Goal: Information Seeking & Learning: Learn about a topic

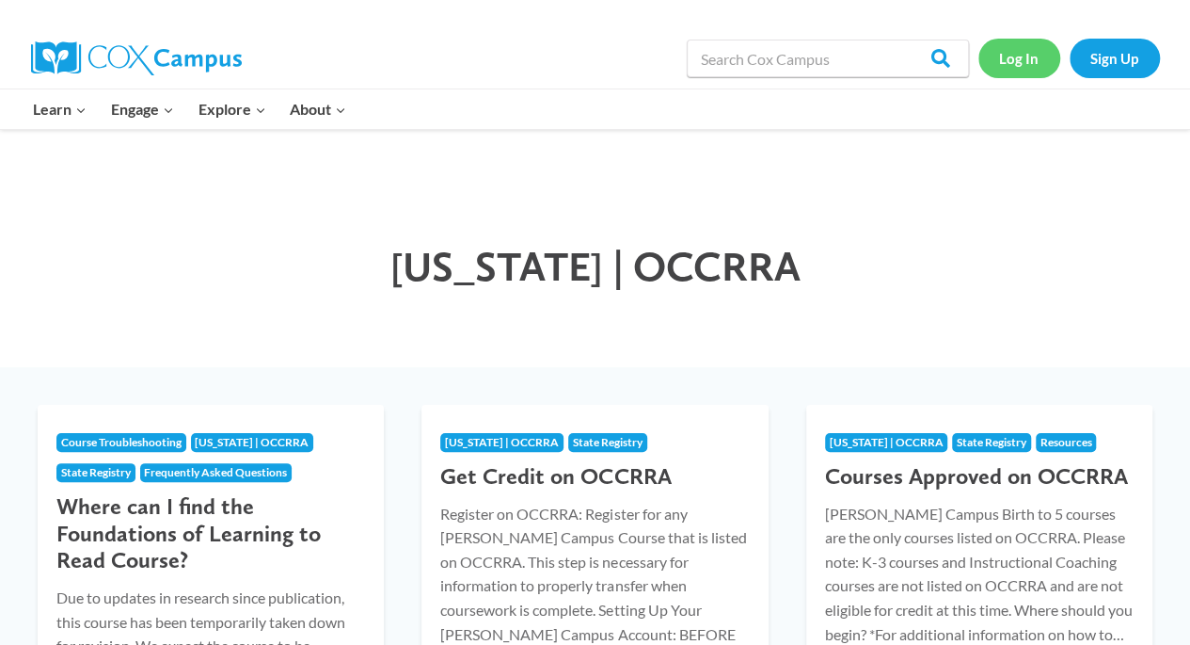
click at [1011, 59] on link "Log In" at bounding box center [1020, 58] width 82 height 39
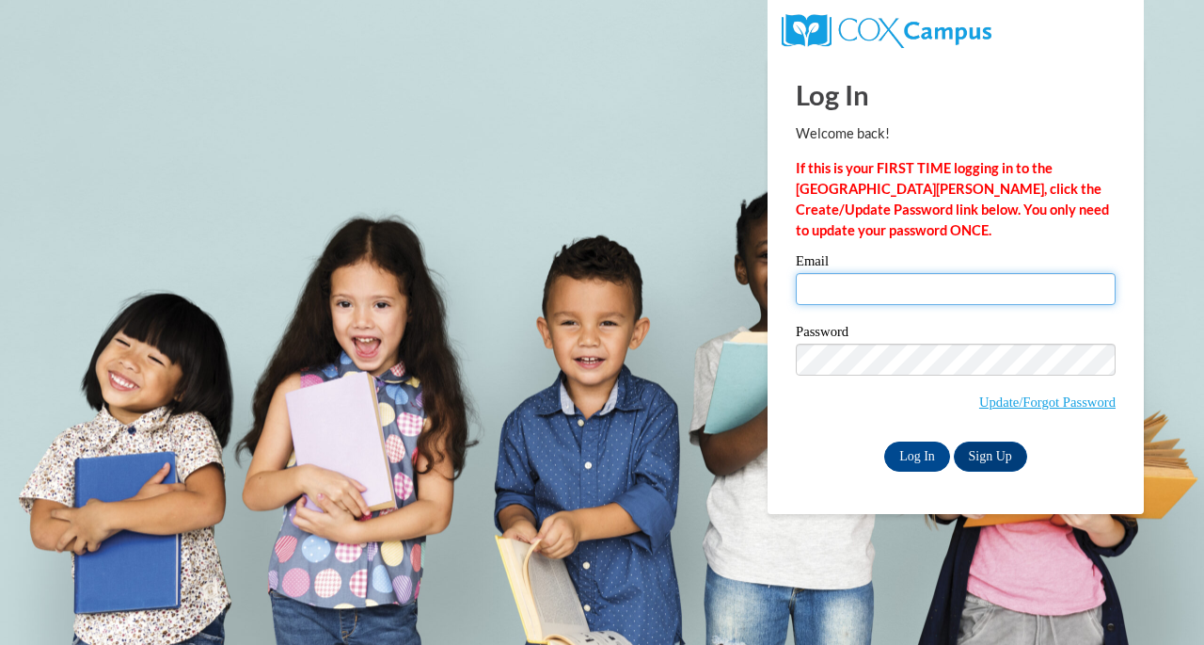
click at [872, 297] on input "Email" at bounding box center [956, 289] width 320 height 32
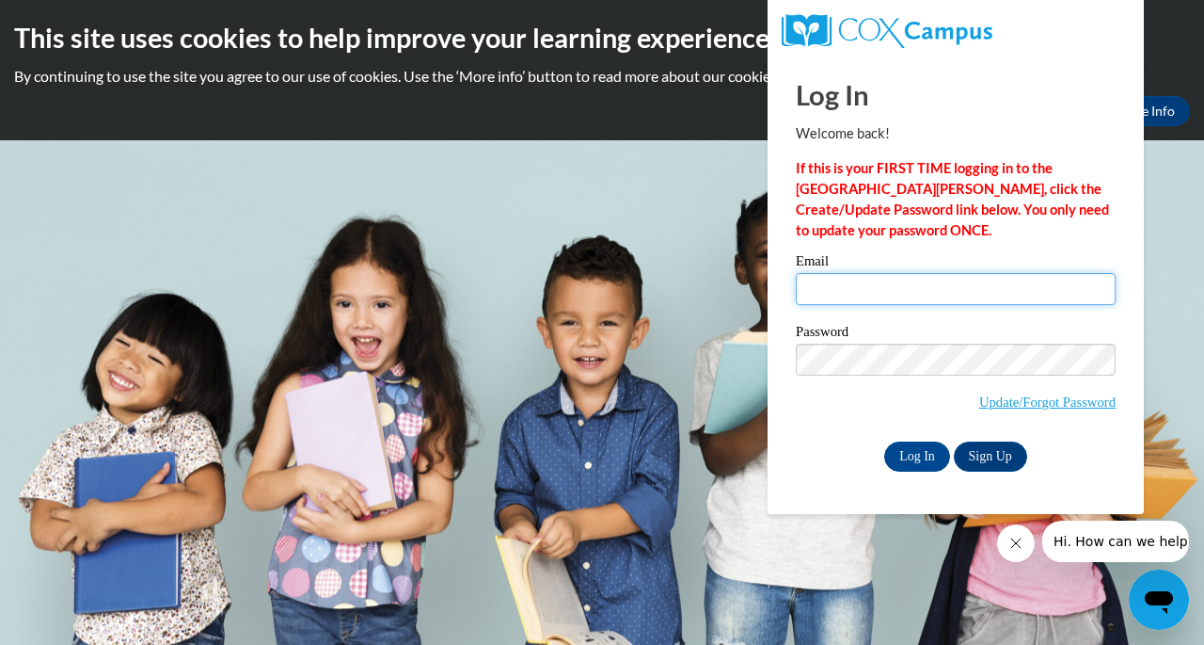
type input "[EMAIL_ADDRESS][DOMAIN_NAME]"
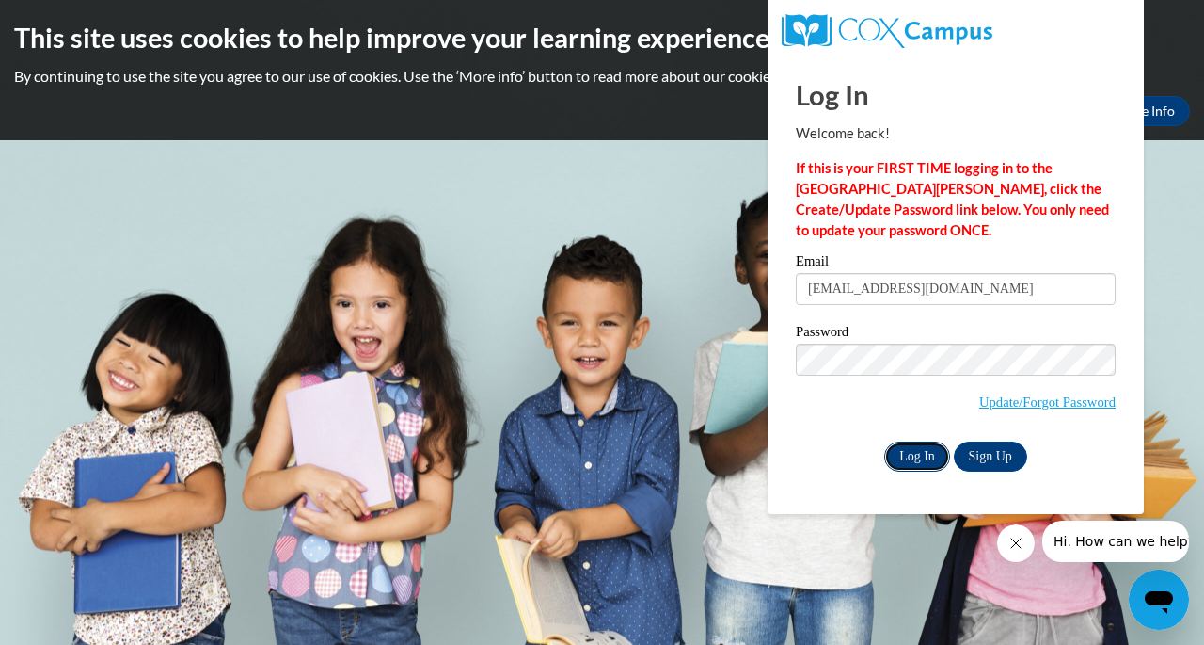
click at [911, 453] on input "Log In" at bounding box center [917, 456] width 66 height 30
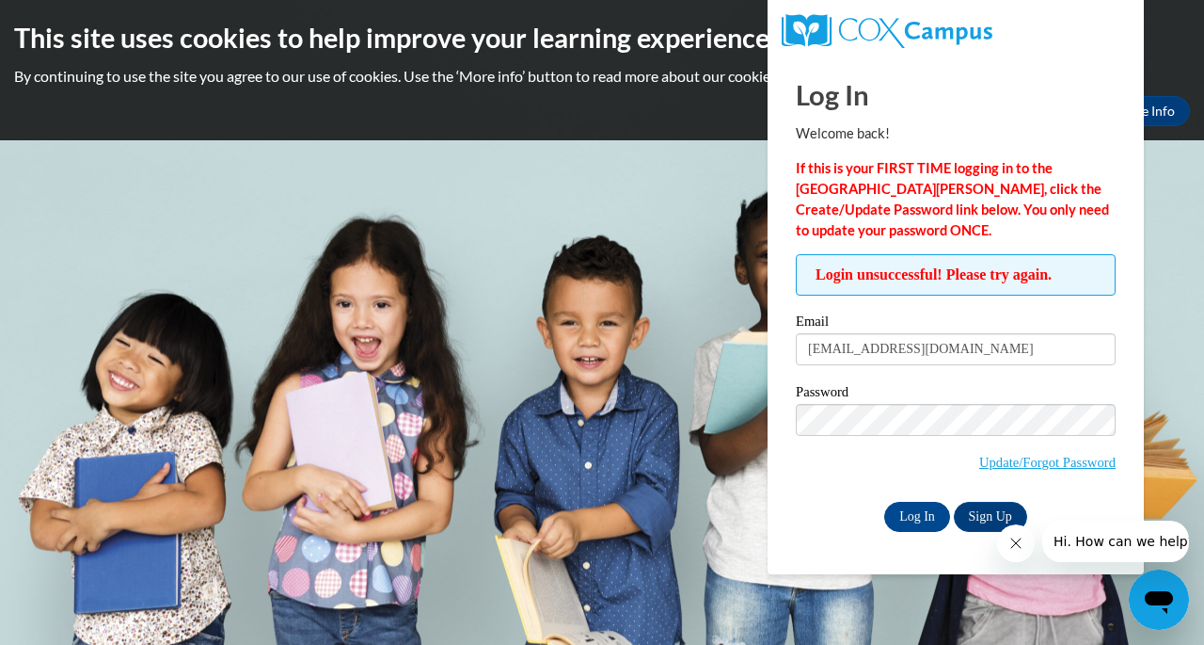
click at [839, 464] on span "Update/Forgot Password" at bounding box center [956, 443] width 320 height 78
click at [1009, 536] on icon "Close message from company" at bounding box center [1015, 542] width 15 height 15
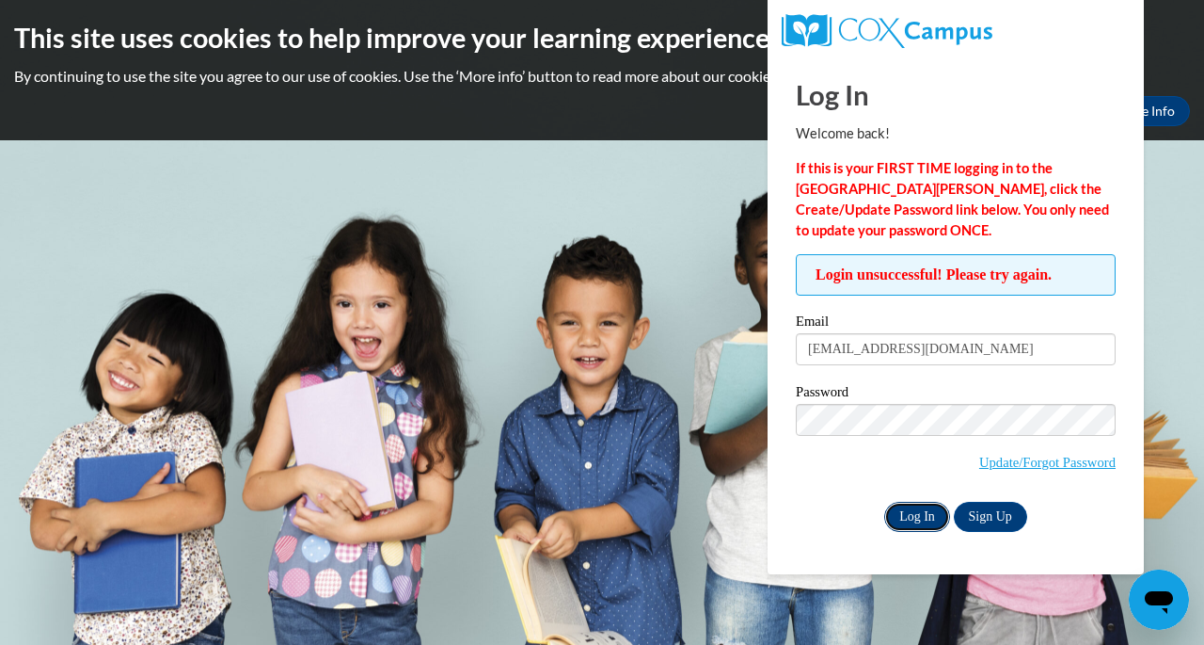
click at [921, 518] on input "Log In" at bounding box center [917, 517] width 66 height 30
click at [930, 515] on input "Log In" at bounding box center [917, 517] width 66 height 30
click at [1013, 464] on link "Update/Forgot Password" at bounding box center [1048, 461] width 136 height 15
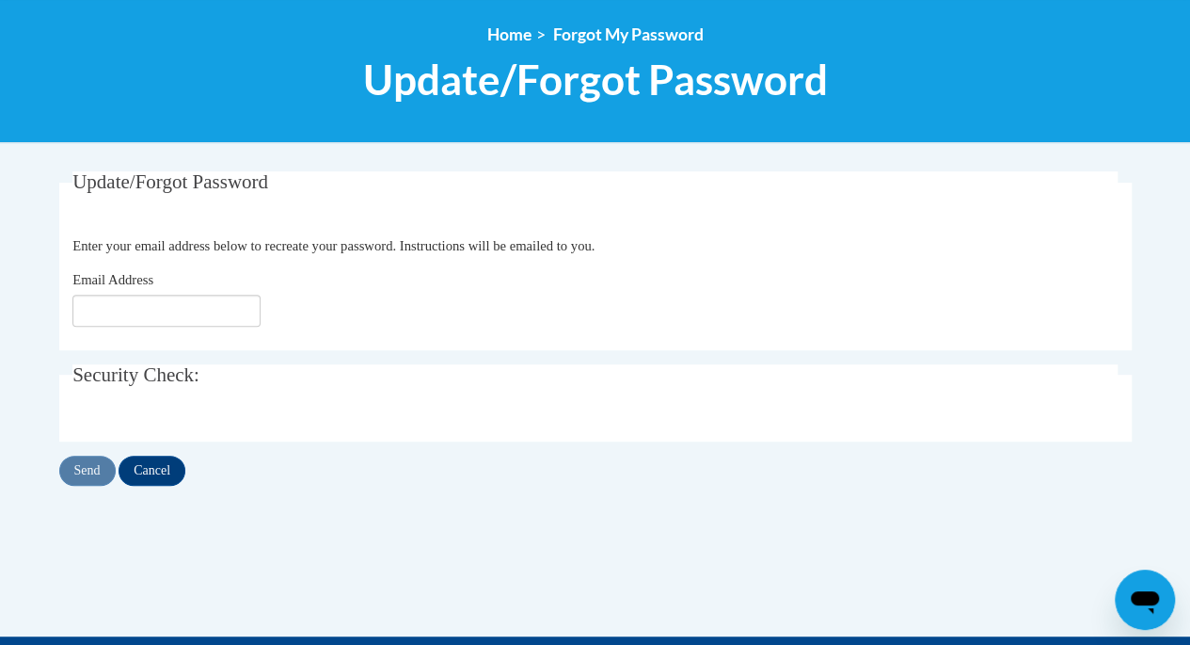
scroll to position [207, 0]
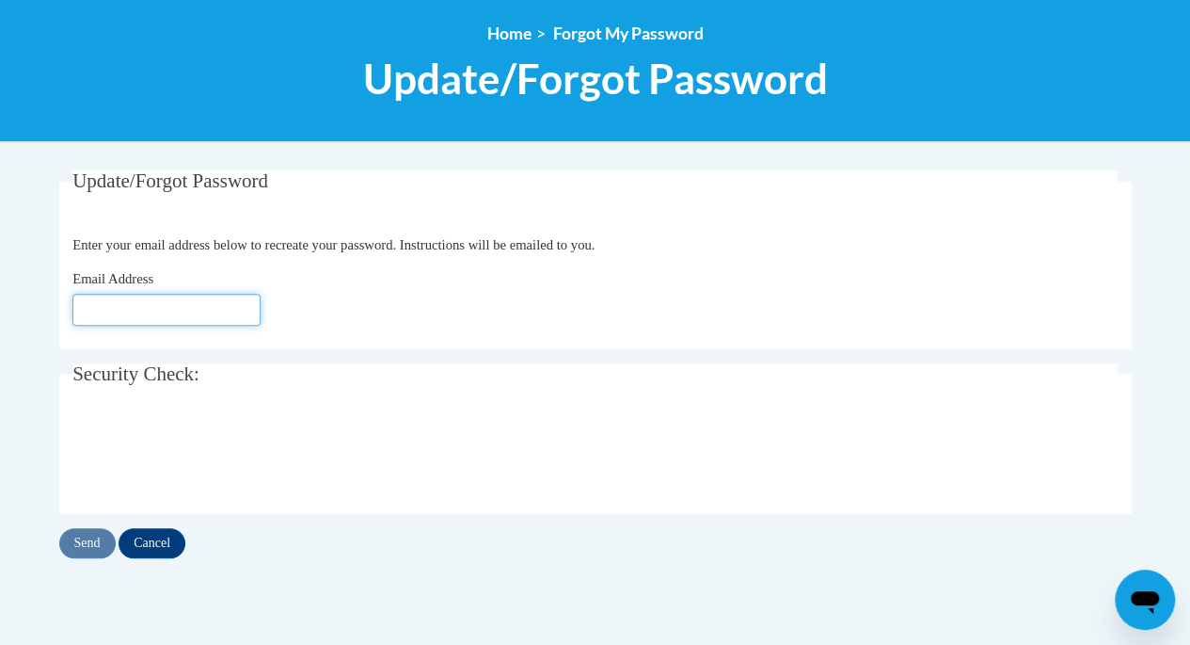
click at [243, 306] on input "Email Address" at bounding box center [166, 310] width 188 height 32
type input "sregovich@mayfieldschools.org"
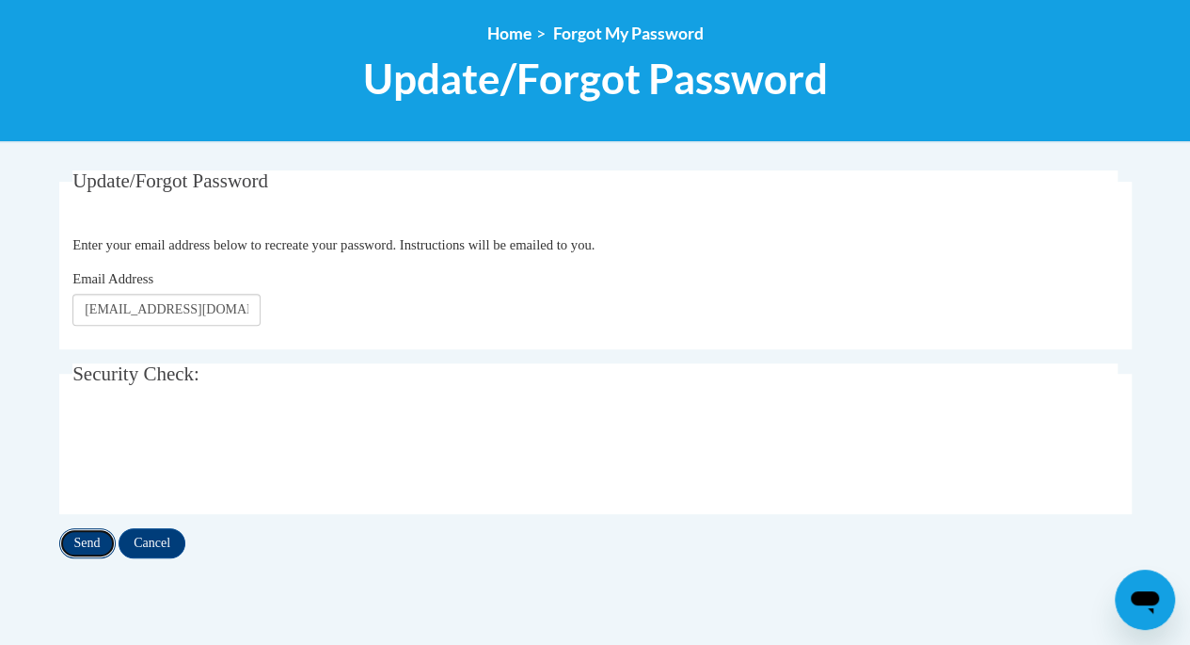
click at [85, 541] on input "Send" at bounding box center [87, 543] width 56 height 30
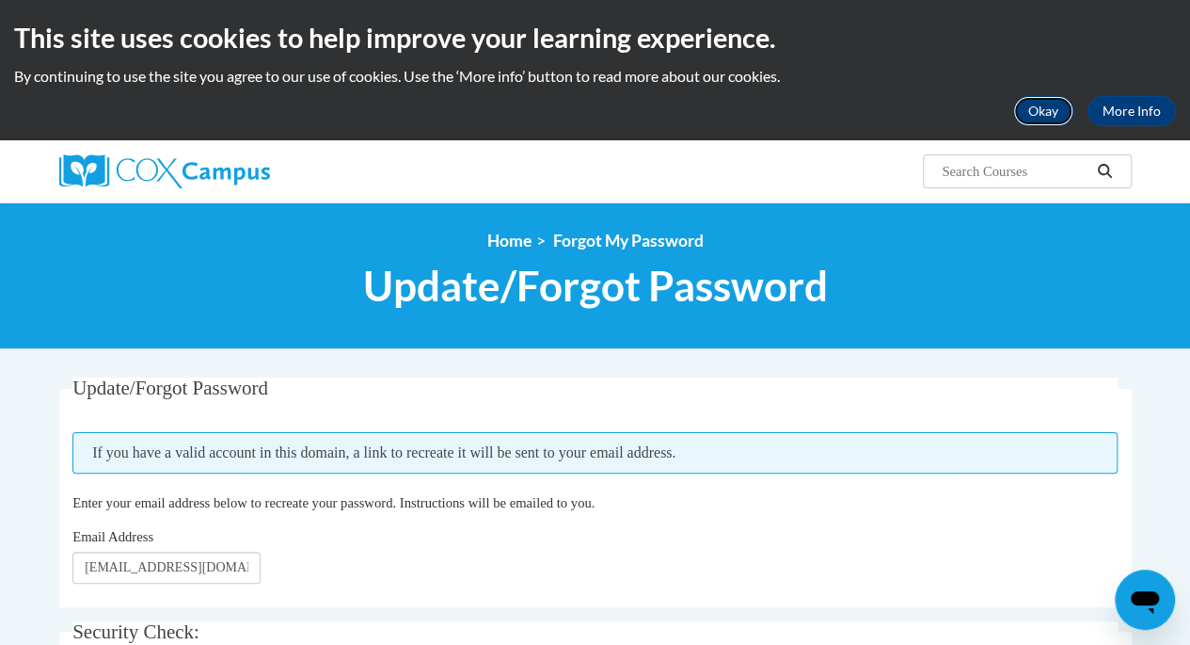
click at [1067, 113] on button "Okay" at bounding box center [1043, 111] width 60 height 30
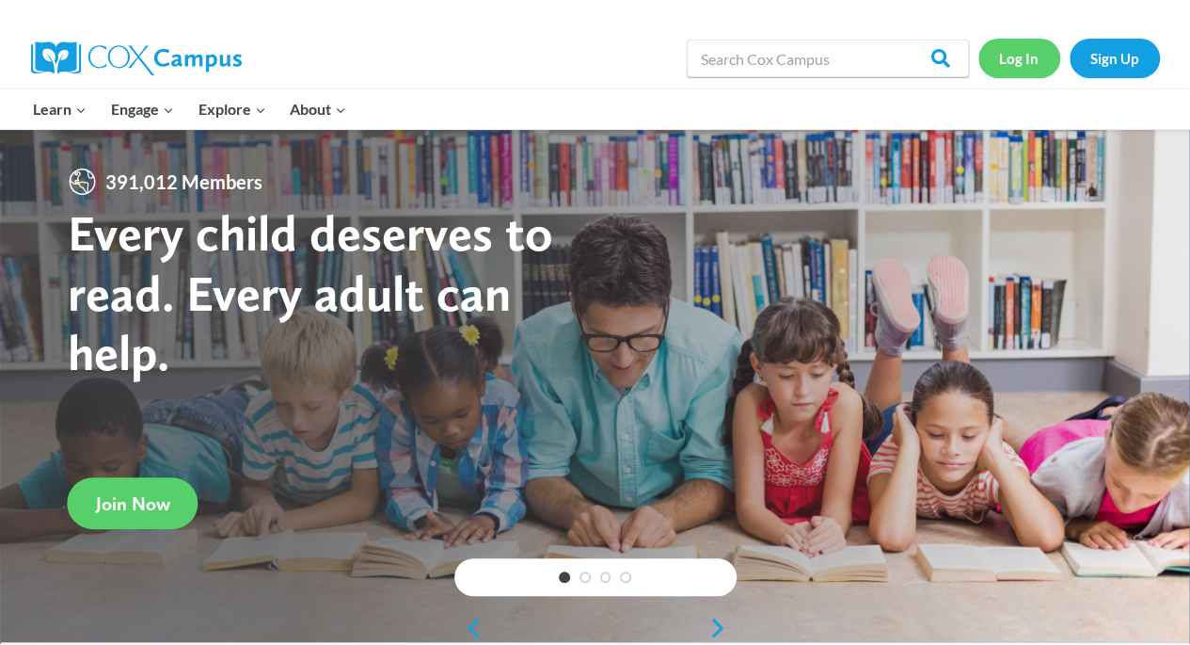
click at [1026, 56] on link "Log In" at bounding box center [1020, 58] width 82 height 39
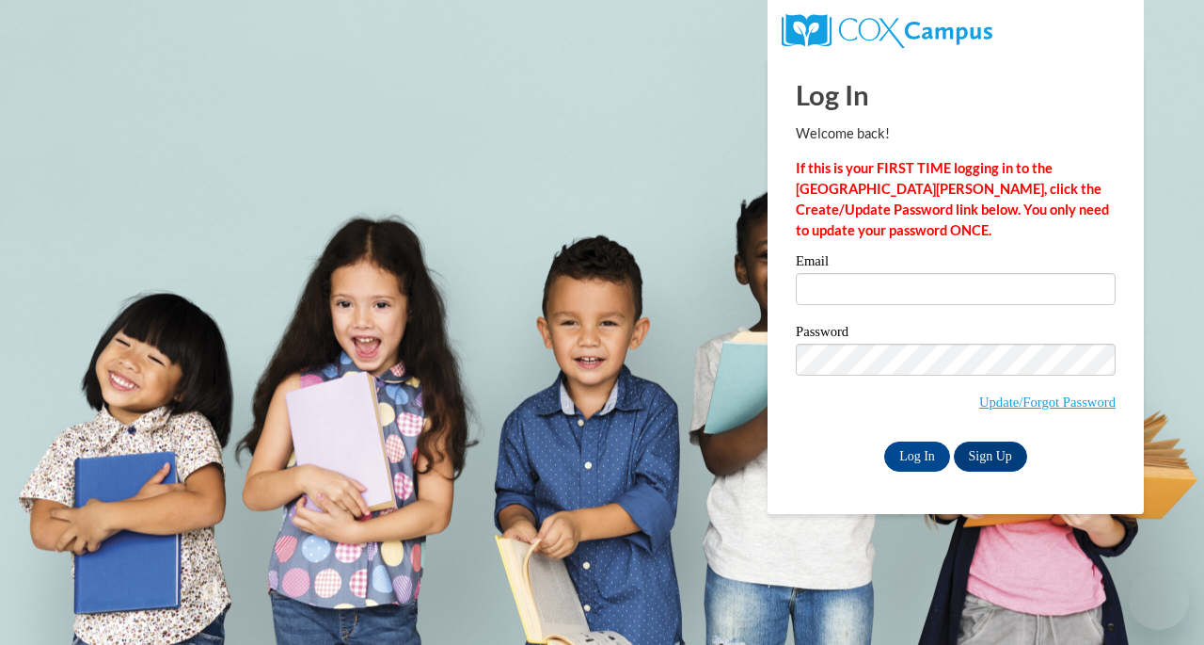
click at [855, 290] on input "Email" at bounding box center [956, 289] width 320 height 32
type input "sregovich@mayfieldschools.org"
click at [810, 418] on span "Update/Forgot Password" at bounding box center [956, 382] width 320 height 78
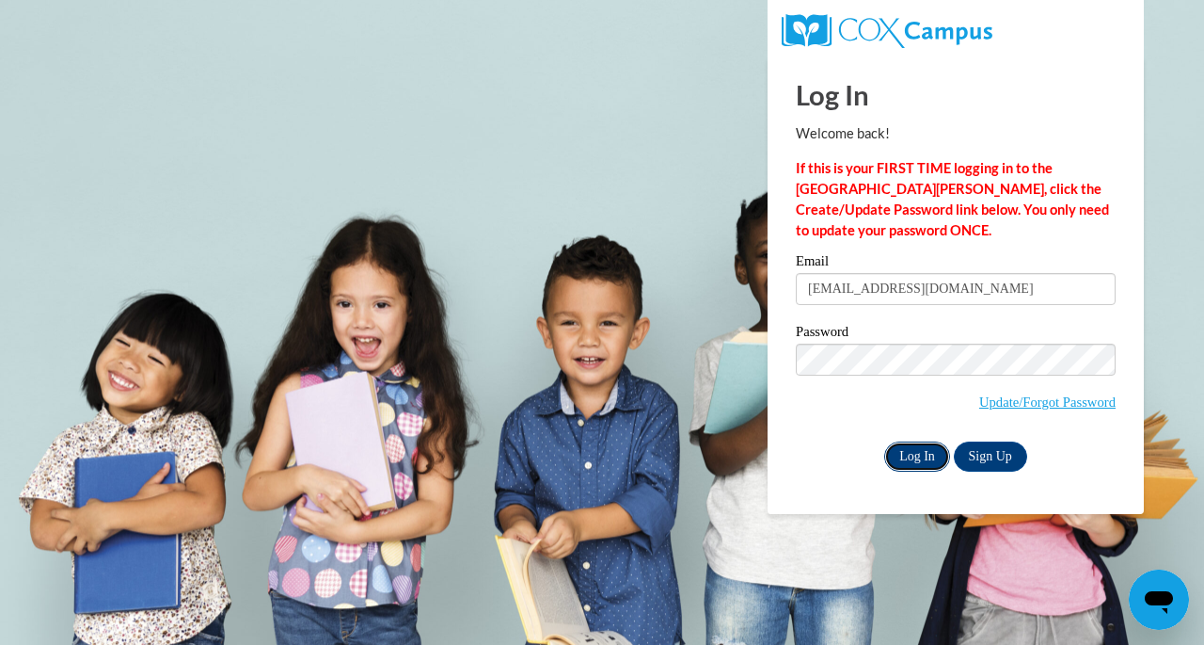
click at [918, 457] on input "Log In" at bounding box center [917, 456] width 66 height 30
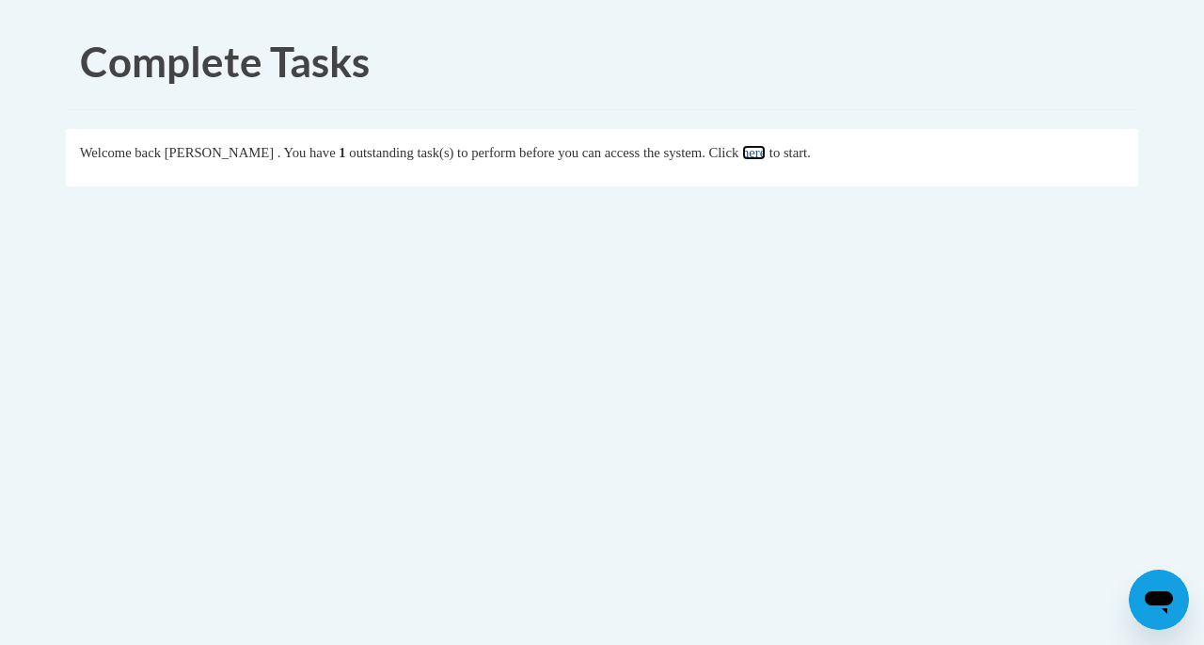
click at [766, 151] on link "here" at bounding box center [754, 152] width 24 height 15
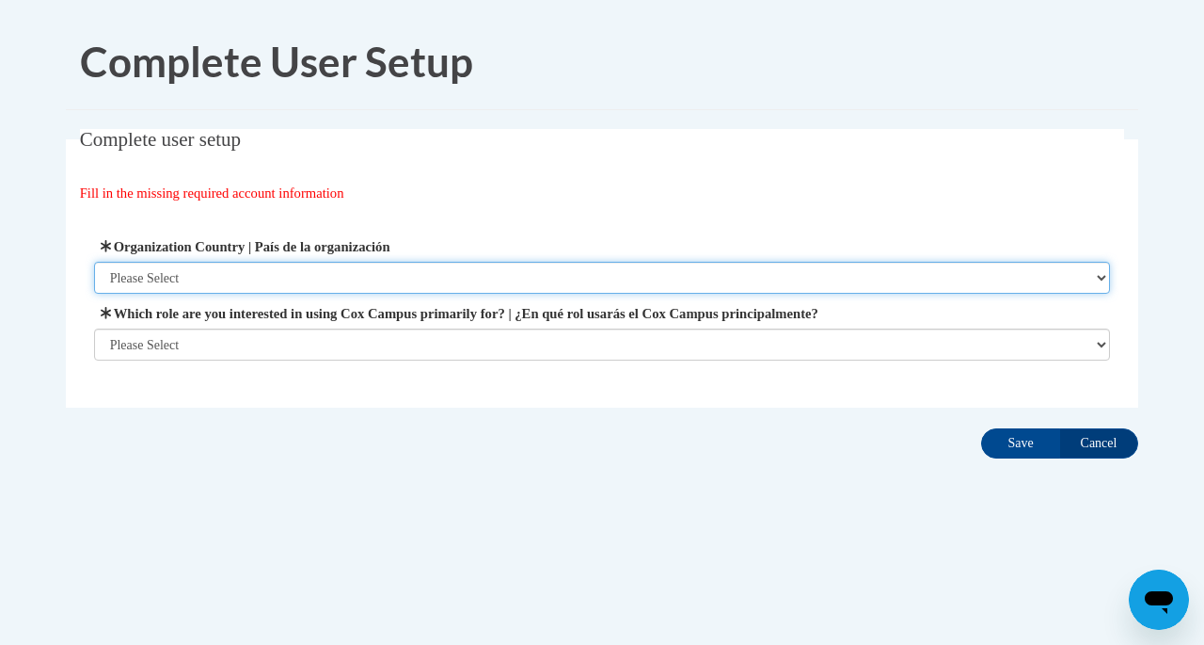
click at [192, 274] on select "Please Select [GEOGRAPHIC_DATA] | [GEOGRAPHIC_DATA] Outside of [GEOGRAPHIC_DATA…" at bounding box center [602, 278] width 1017 height 32
select select "ad49bcad-a171-4b2e-b99c-48b446064914"
click at [94, 262] on select "Please Select [GEOGRAPHIC_DATA] | [GEOGRAPHIC_DATA] Outside of [GEOGRAPHIC_DATA…" at bounding box center [602, 278] width 1017 height 32
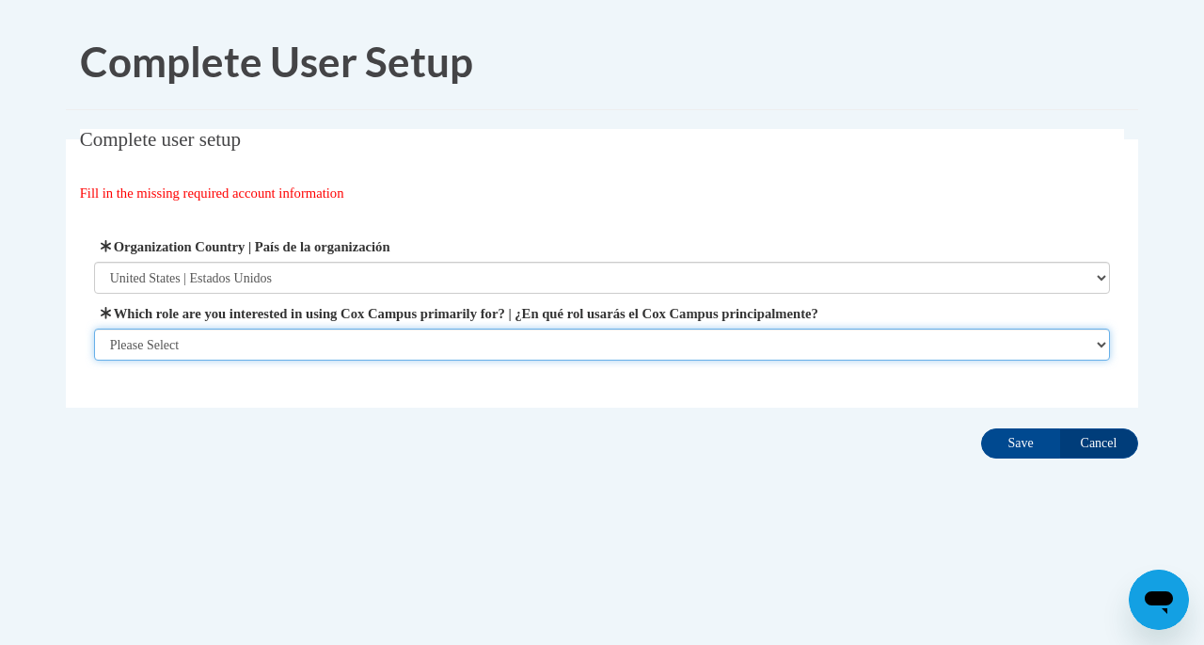
click at [199, 347] on select "Please Select College/University | Colegio/Universidad Community/Nonprofit Part…" at bounding box center [602, 344] width 1017 height 32
select select "fbf2d438-af2f-41f8-98f1-81c410e29de3"
click at [94, 360] on select "Please Select College/University | Colegio/Universidad Community/Nonprofit Part…" at bounding box center [602, 344] width 1017 height 32
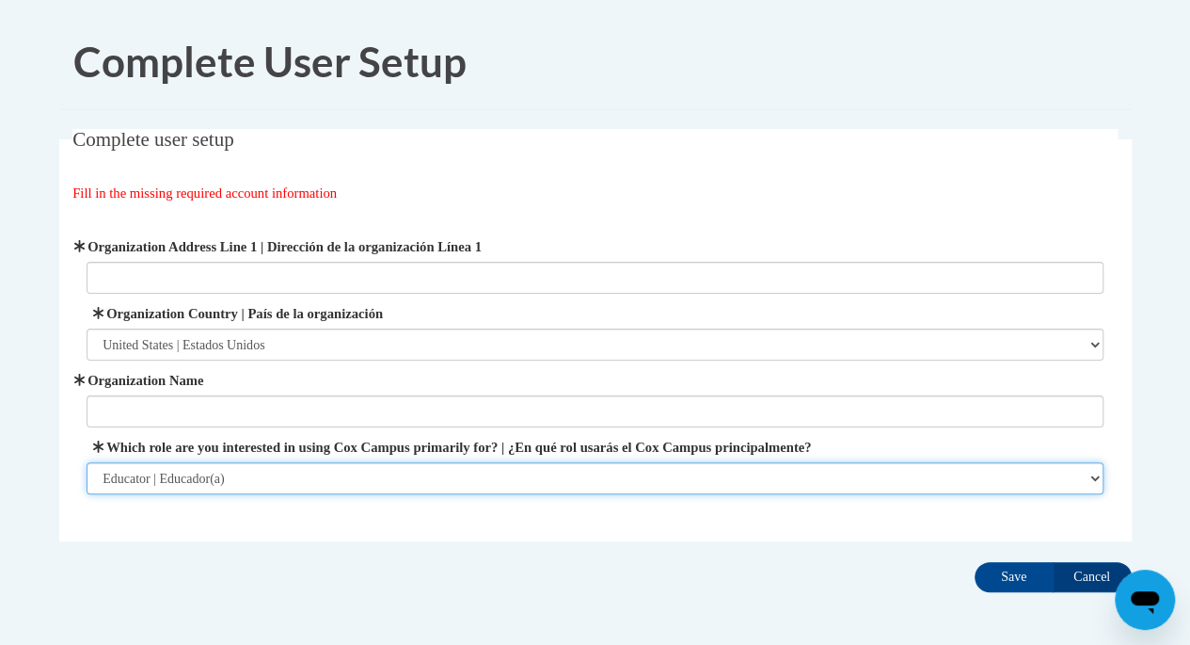
scroll to position [80, 0]
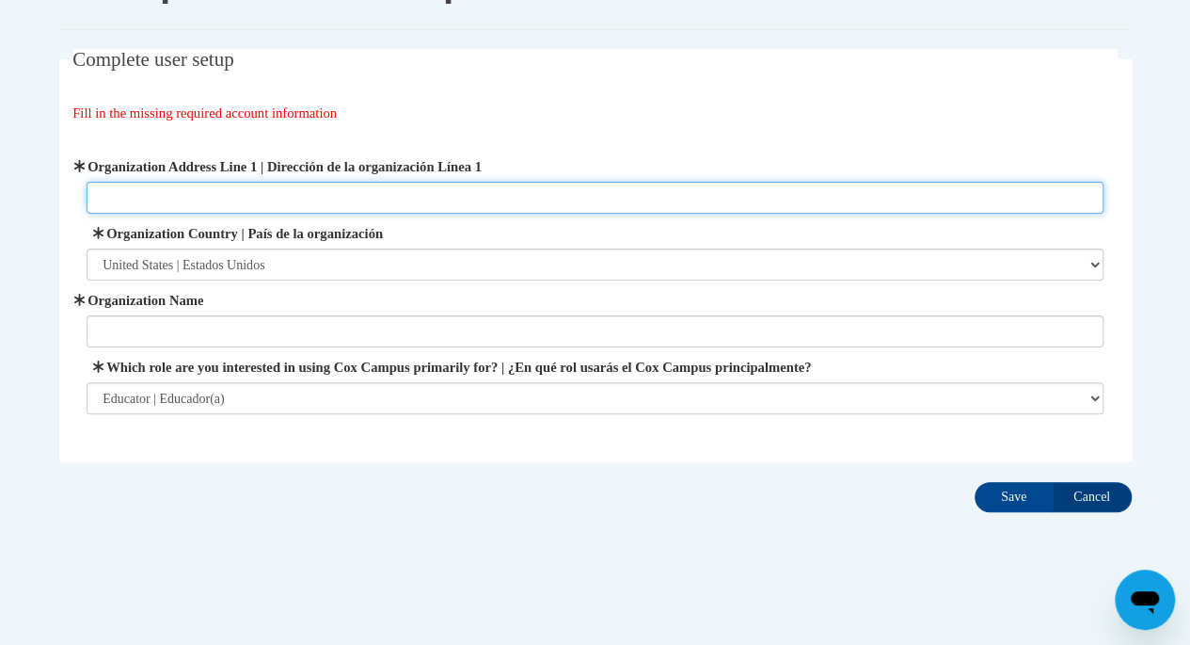
click at [271, 199] on input "Organization Address Line 1 | Dirección de la organización Línea 1" at bounding box center [595, 198] width 1017 height 32
type input "[STREET_ADDRESS]"
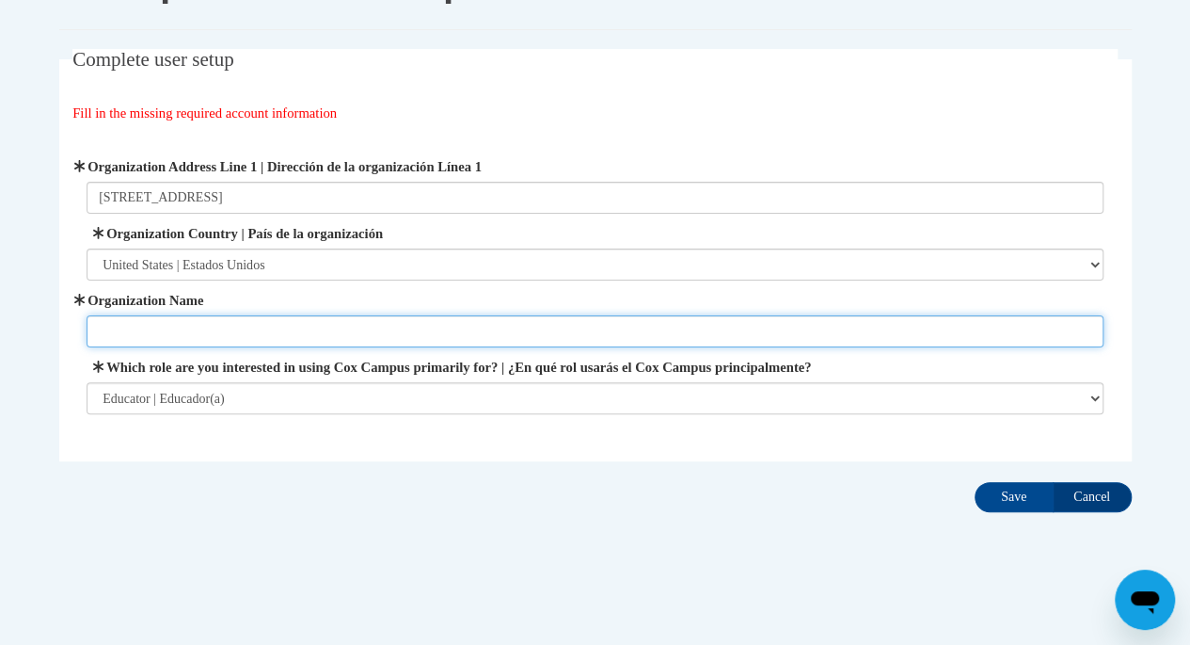
click at [247, 334] on input "Organization Name" at bounding box center [595, 331] width 1017 height 32
type input "[PERSON_NAME] schools"
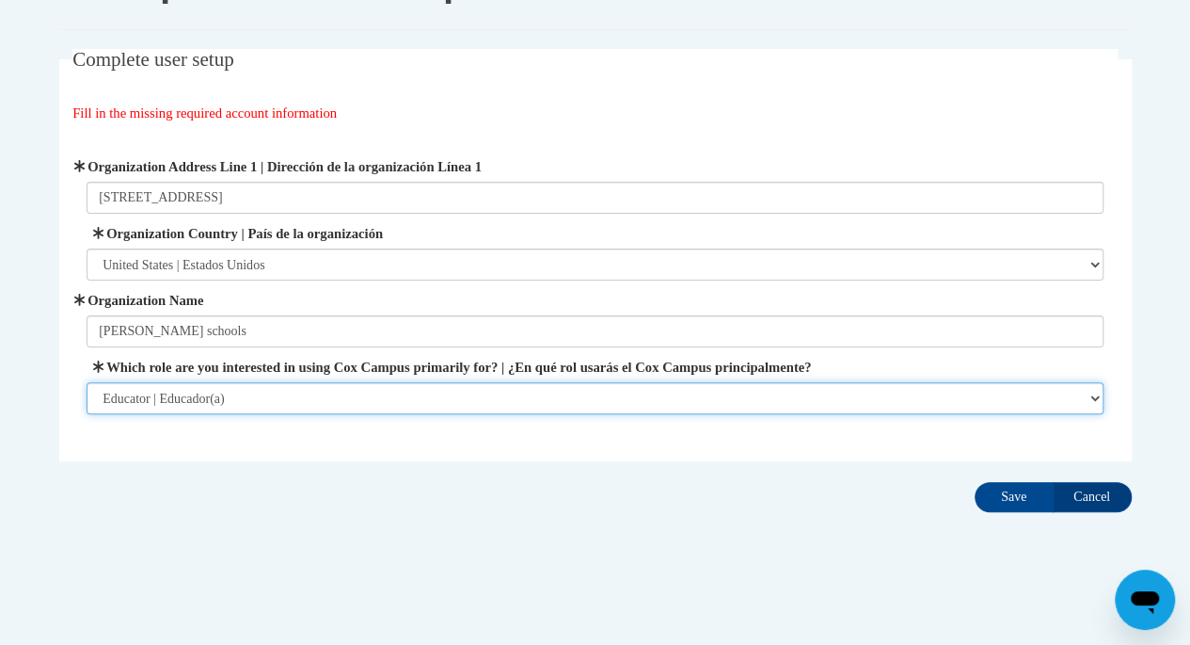
click at [260, 402] on select "Please Select College/University | Colegio/Universidad Community/Nonprofit Part…" at bounding box center [595, 398] width 1017 height 32
click at [87, 382] on select "Please Select College/University | Colegio/Universidad Community/Nonprofit Part…" at bounding box center [595, 398] width 1017 height 32
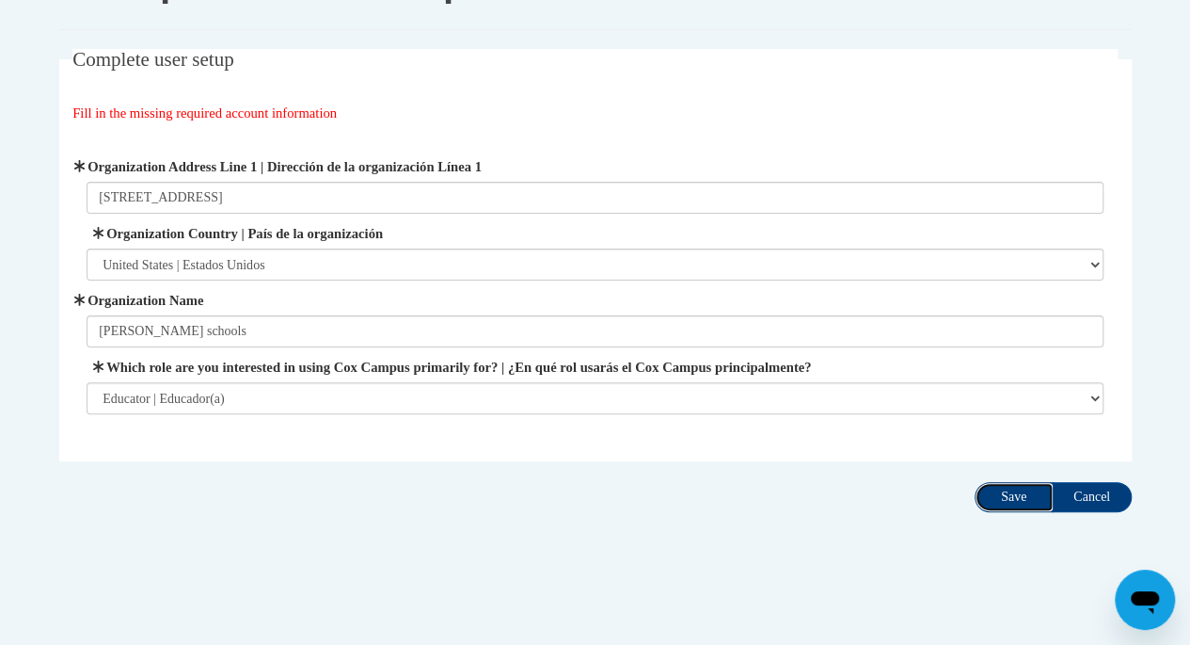
click at [1014, 495] on input "Save" at bounding box center [1014, 497] width 79 height 30
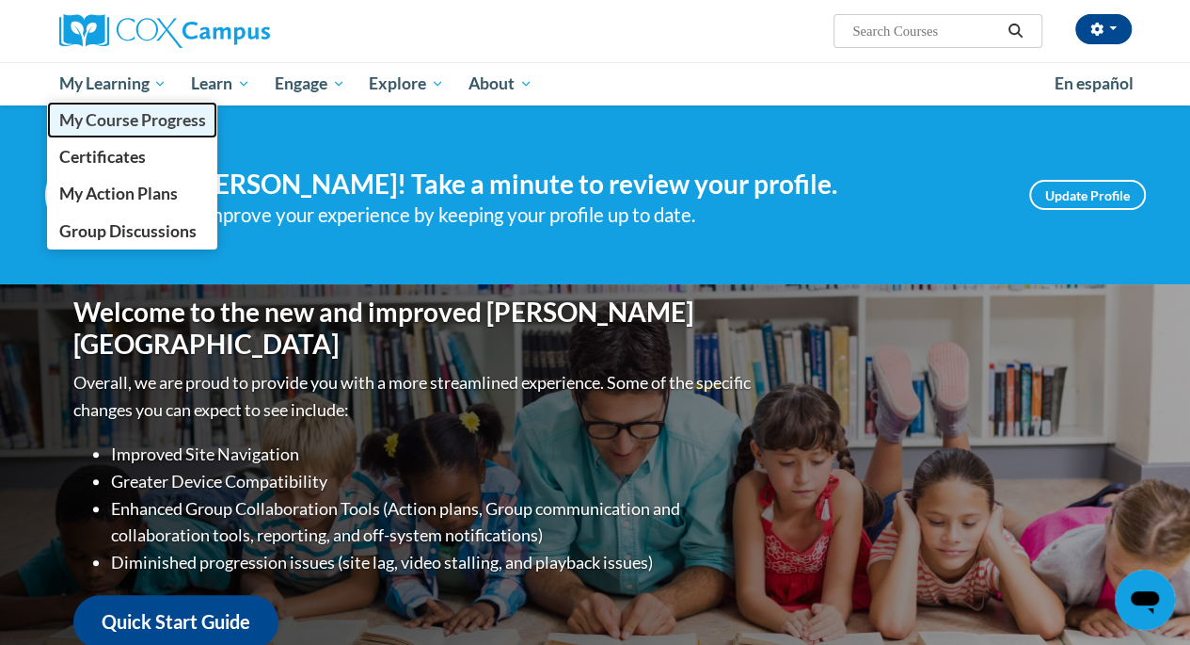
click at [141, 120] on span "My Course Progress" at bounding box center [131, 120] width 147 height 20
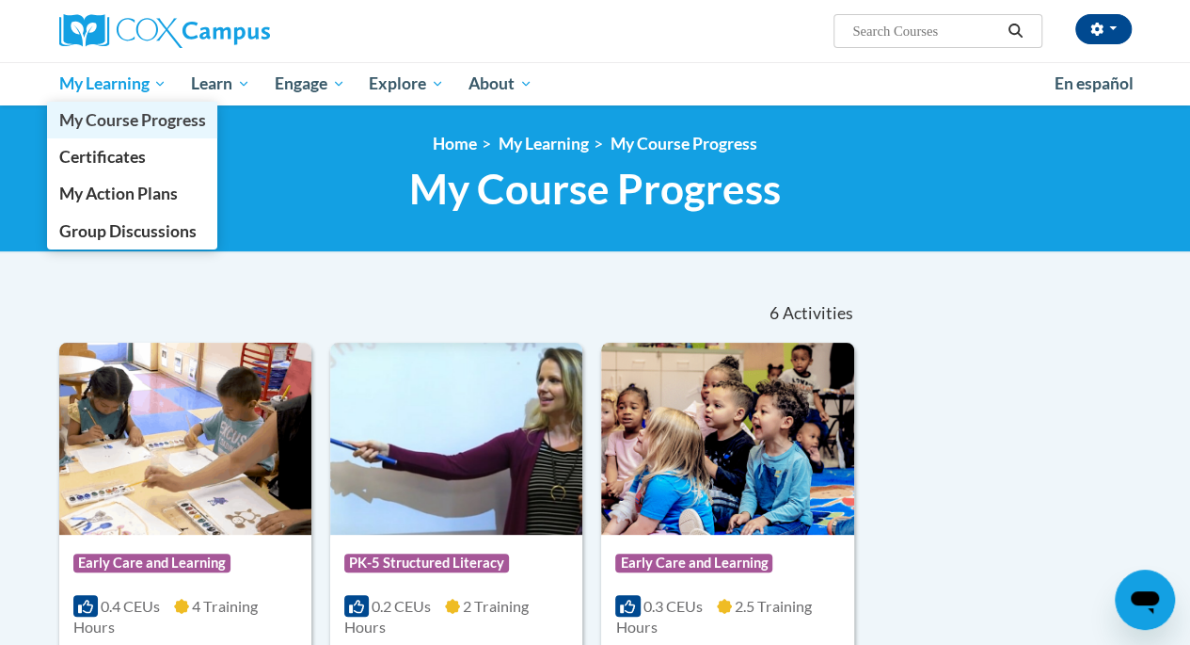
click at [107, 119] on span "My Course Progress" at bounding box center [131, 120] width 147 height 20
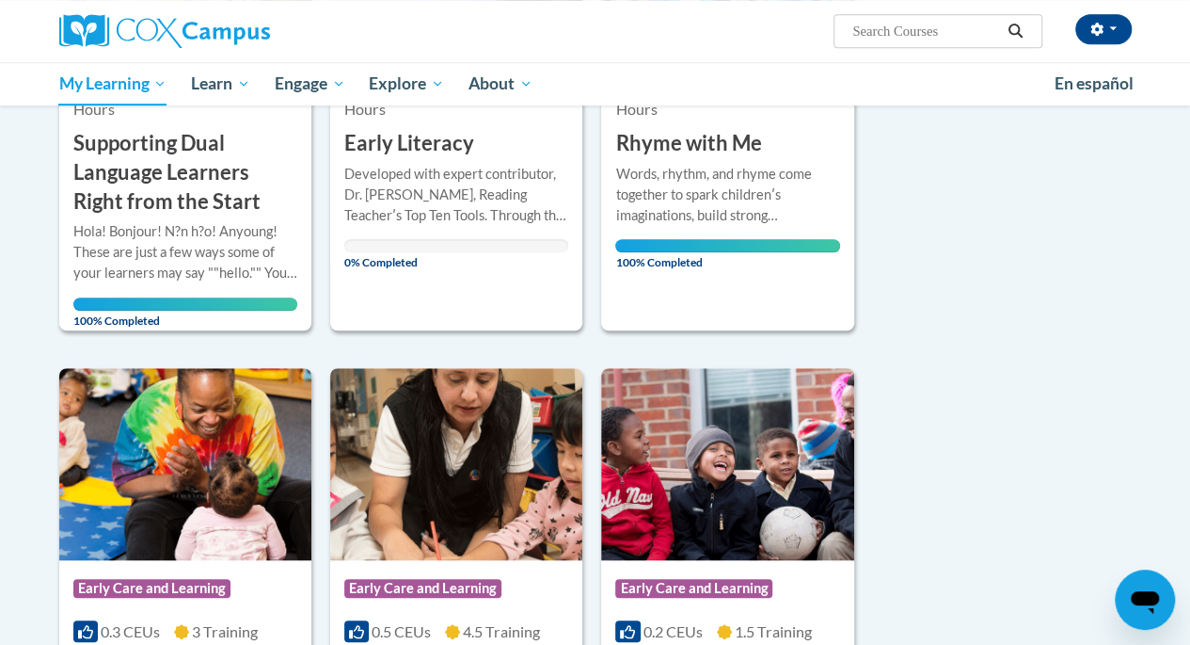
scroll to position [425, 0]
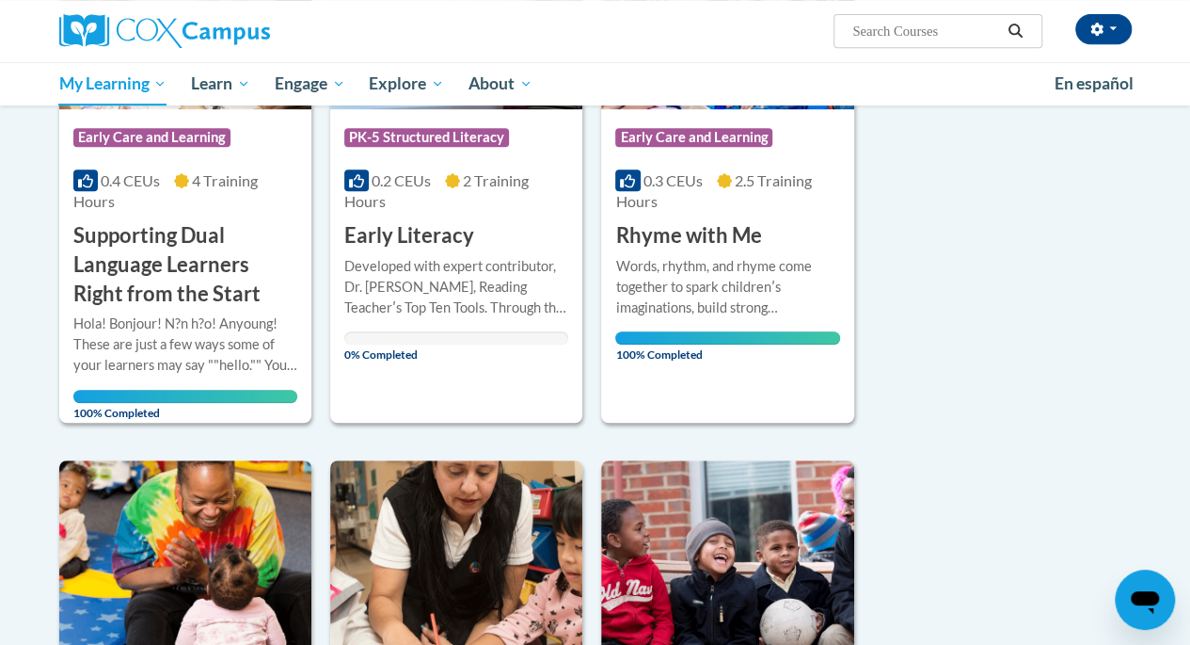
click at [890, 33] on input "Search..." at bounding box center [926, 31] width 151 height 23
type input "build my brain"
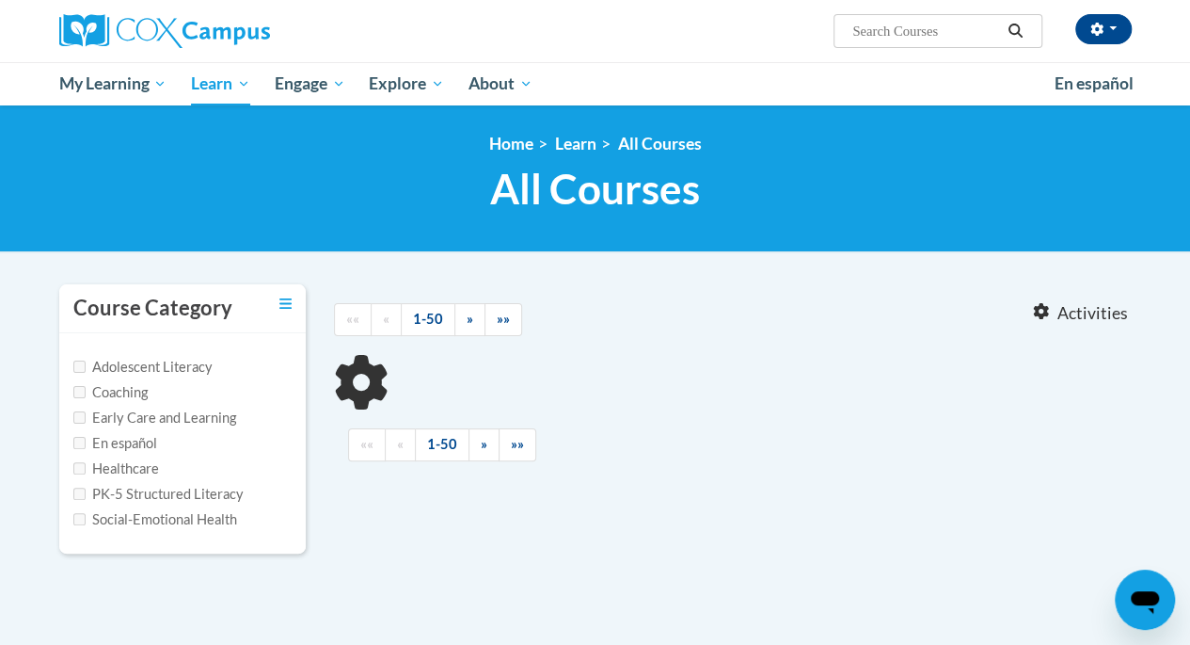
type input "build my brain"
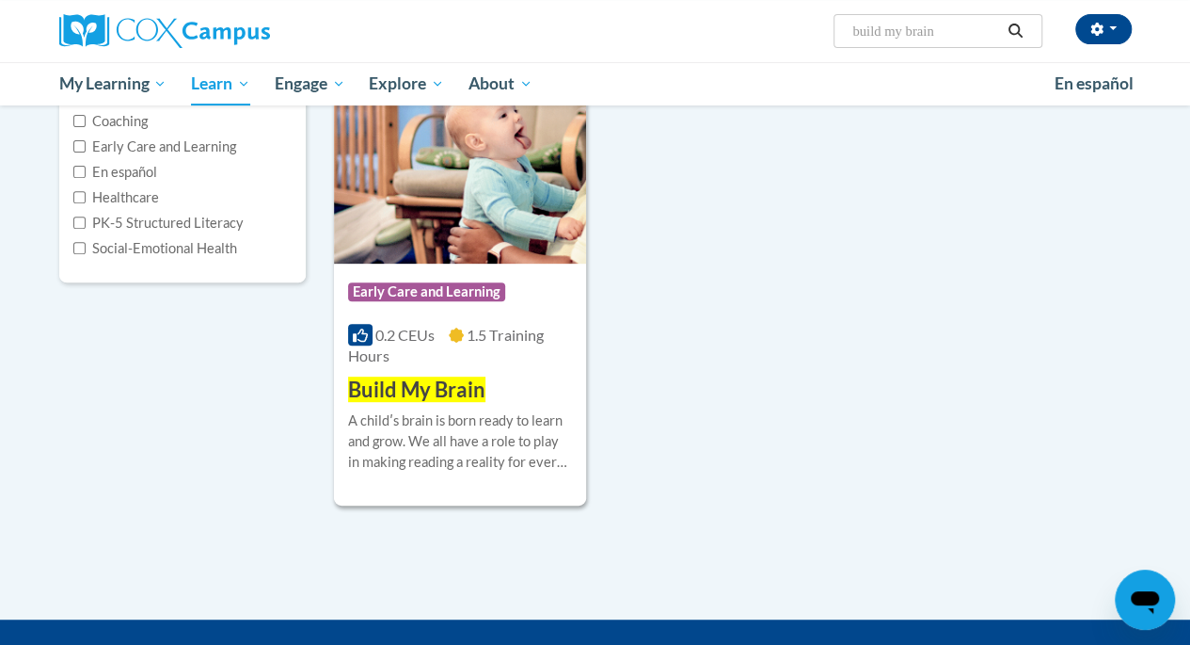
scroll to position [310, 0]
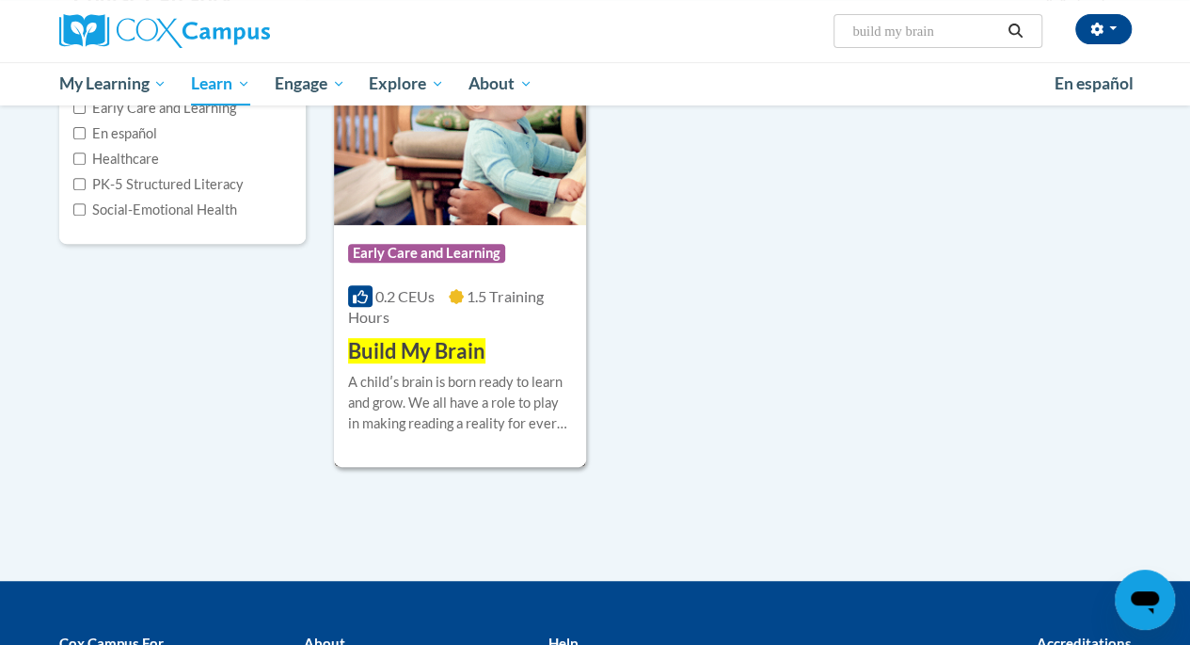
click at [430, 340] on span "Build My Brain" at bounding box center [416, 350] width 137 height 25
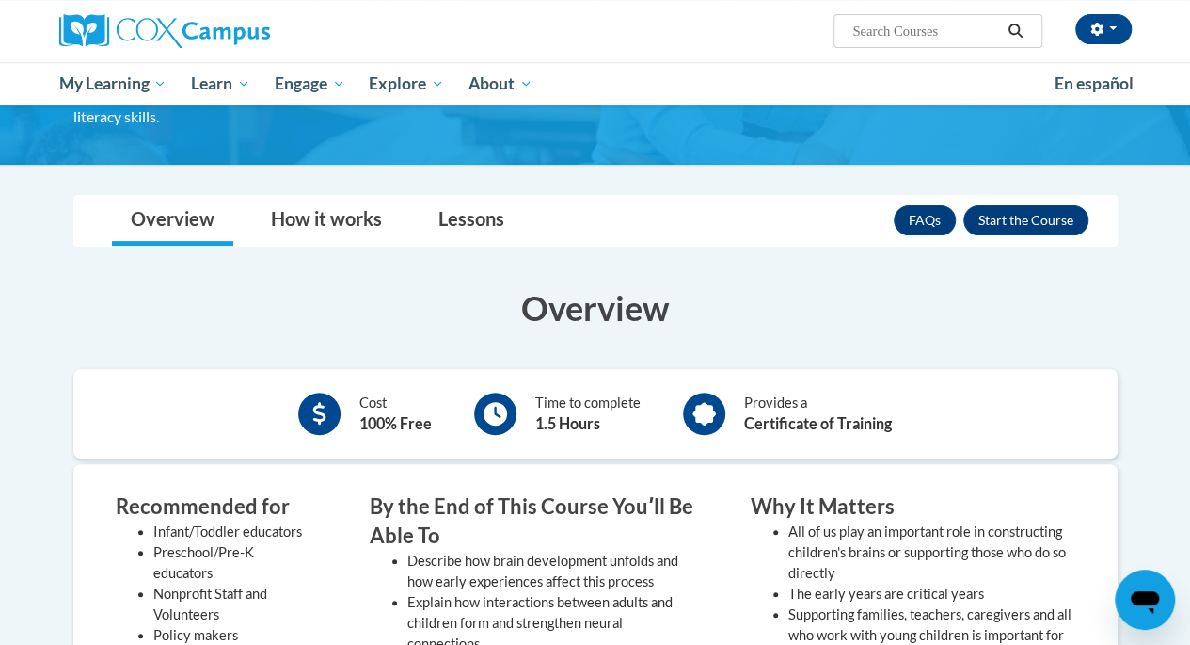
scroll to position [190, 0]
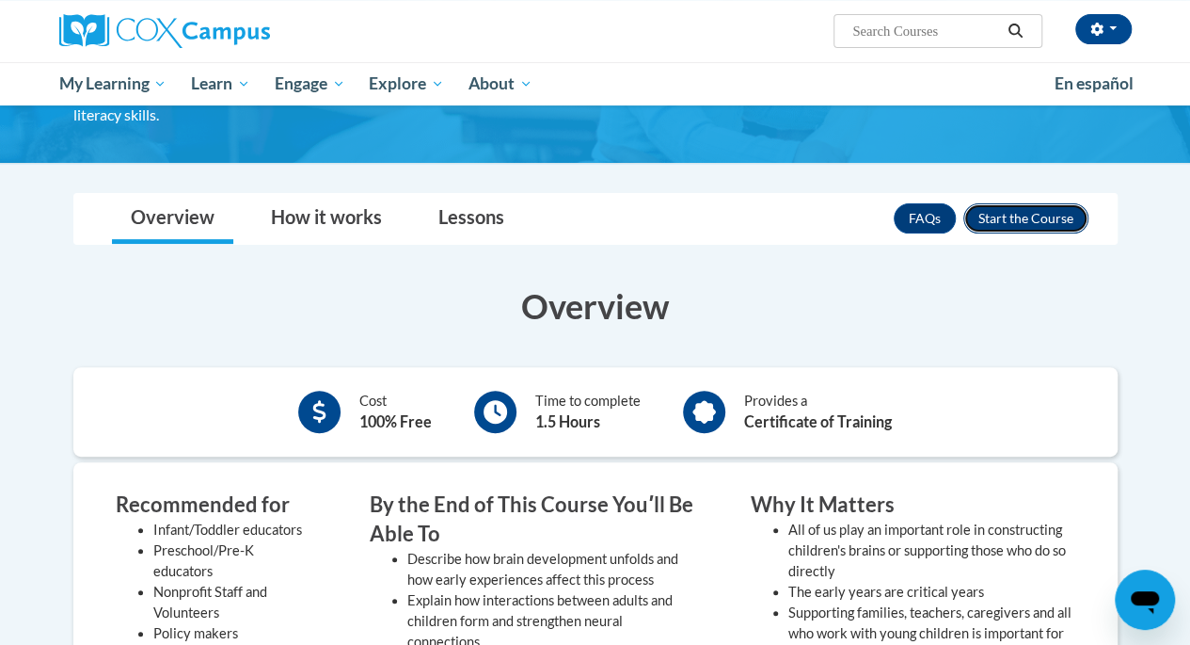
click at [1003, 215] on button "Enroll" at bounding box center [1026, 218] width 125 height 30
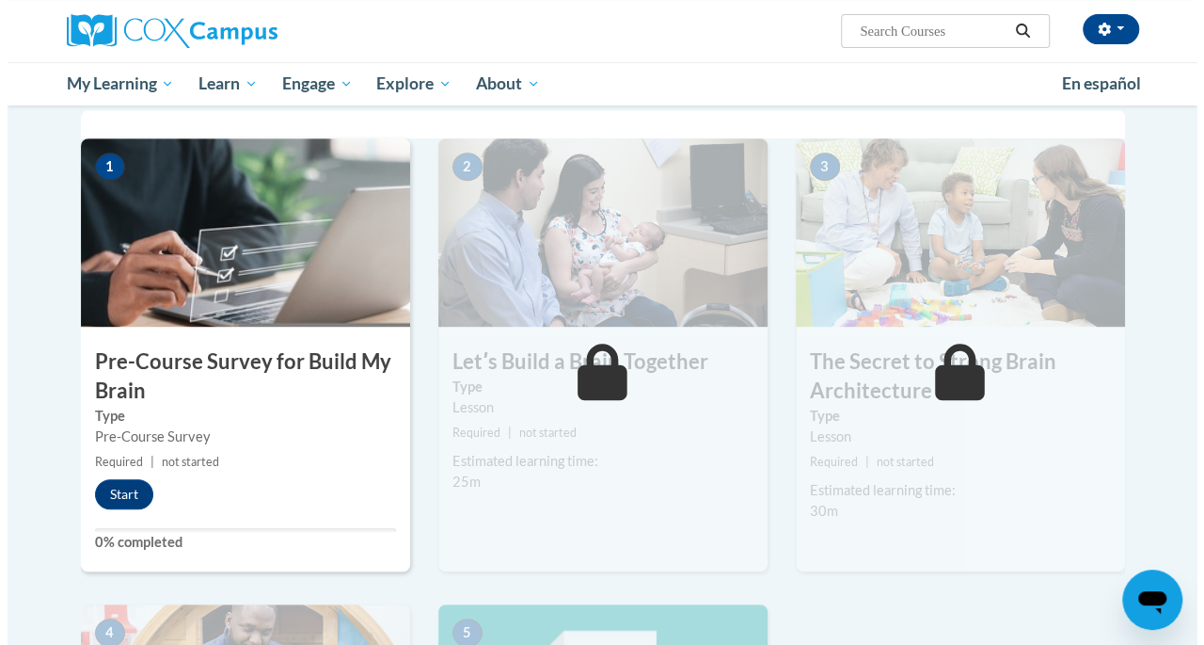
scroll to position [384, 0]
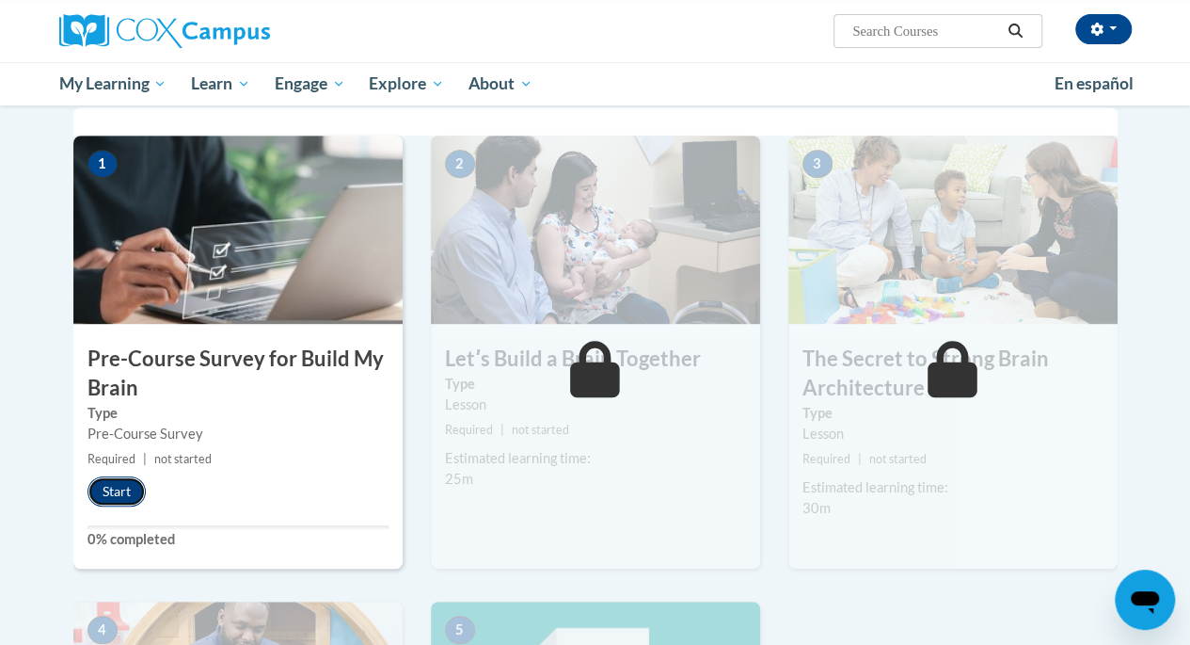
click at [119, 489] on button "Start" at bounding box center [117, 491] width 58 height 30
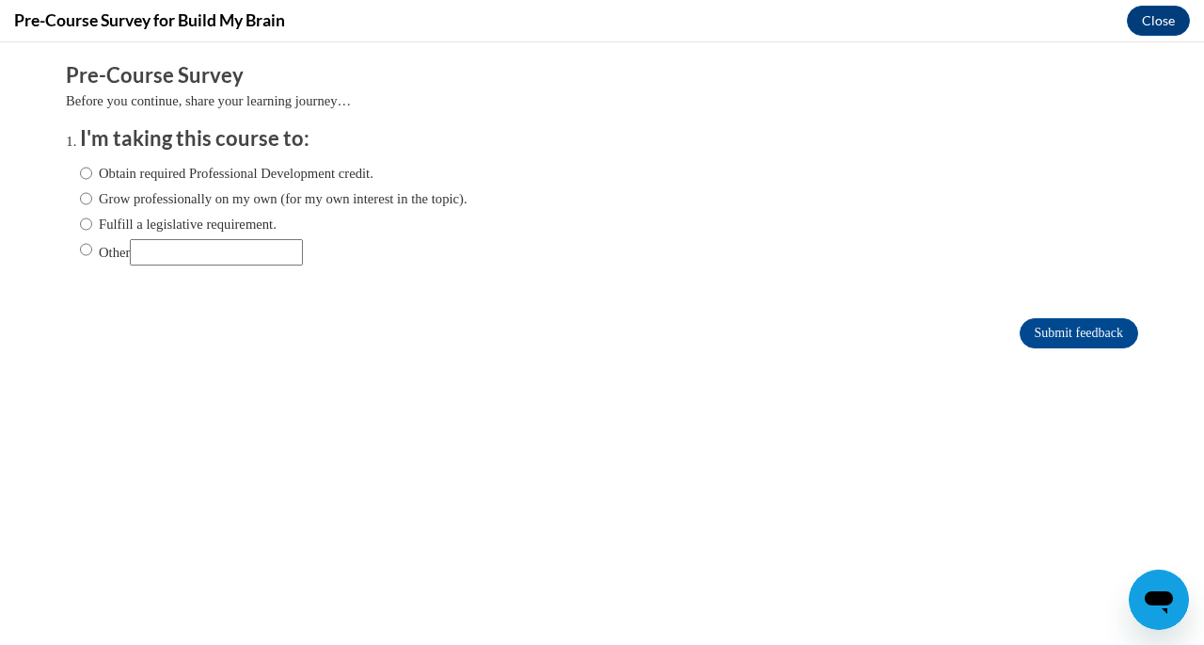
scroll to position [0, 0]
click at [80, 173] on input "Obtain required Professional Development credit." at bounding box center [86, 173] width 12 height 21
radio input "true"
click at [1064, 327] on input "Submit feedback" at bounding box center [1079, 333] width 119 height 30
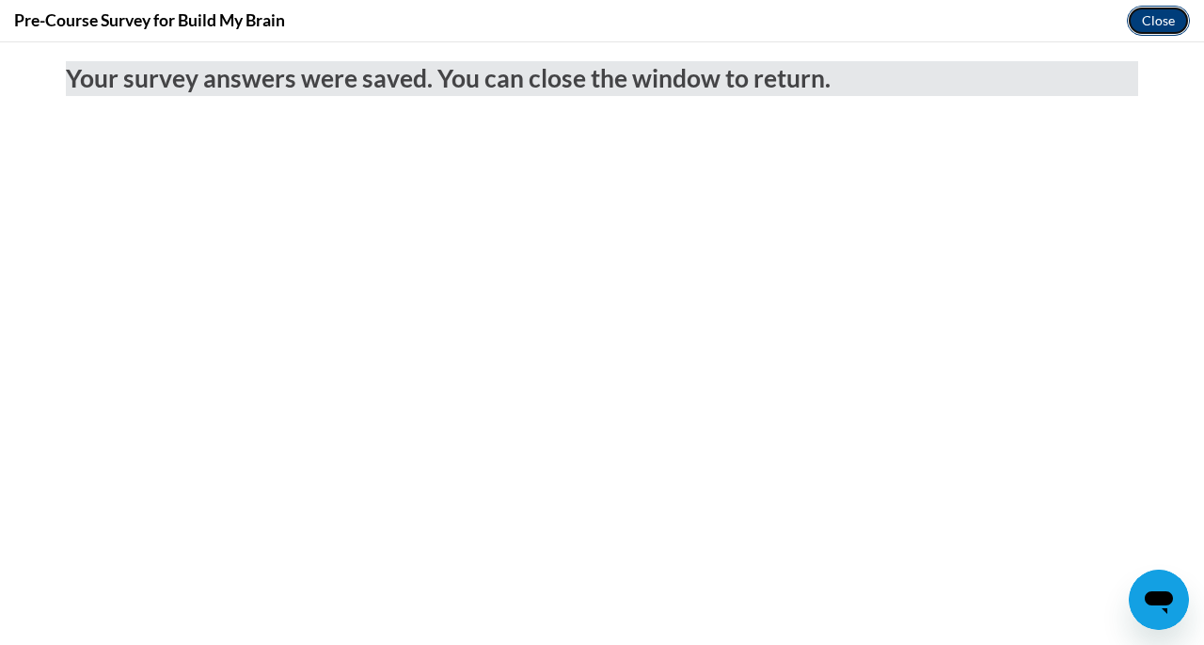
click at [1163, 16] on button "Close" at bounding box center [1158, 21] width 63 height 30
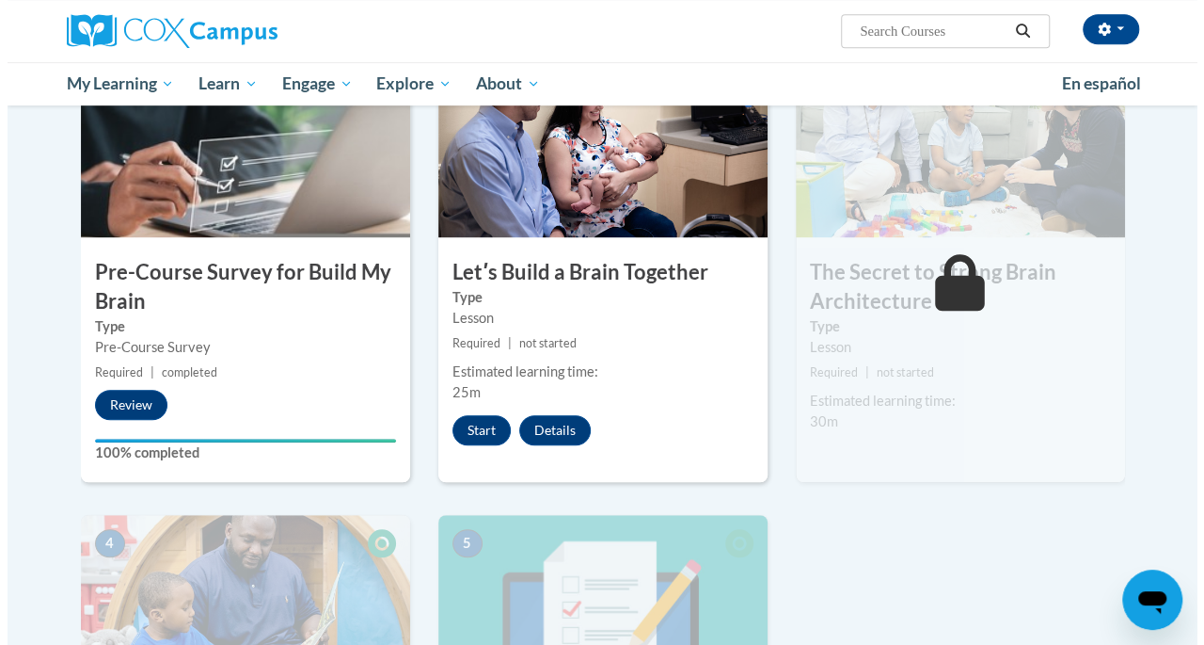
scroll to position [472, 0]
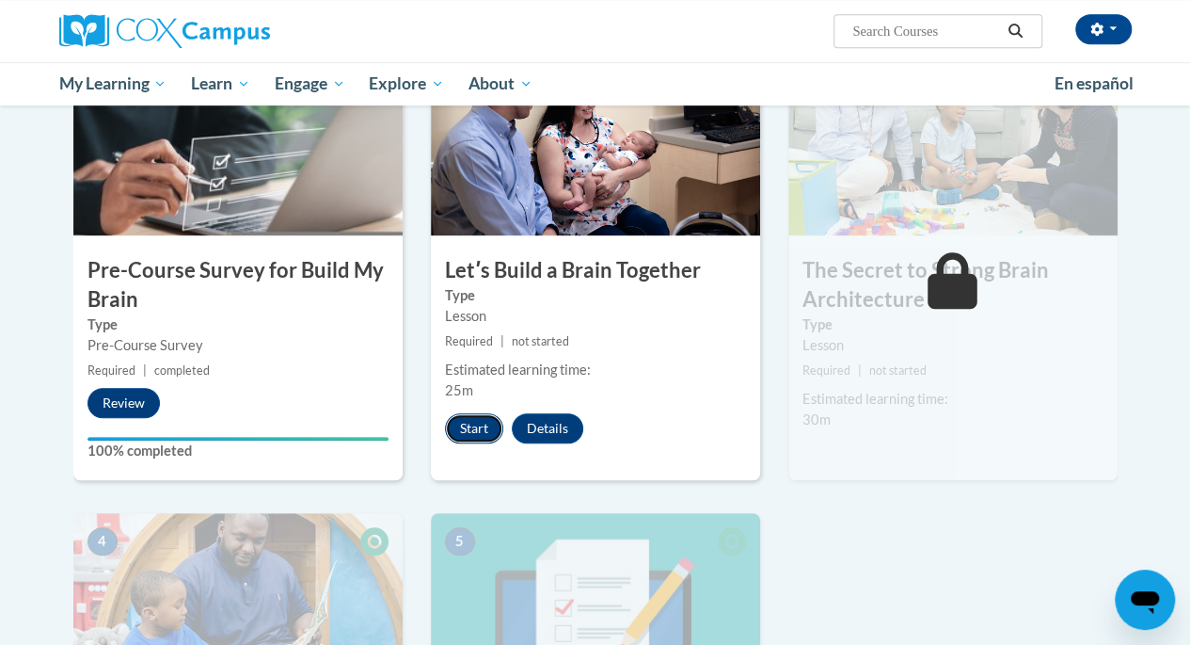
click at [470, 422] on button "Start" at bounding box center [474, 428] width 58 height 30
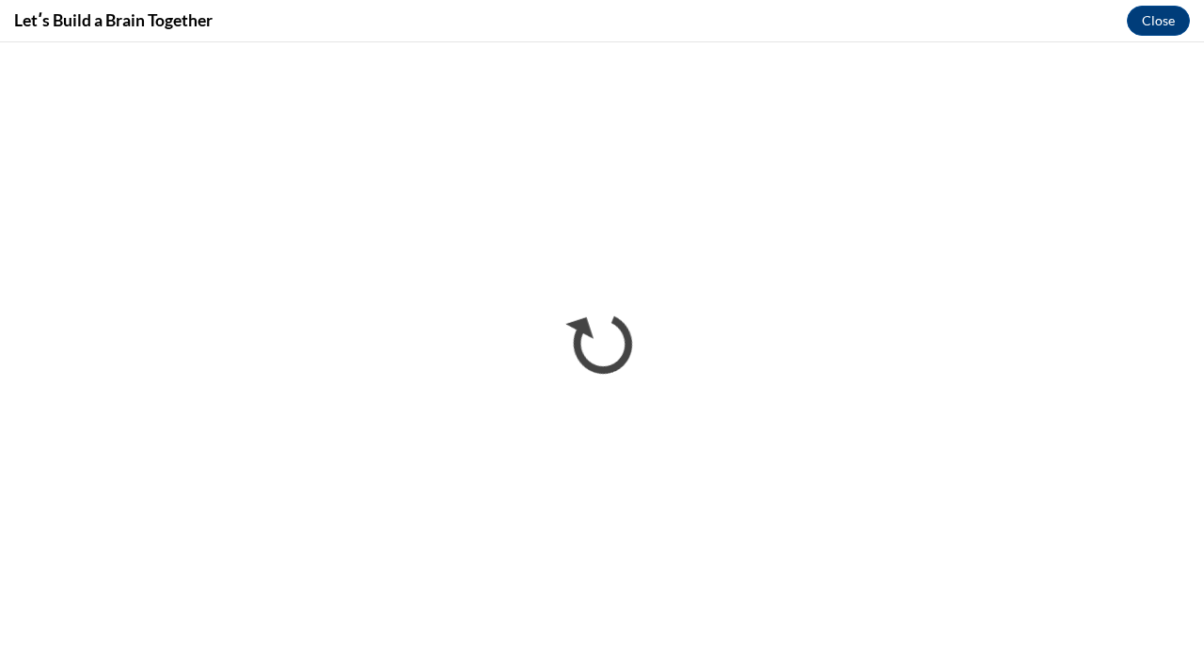
scroll to position [0, 0]
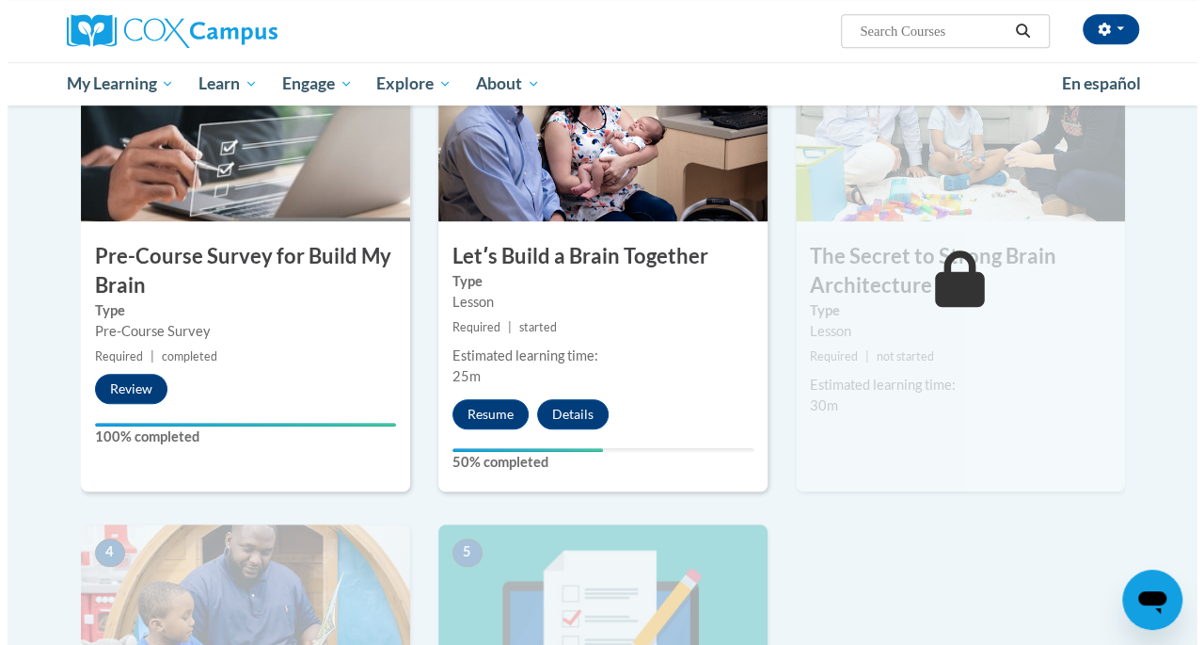
scroll to position [487, 0]
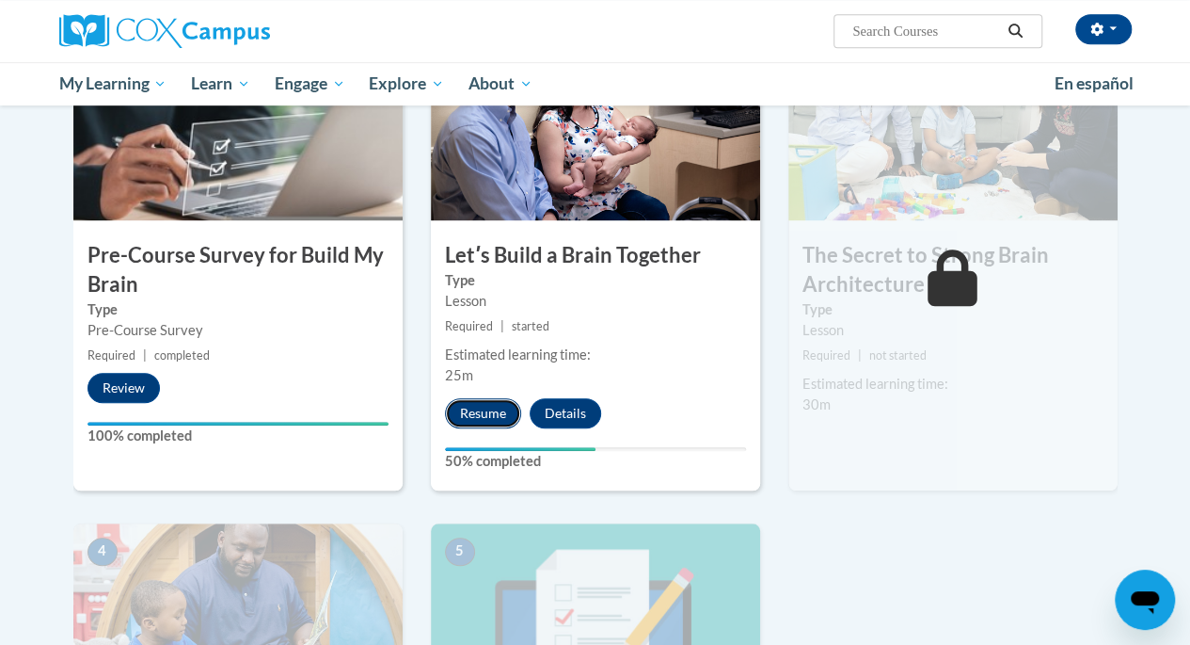
click at [475, 410] on button "Resume" at bounding box center [483, 413] width 76 height 30
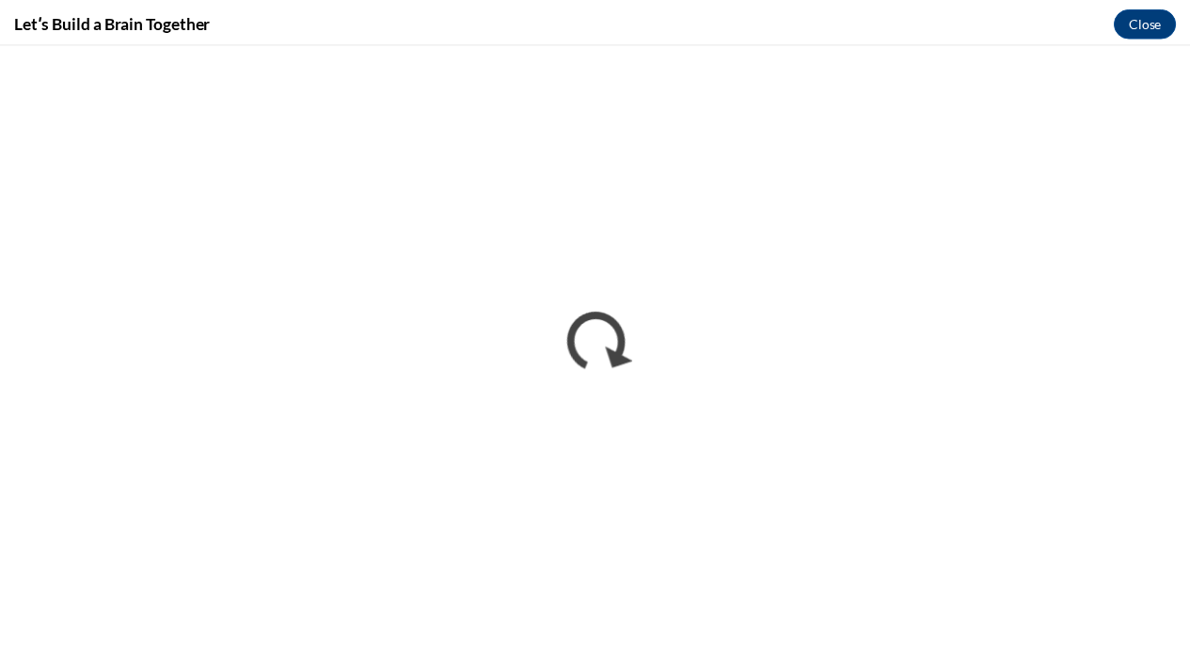
scroll to position [0, 0]
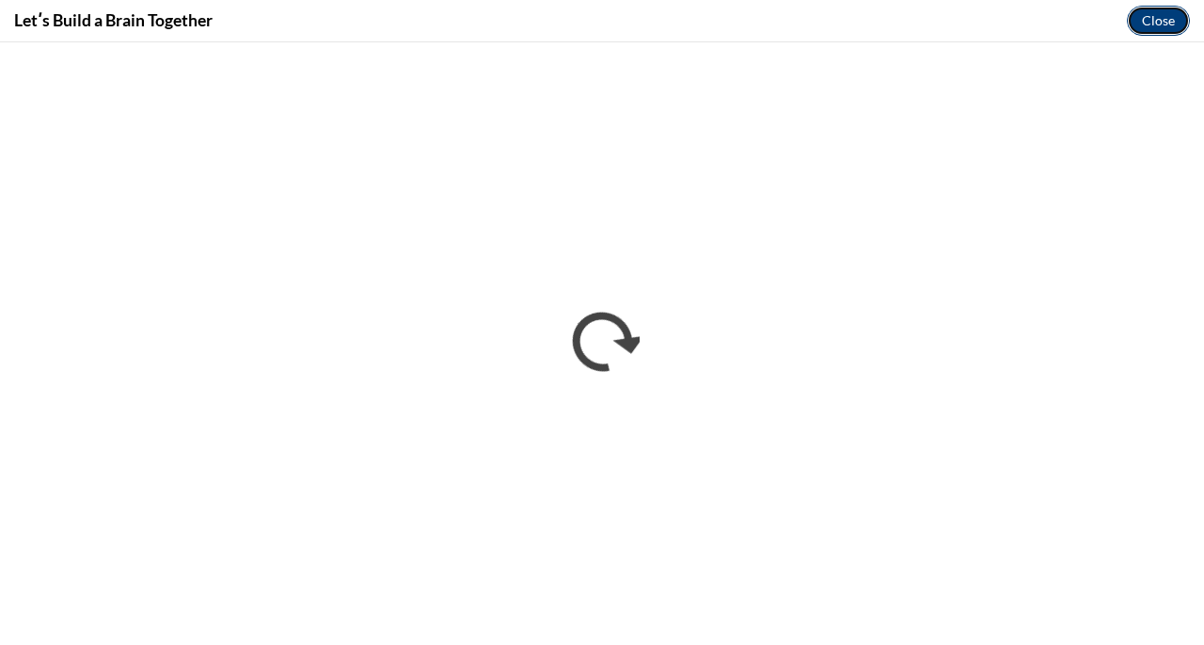
click at [1158, 23] on button "Close" at bounding box center [1158, 21] width 63 height 30
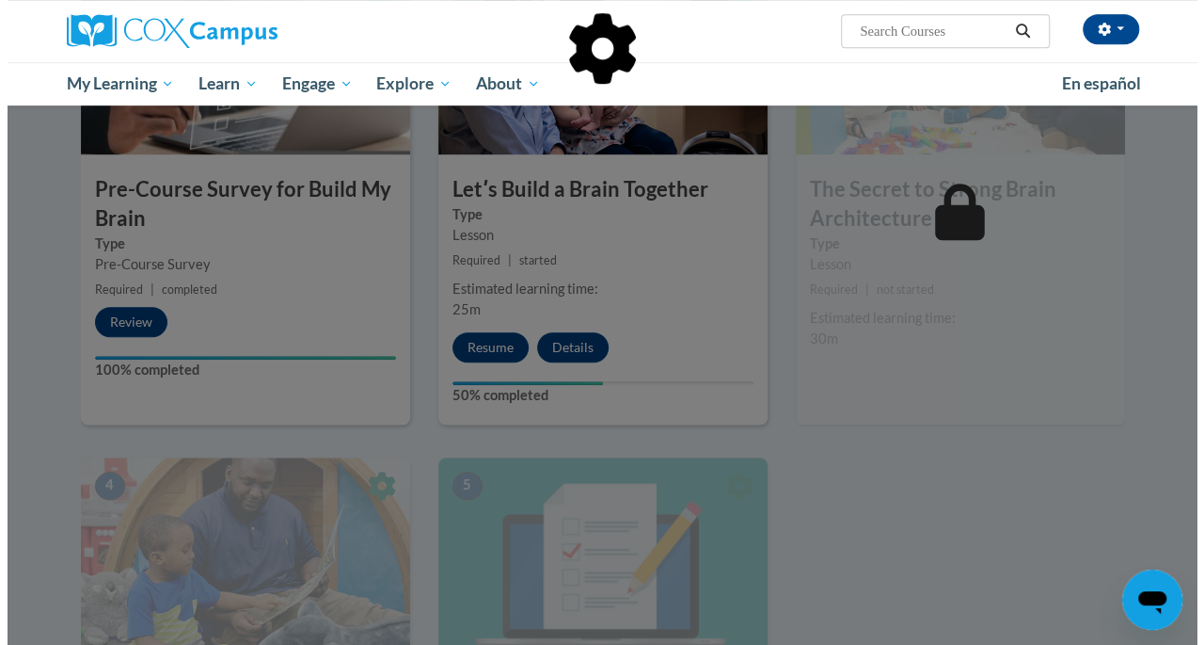
scroll to position [551, 0]
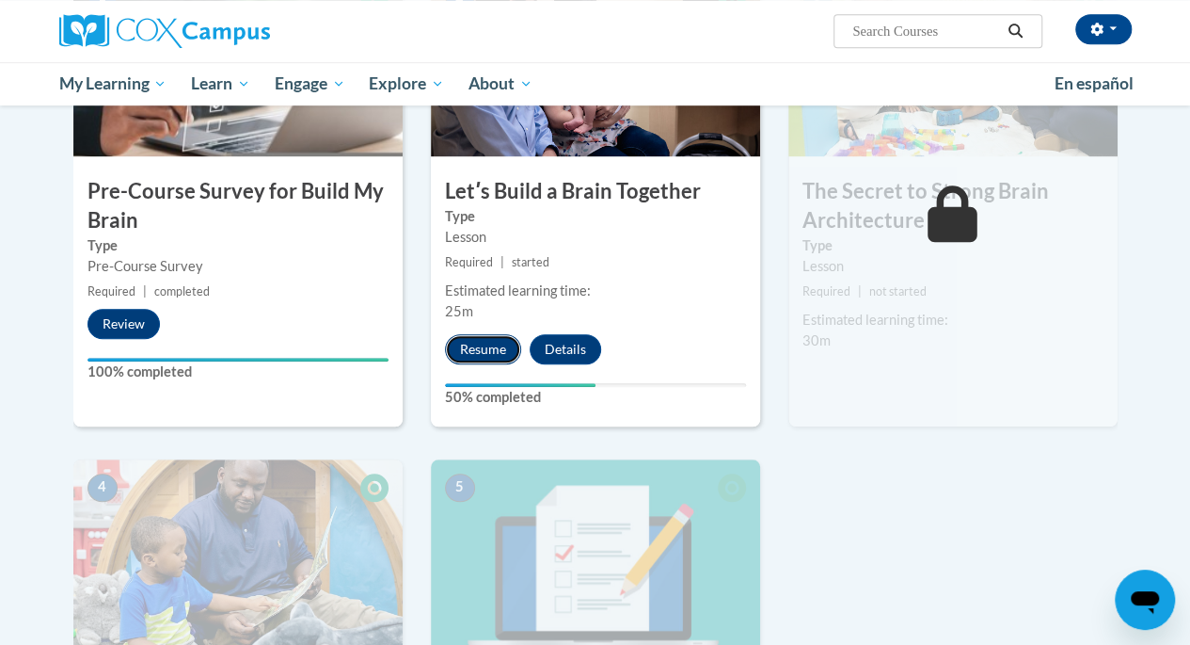
click at [494, 346] on button "Resume" at bounding box center [483, 349] width 76 height 30
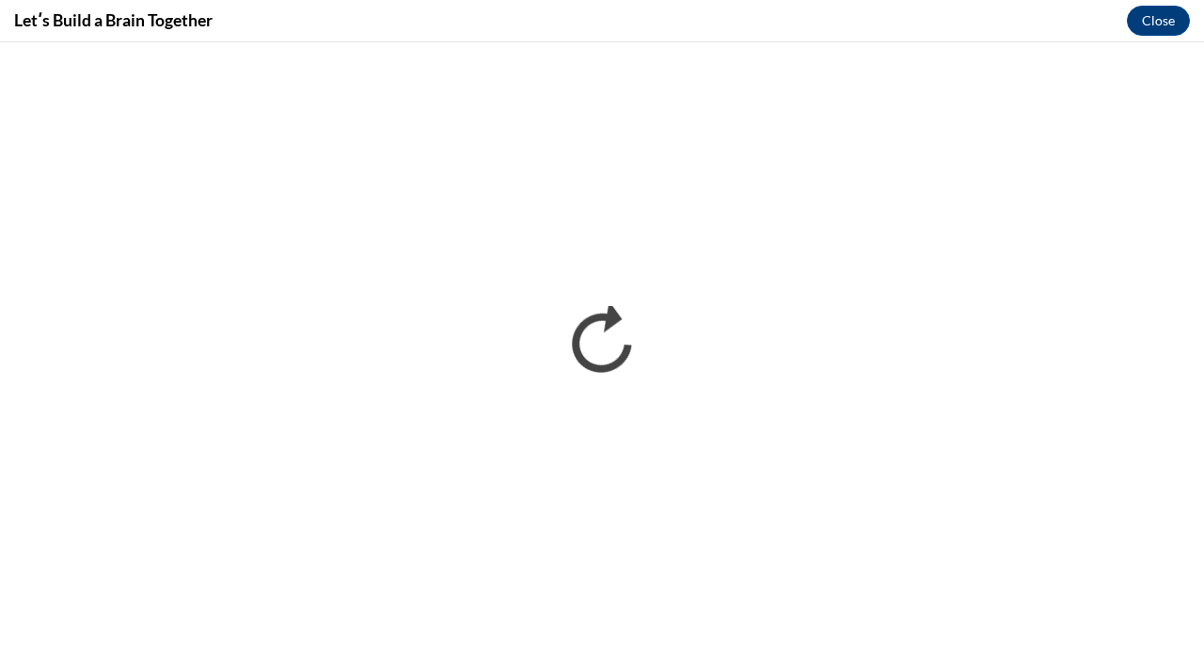
scroll to position [0, 0]
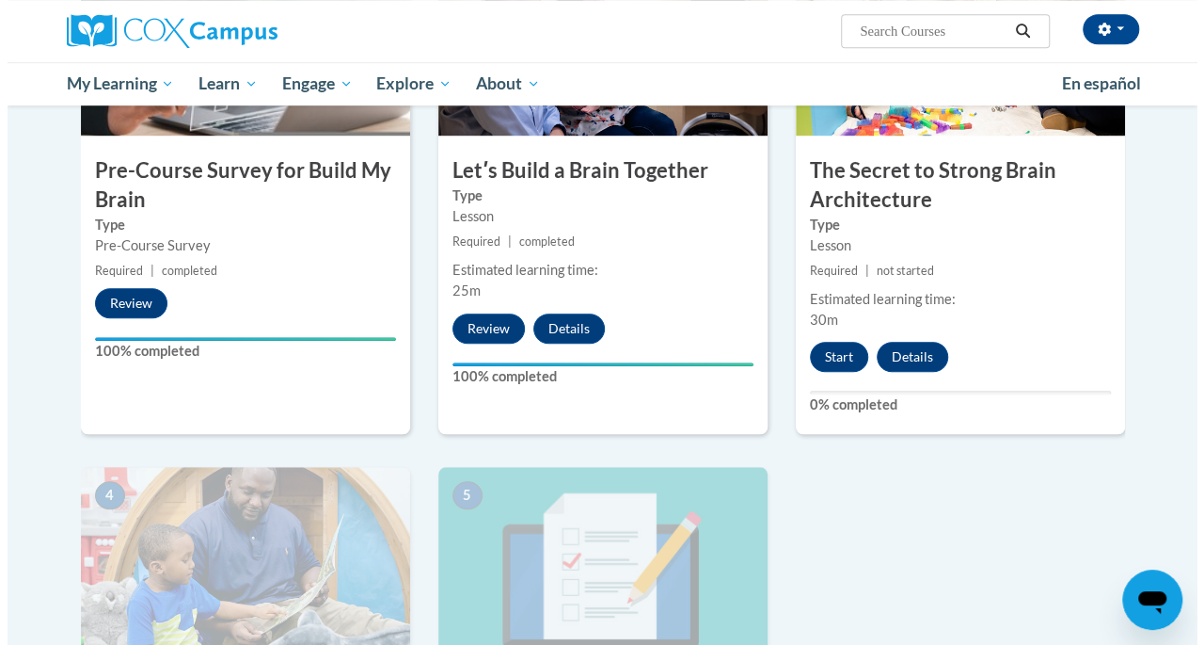
scroll to position [540, 0]
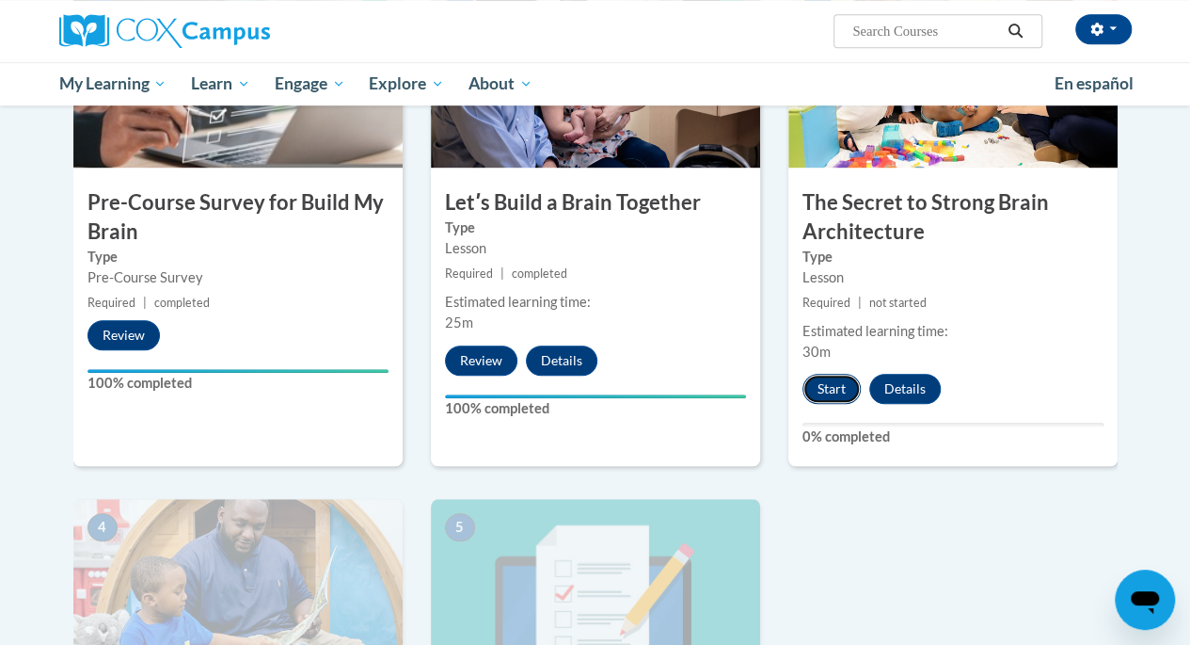
click at [817, 392] on button "Start" at bounding box center [832, 389] width 58 height 30
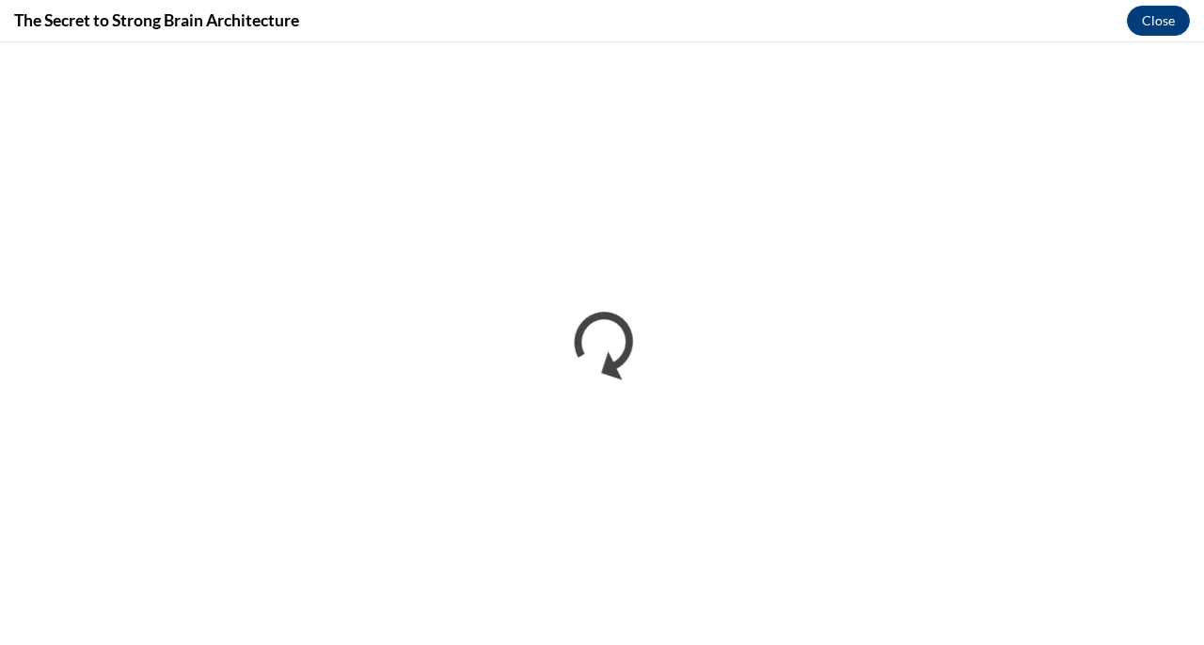
scroll to position [0, 0]
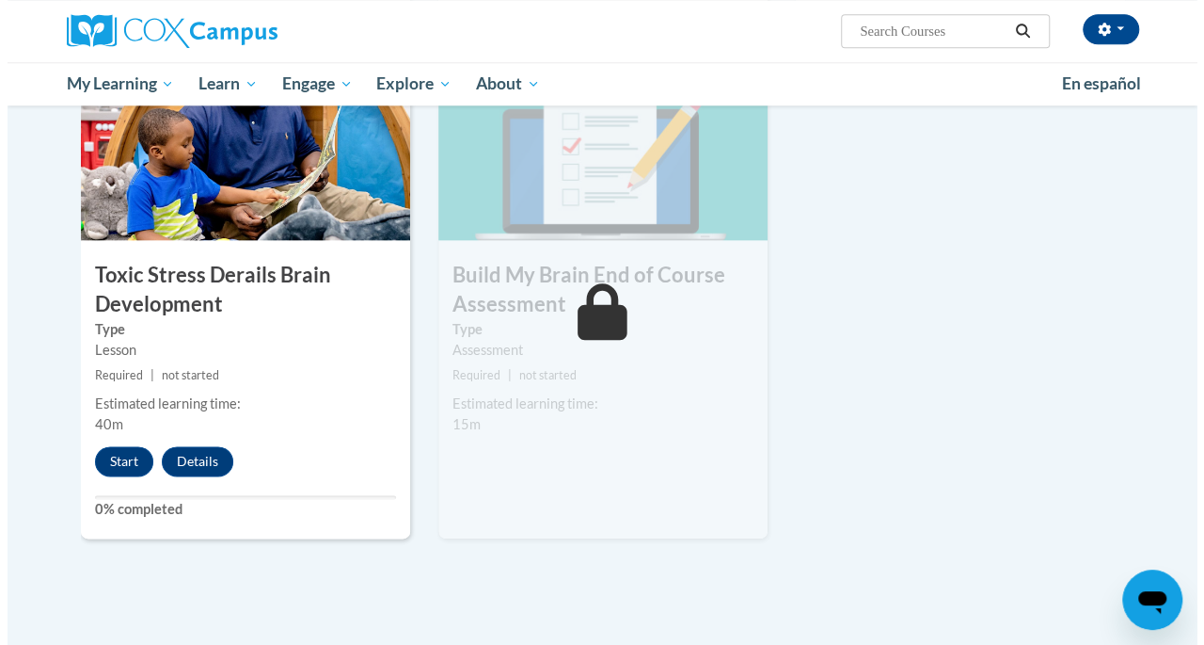
scroll to position [989, 0]
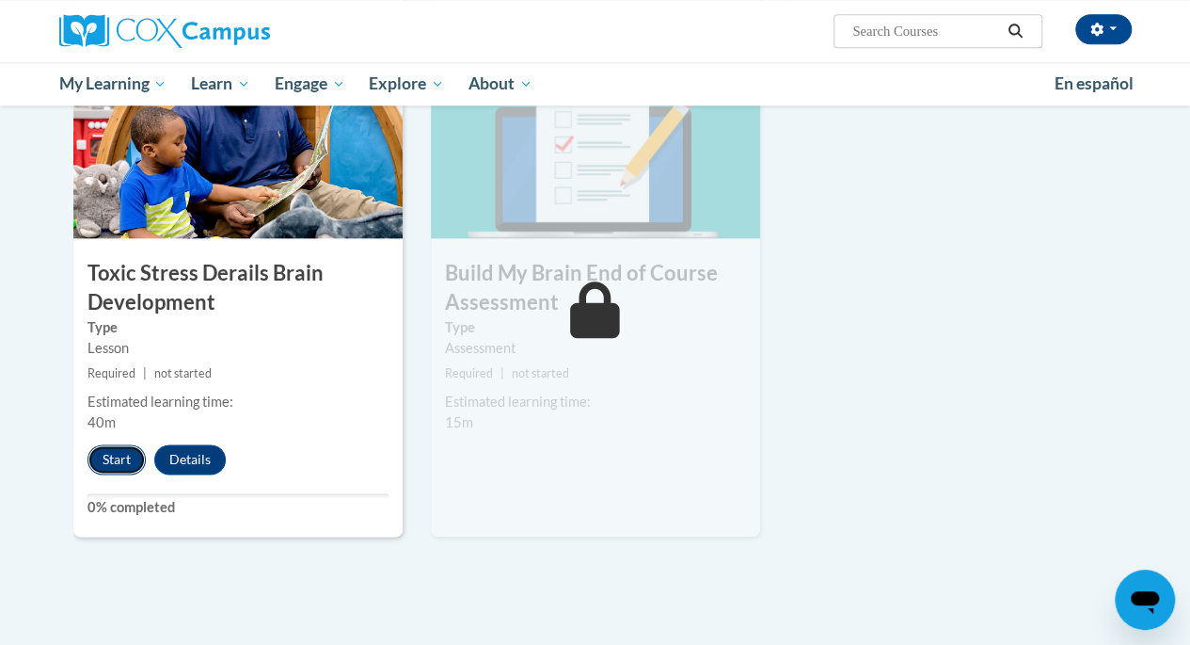
click at [106, 451] on button "Start" at bounding box center [117, 459] width 58 height 30
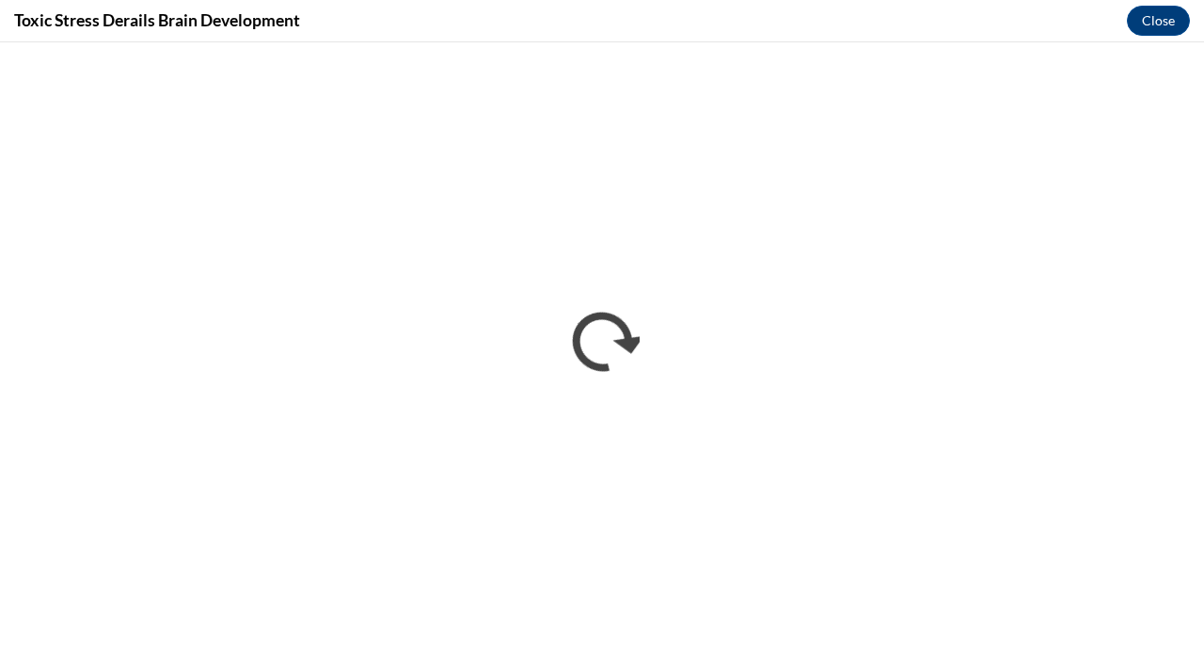
scroll to position [0, 0]
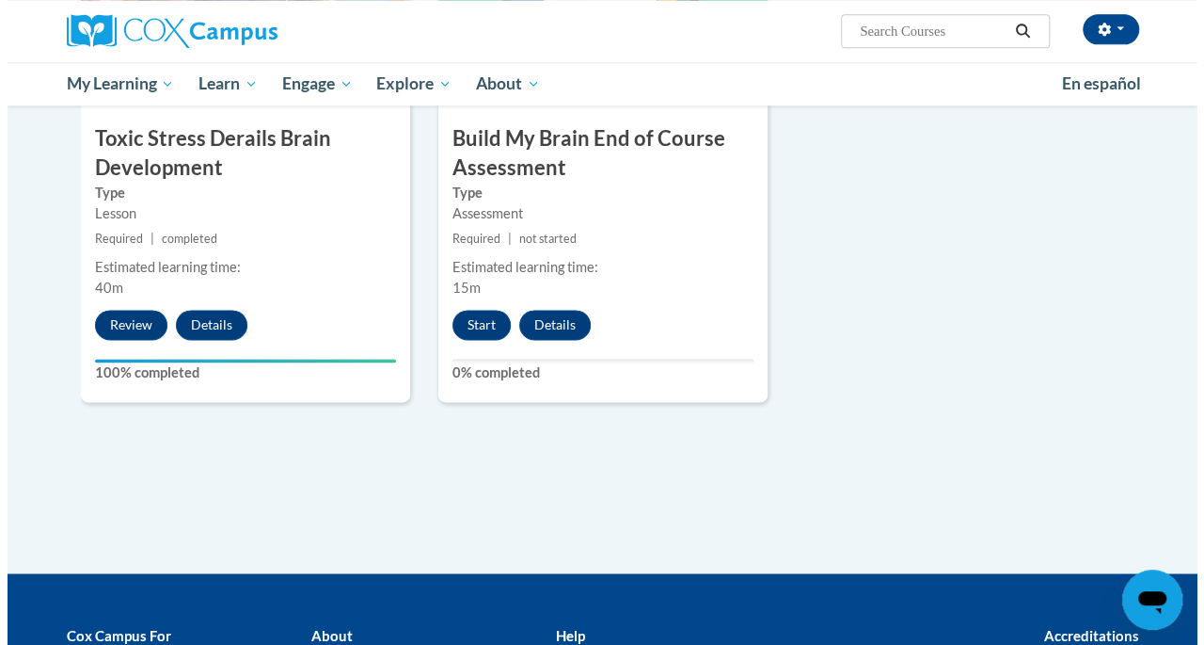
scroll to position [1124, 0]
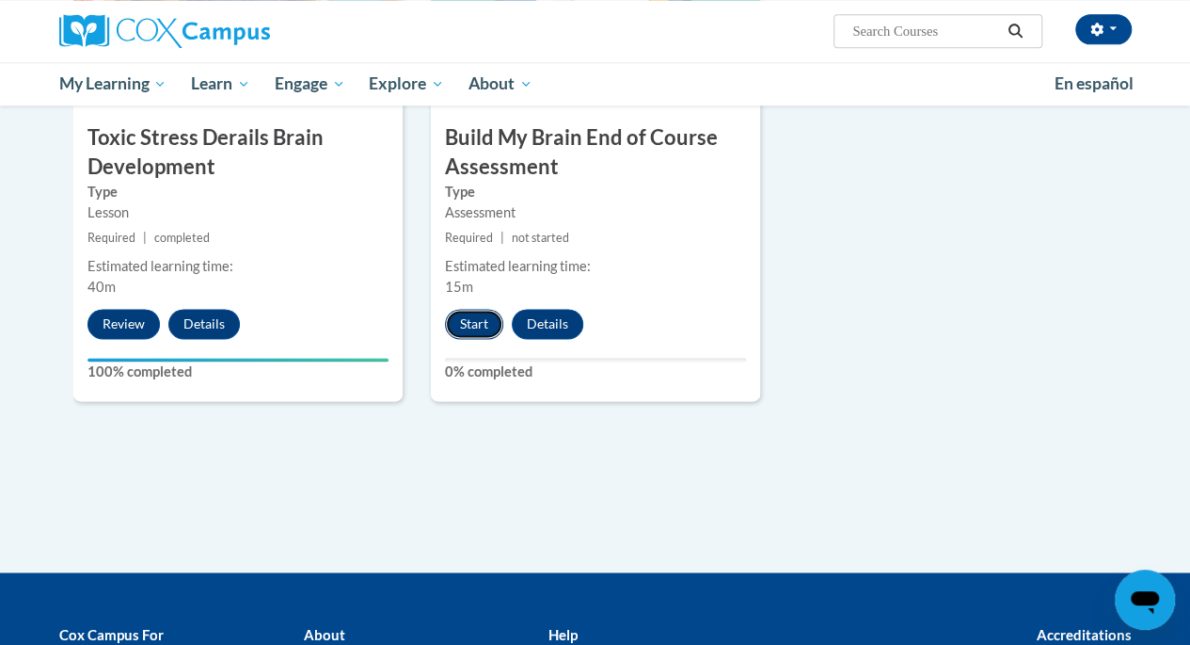
click at [463, 316] on button "Start" at bounding box center [474, 324] width 58 height 30
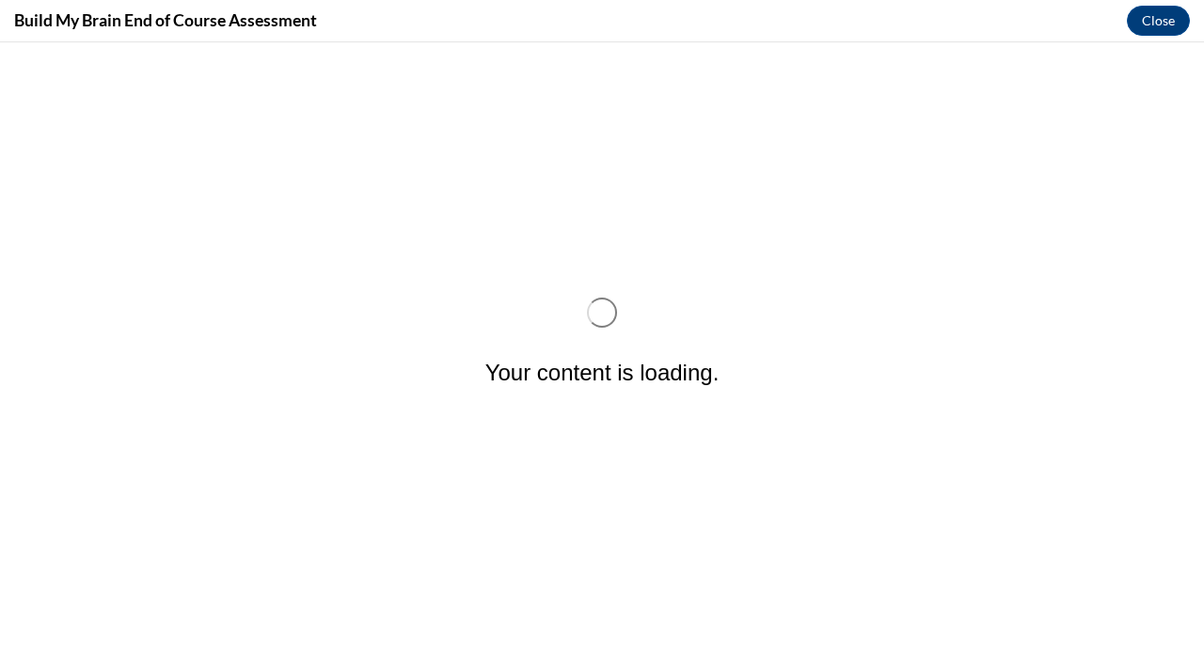
scroll to position [0, 0]
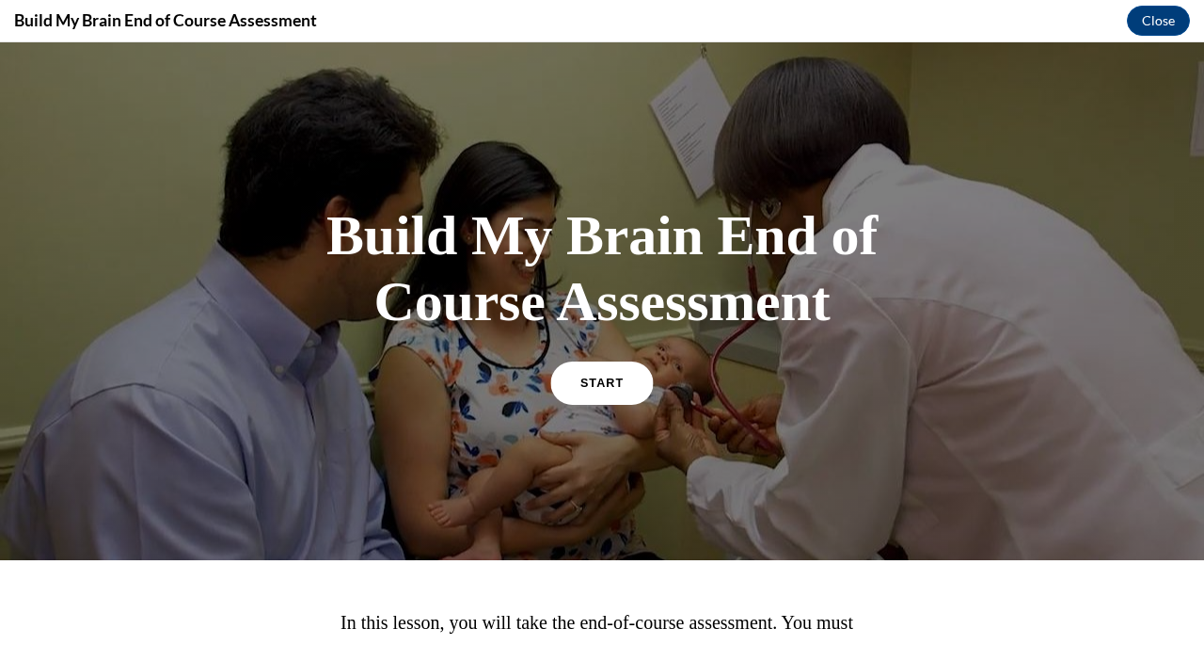
click at [594, 383] on span "START" at bounding box center [602, 382] width 43 height 14
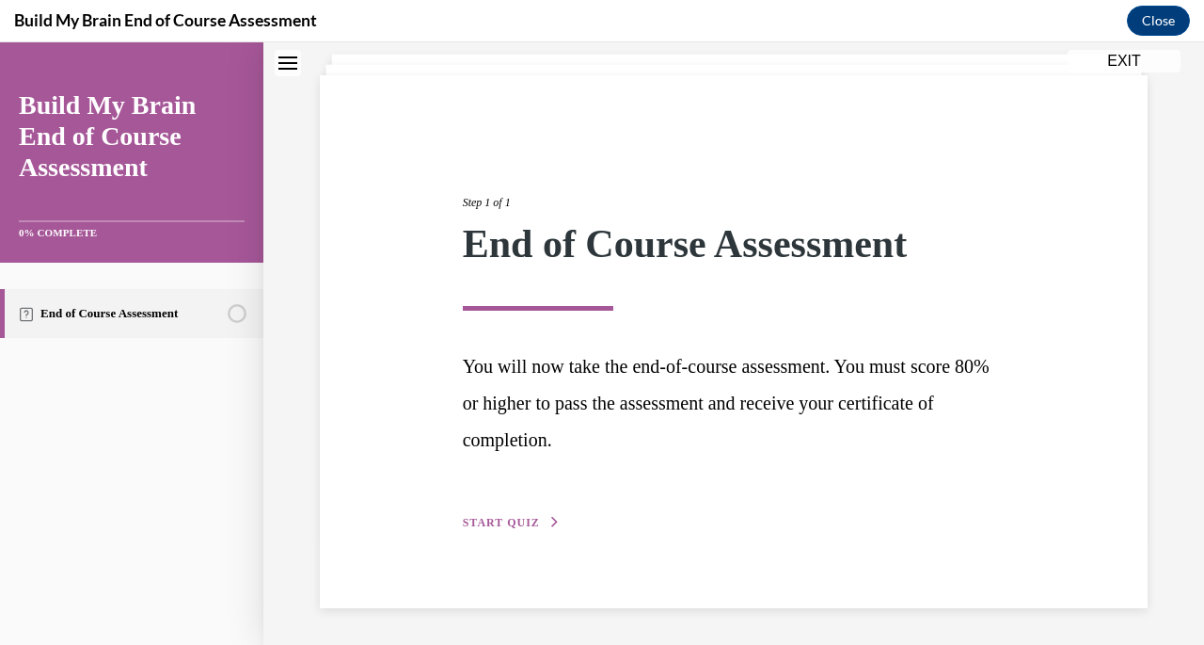
scroll to position [111, 0]
click at [472, 522] on span "START QUIZ" at bounding box center [501, 522] width 77 height 13
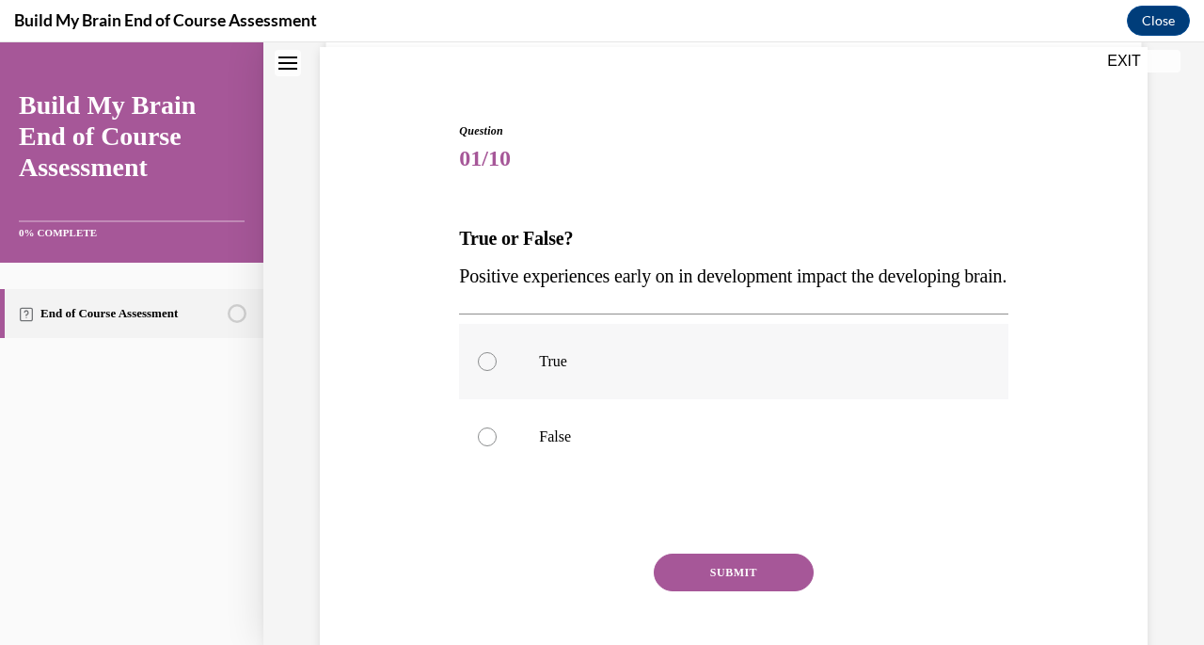
scroll to position [142, 0]
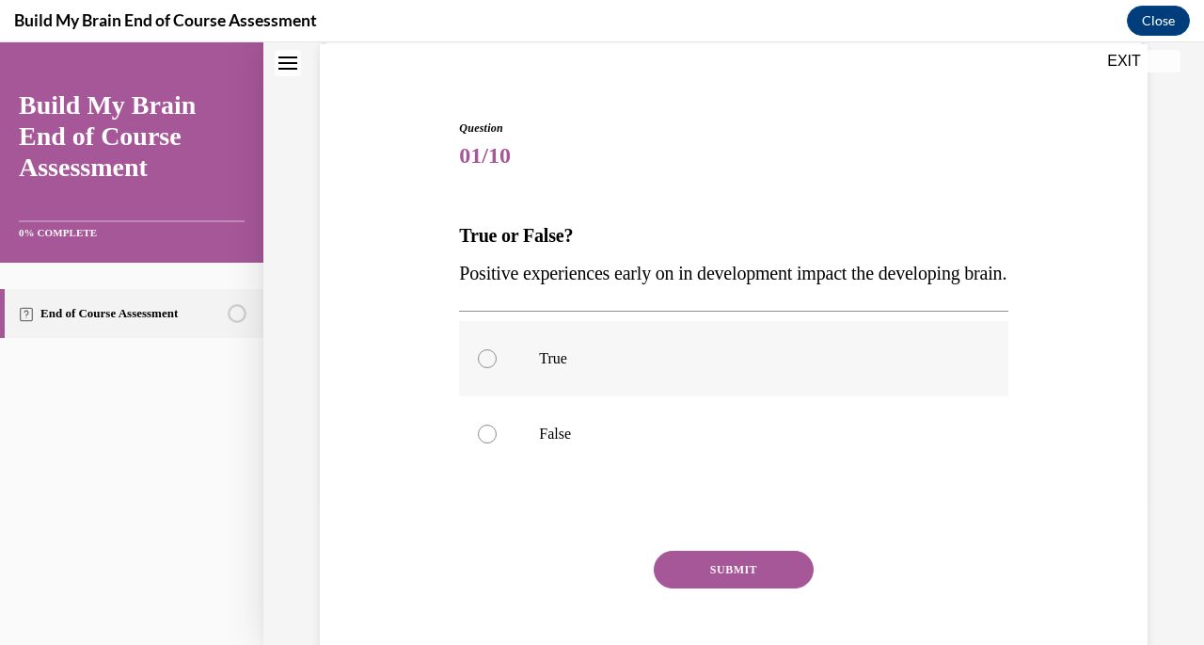
click at [490, 368] on div at bounding box center [487, 358] width 19 height 19
click at [490, 368] on input "True" at bounding box center [487, 358] width 19 height 19
radio input "true"
click at [691, 588] on button "SUBMIT" at bounding box center [734, 569] width 160 height 38
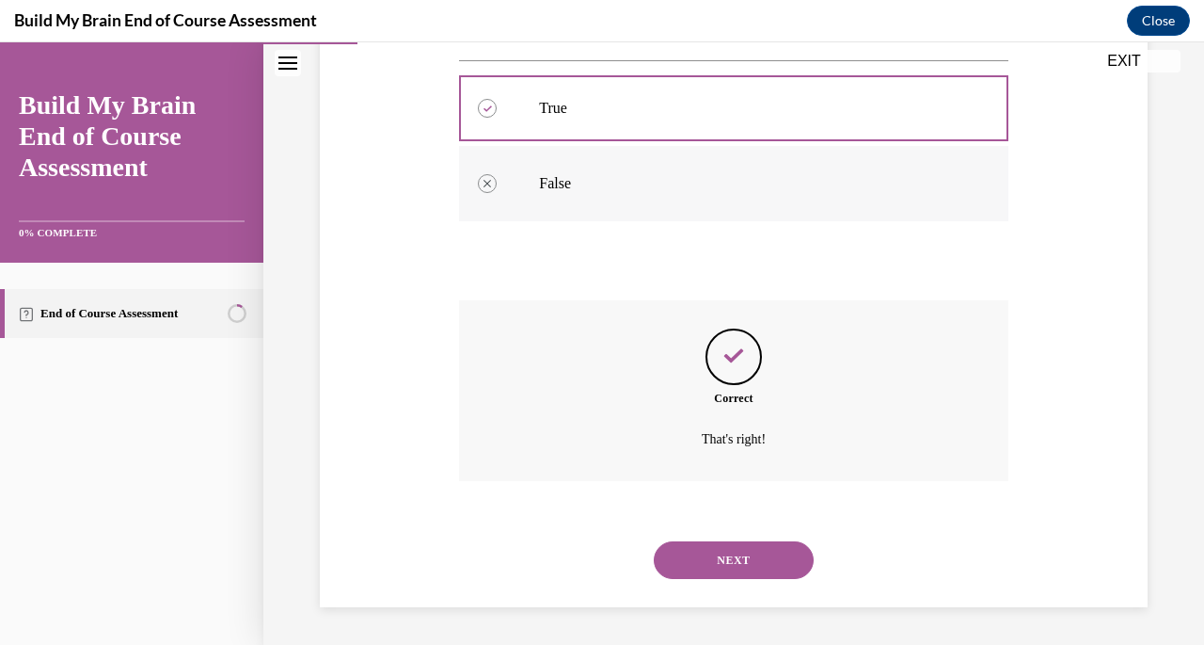
scroll to position [429, 0]
click at [776, 413] on div "Correct That's right!" at bounding box center [733, 390] width 549 height 181
click at [710, 555] on button "NEXT" at bounding box center [734, 560] width 160 height 38
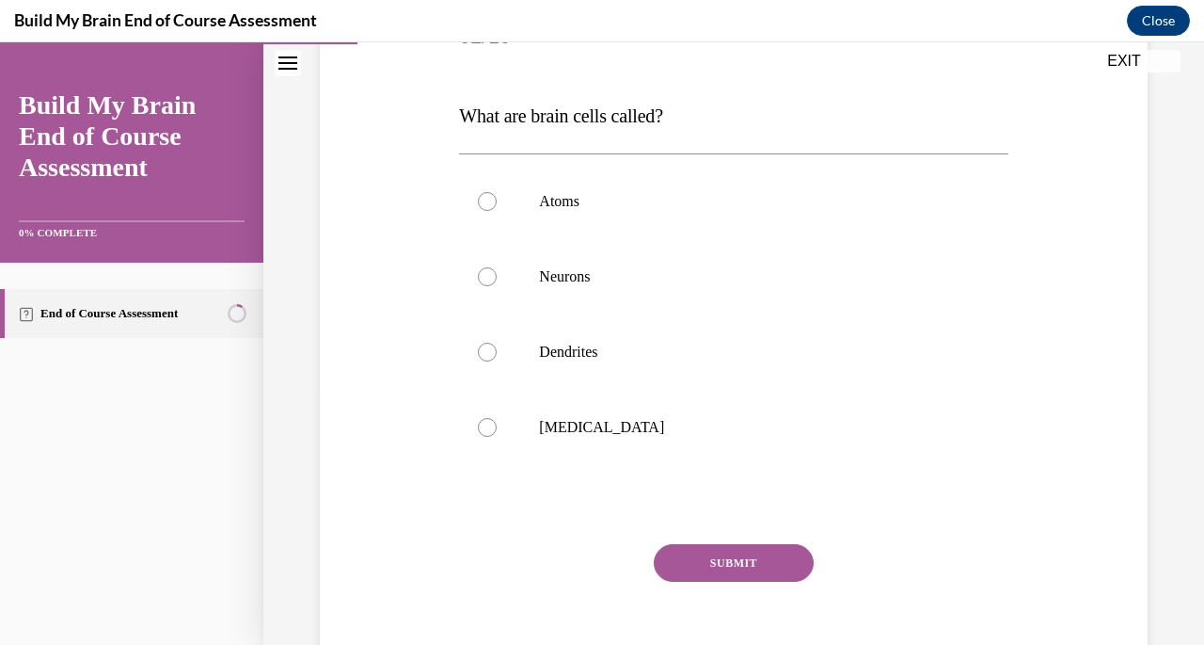
scroll to position [269, 0]
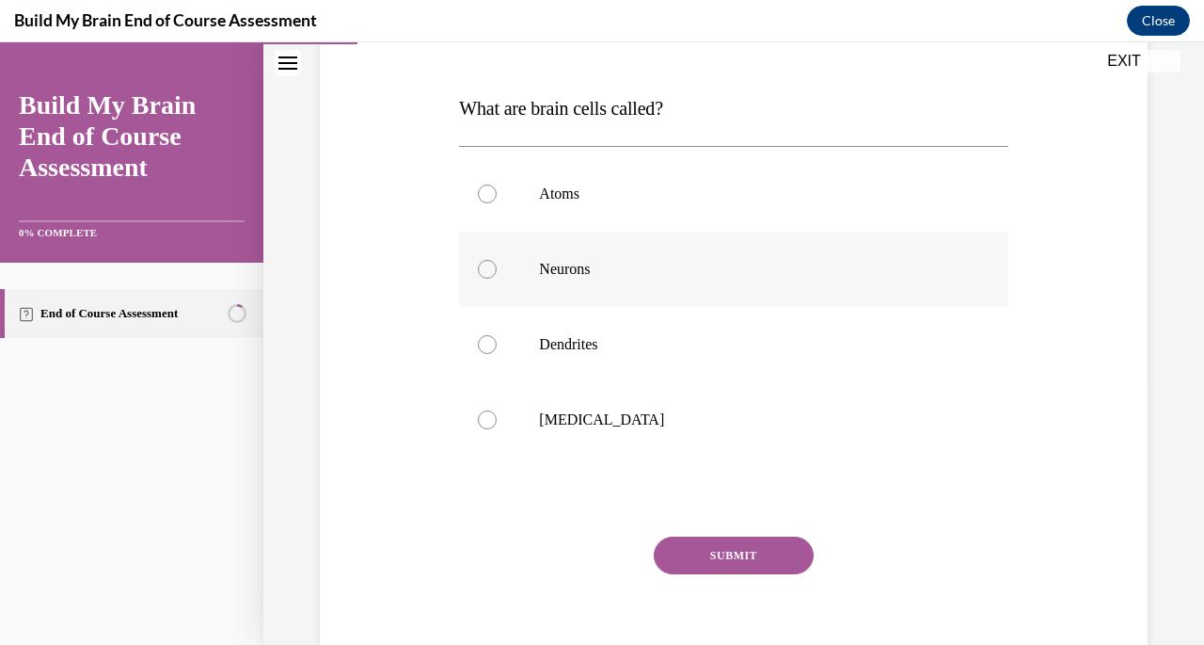
click at [540, 279] on label "Neurons" at bounding box center [733, 268] width 549 height 75
click at [497, 279] on input "Neurons" at bounding box center [487, 269] width 19 height 19
radio input "true"
click at [689, 545] on button "SUBMIT" at bounding box center [734, 555] width 160 height 38
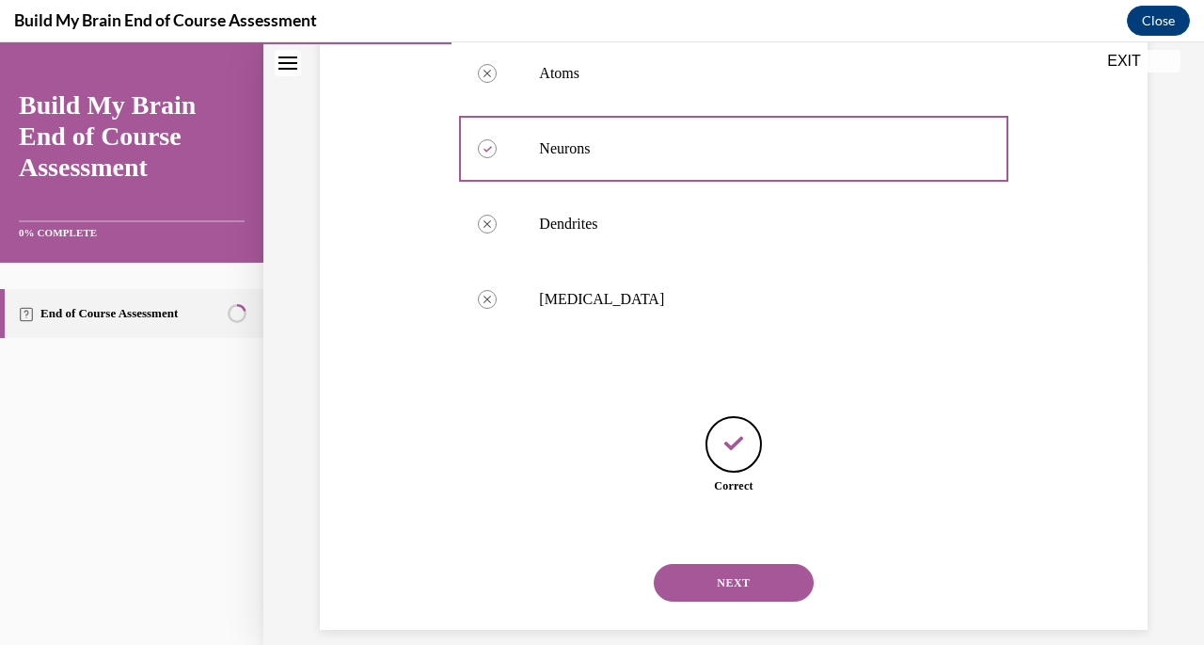
scroll to position [411, 0]
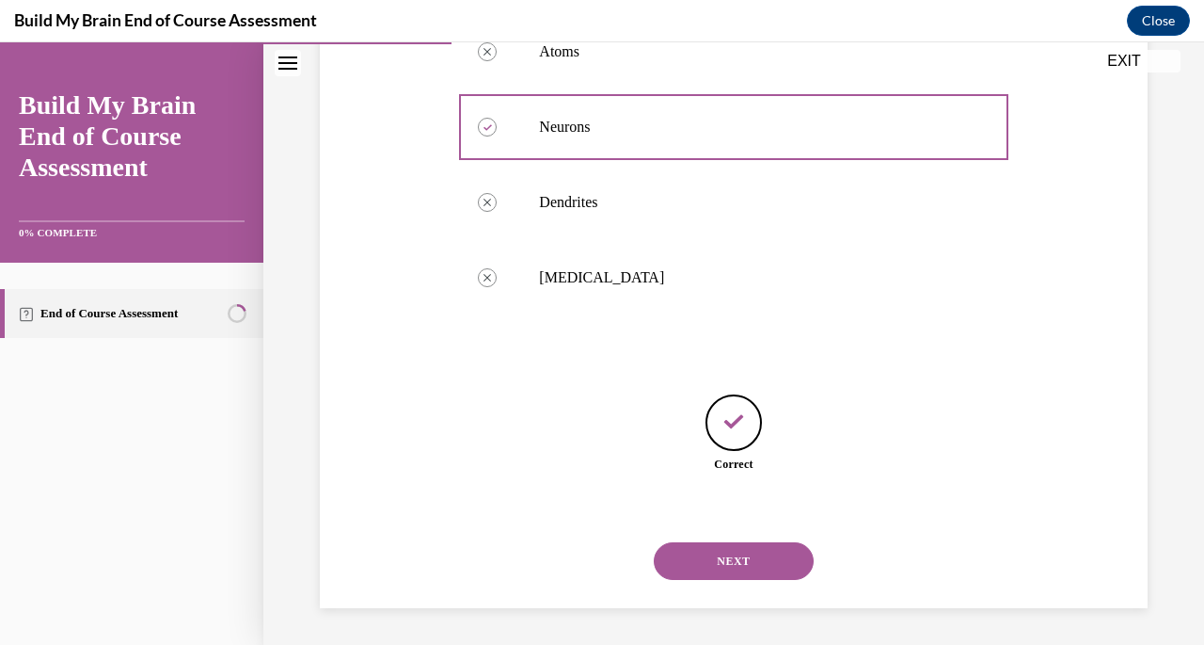
click at [691, 567] on button "NEXT" at bounding box center [734, 561] width 160 height 38
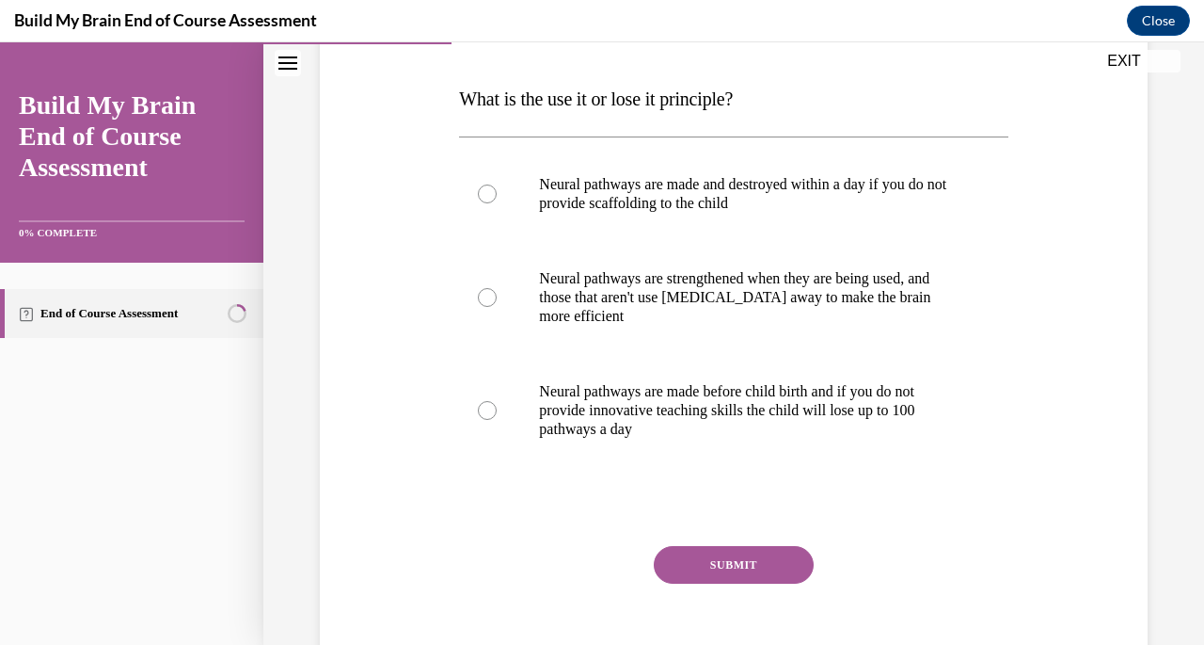
scroll to position [278, 0]
click at [492, 422] on label "Neural pathways are made before child birth and if you do not provide innovativ…" at bounding box center [733, 411] width 549 height 113
click at [492, 421] on input "Neural pathways are made before child birth and if you do not provide innovativ…" at bounding box center [487, 411] width 19 height 19
radio input "true"
click at [703, 228] on label "Neural pathways are made and destroyed within a day if you do not provide scaff…" at bounding box center [733, 195] width 549 height 94
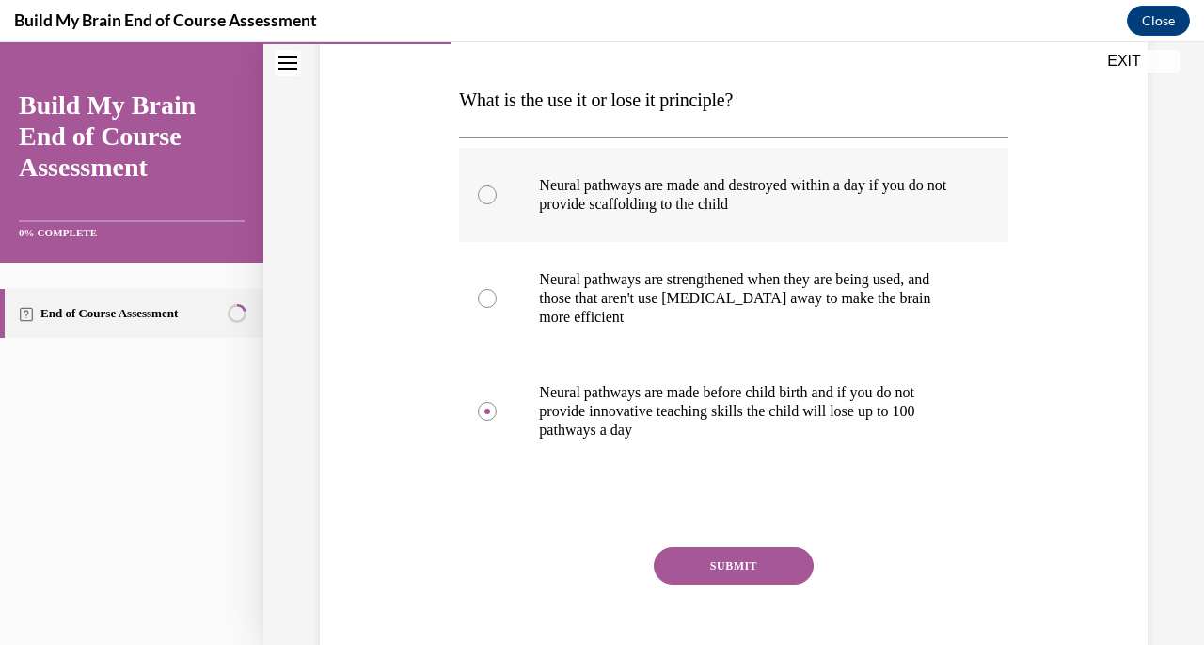
click at [497, 204] on input "Neural pathways are made and destroyed within a day if you do not provide scaff…" at bounding box center [487, 194] width 19 height 19
radio input "true"
click at [689, 560] on button "SUBMIT" at bounding box center [734, 566] width 160 height 38
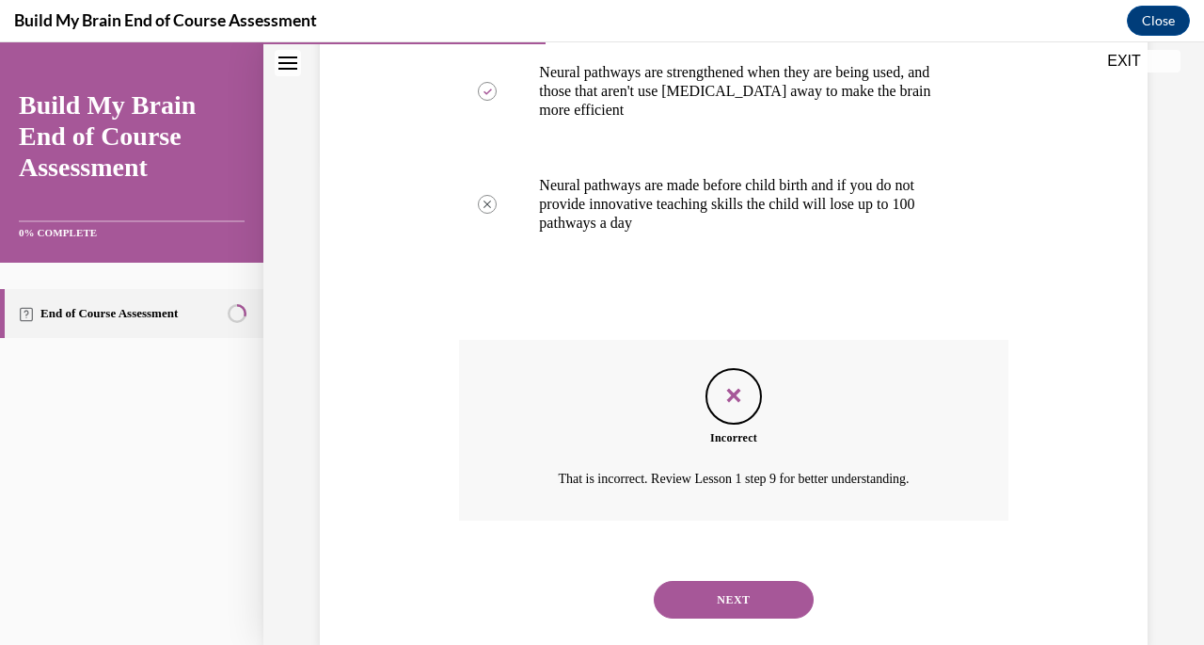
scroll to position [523, 0]
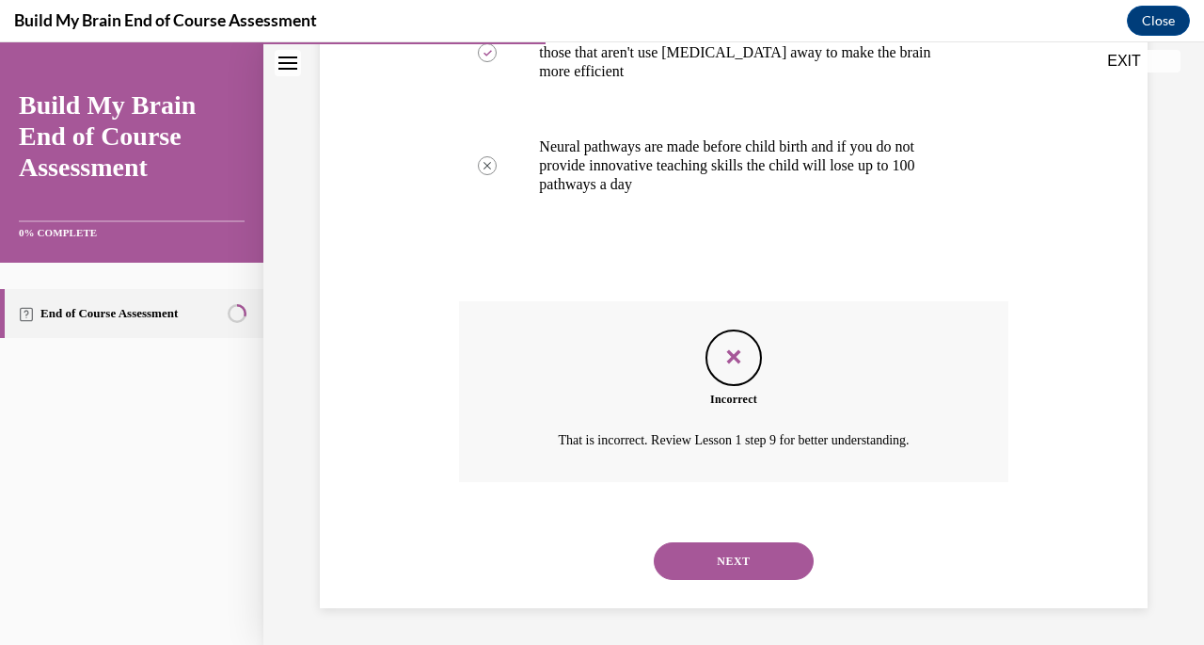
drag, startPoint x: 689, startPoint y: 560, endPoint x: 593, endPoint y: 524, distance: 102.4
click at [593, 524] on div "NEXT" at bounding box center [733, 560] width 549 height 75
click at [687, 552] on button "NEXT" at bounding box center [734, 561] width 160 height 38
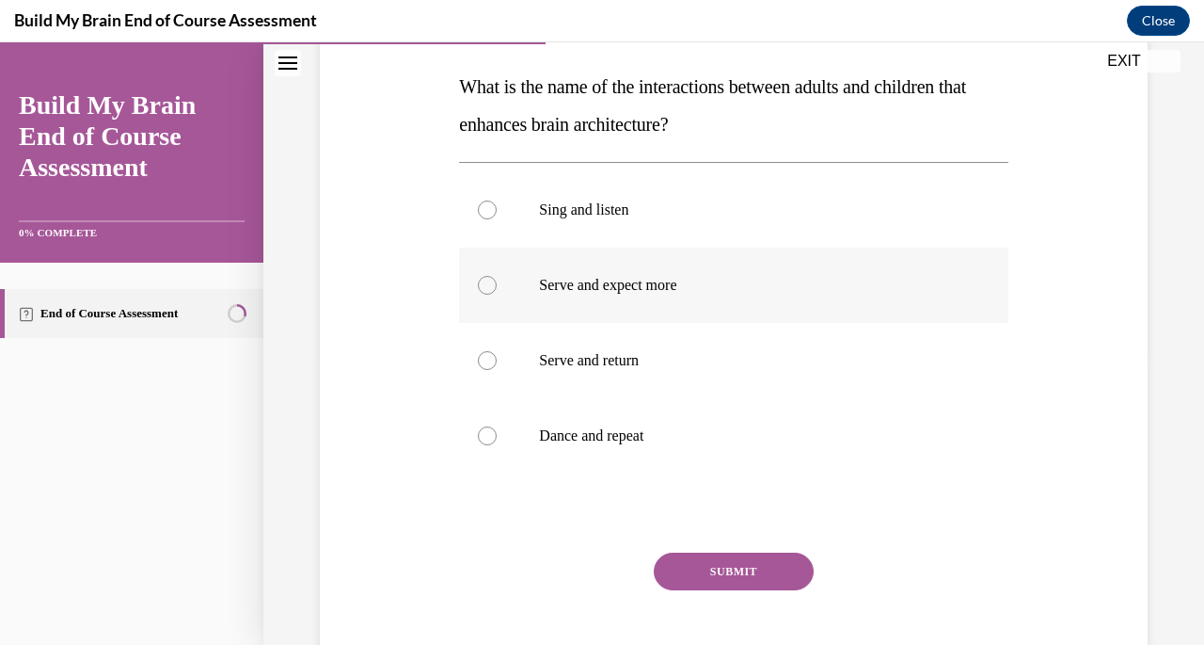
scroll to position [292, 0]
click at [490, 358] on div at bounding box center [487, 359] width 19 height 19
click at [490, 358] on input "Serve and return" at bounding box center [487, 359] width 19 height 19
radio input "true"
click at [730, 569] on button "SUBMIT" at bounding box center [734, 570] width 160 height 38
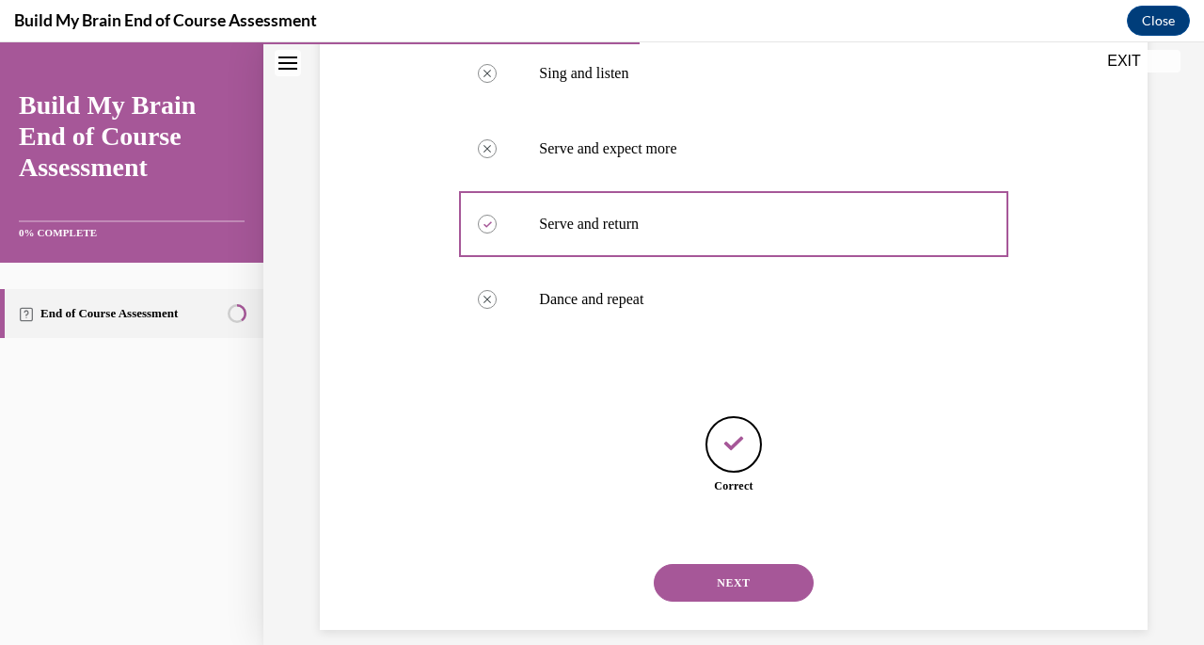
scroll to position [449, 0]
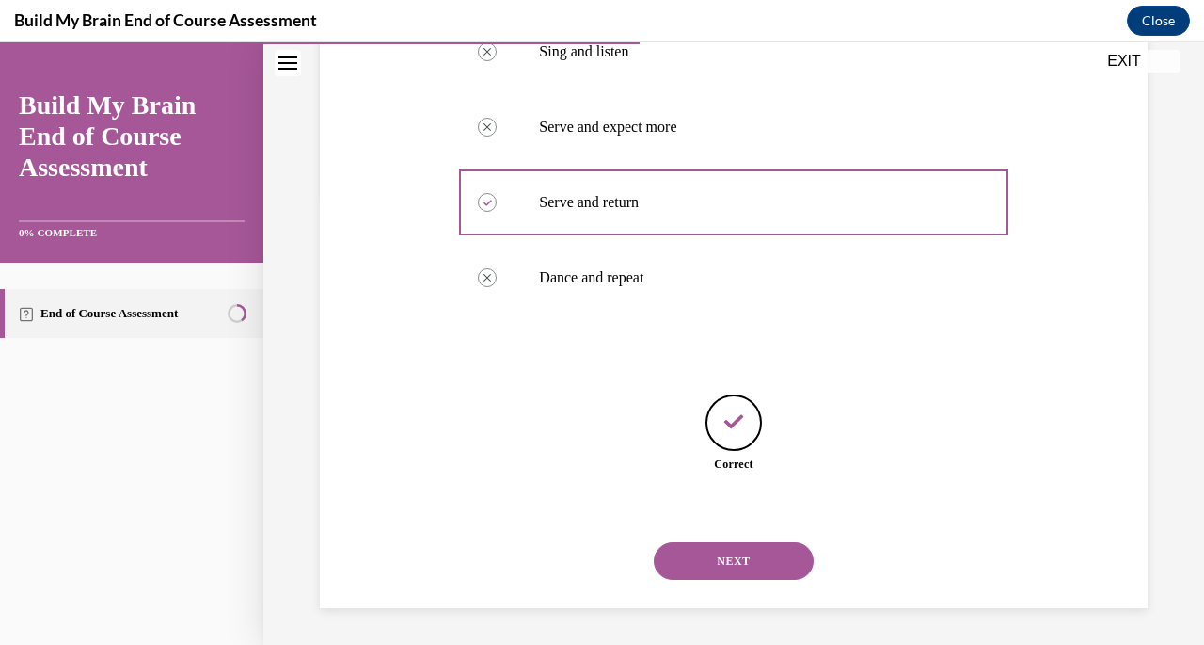
click at [730, 569] on button "NEXT" at bounding box center [734, 561] width 160 height 38
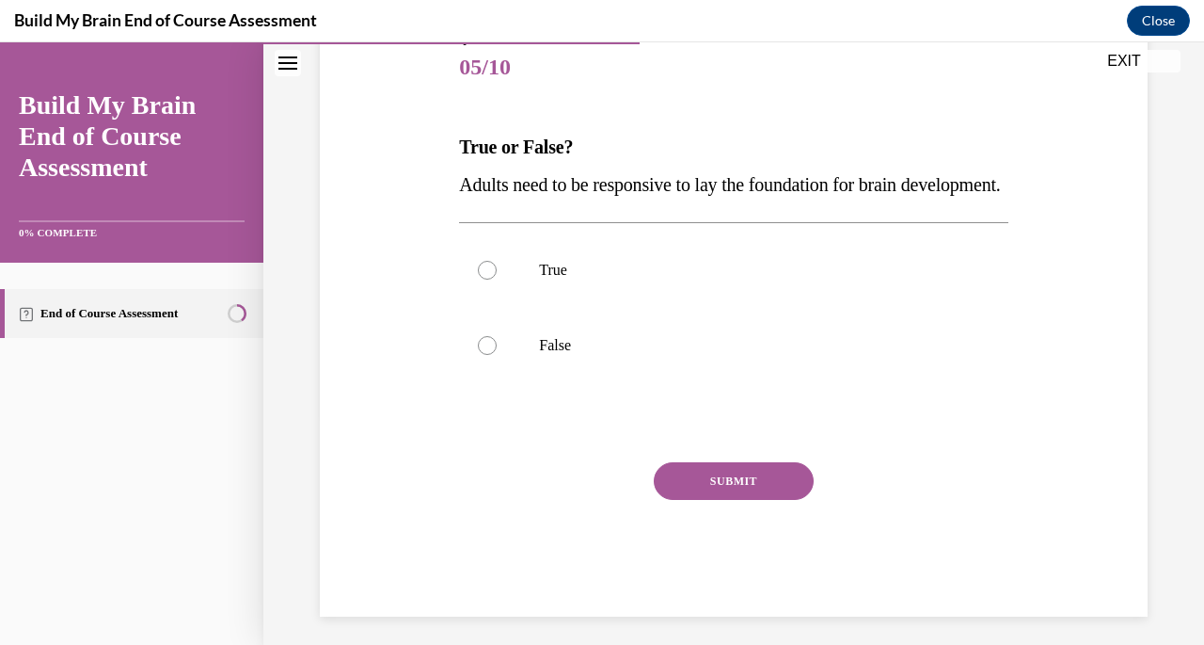
scroll to position [277, 0]
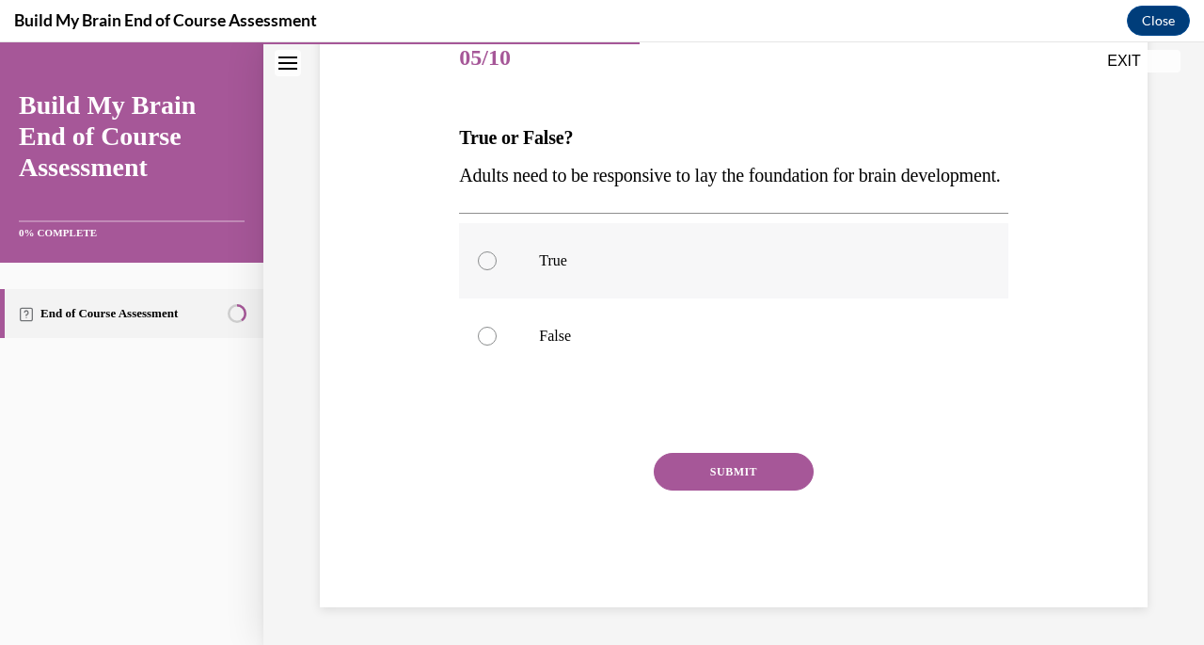
click at [613, 270] on label "True" at bounding box center [733, 260] width 549 height 75
click at [497, 270] on input "True" at bounding box center [487, 260] width 19 height 19
radio input "true"
click at [711, 469] on button "SUBMIT" at bounding box center [734, 472] width 160 height 38
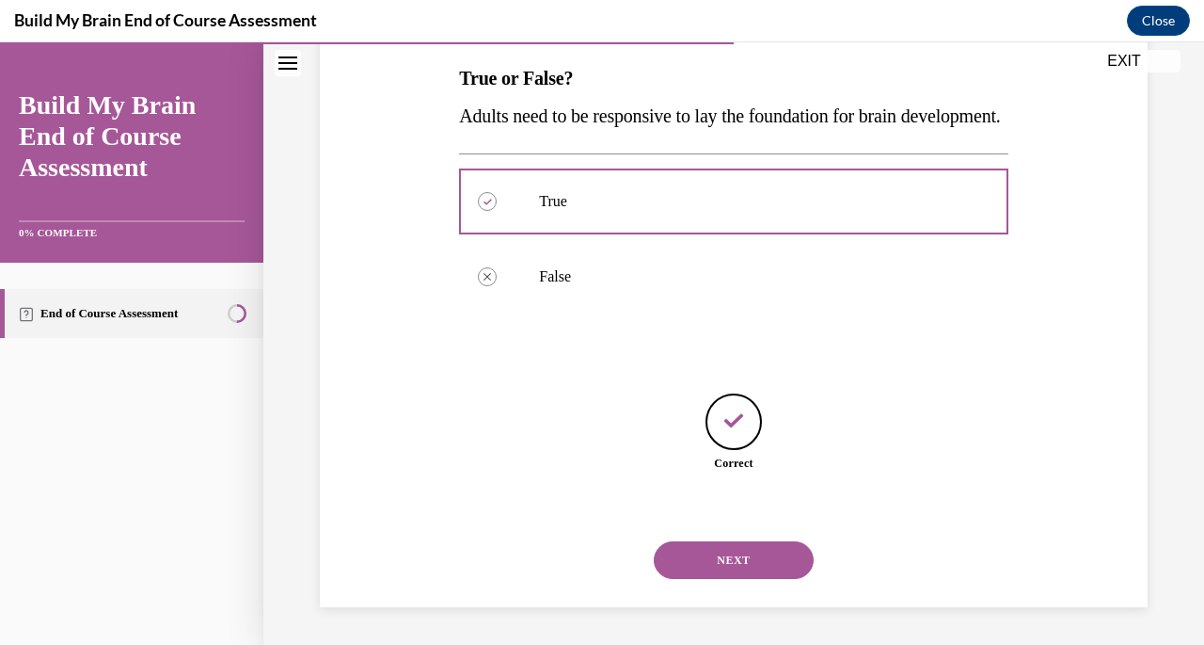
scroll to position [336, 0]
click at [714, 558] on button "NEXT" at bounding box center [734, 560] width 160 height 38
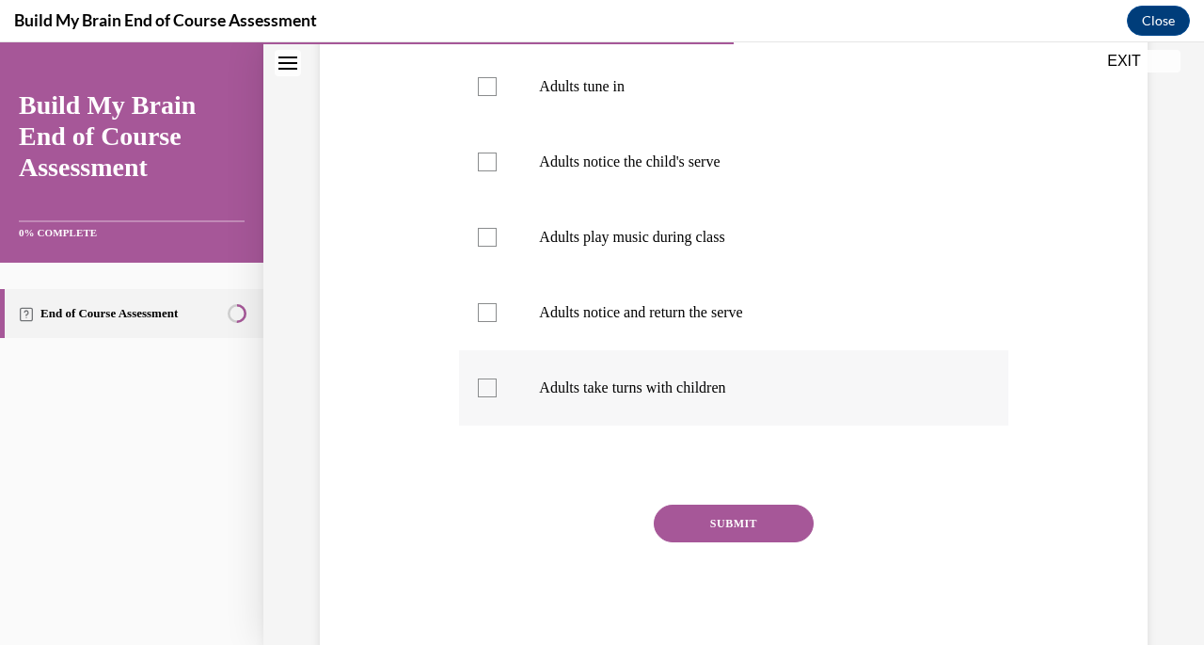
scroll to position [454, 0]
click at [559, 382] on p "Adults take turns with children" at bounding box center [750, 385] width 422 height 19
click at [497, 382] on input "Adults take turns with children" at bounding box center [487, 385] width 19 height 19
checkbox input "true"
click at [685, 530] on button "SUBMIT" at bounding box center [734, 521] width 160 height 38
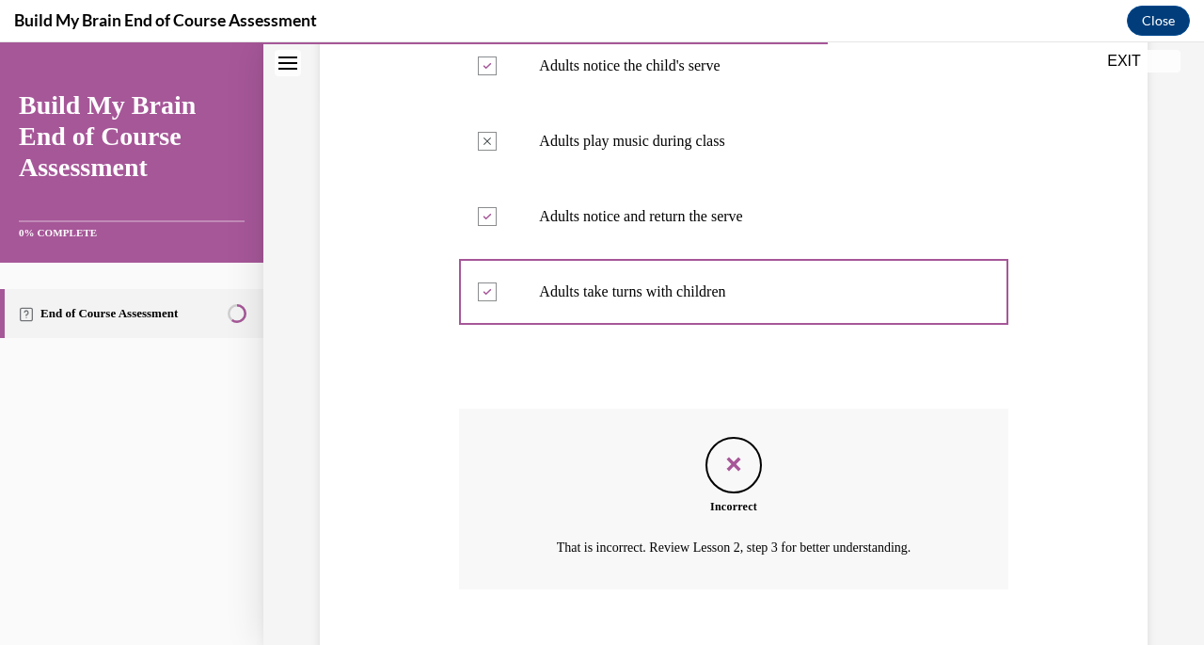
scroll to position [655, 0]
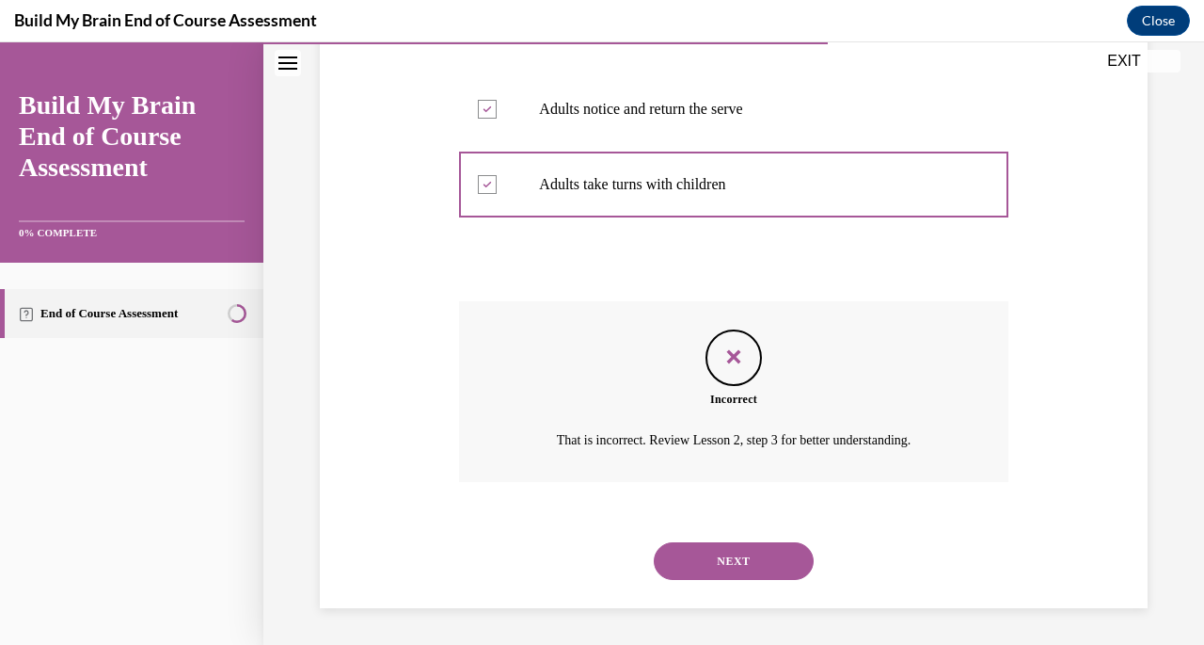
click at [713, 564] on button "NEXT" at bounding box center [734, 561] width 160 height 38
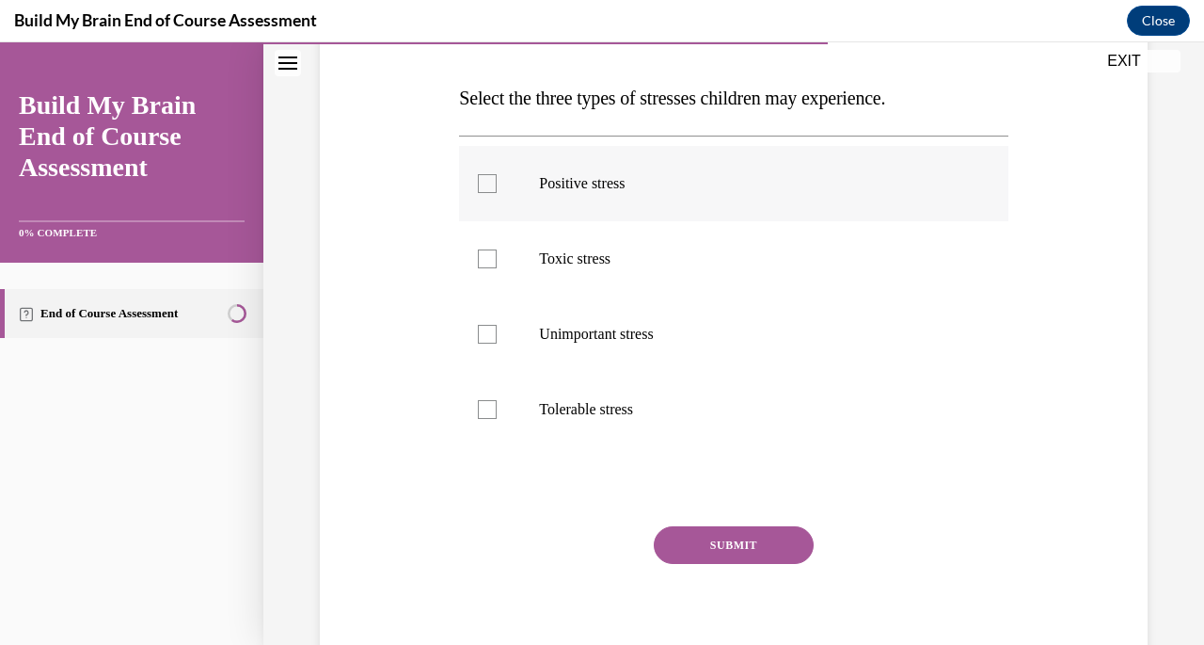
scroll to position [280, 0]
click at [482, 404] on div at bounding box center [487, 408] width 19 height 19
click at [482, 404] on input "Tolerable stress" at bounding box center [487, 408] width 19 height 19
checkbox input "true"
click at [481, 179] on div at bounding box center [487, 182] width 19 height 19
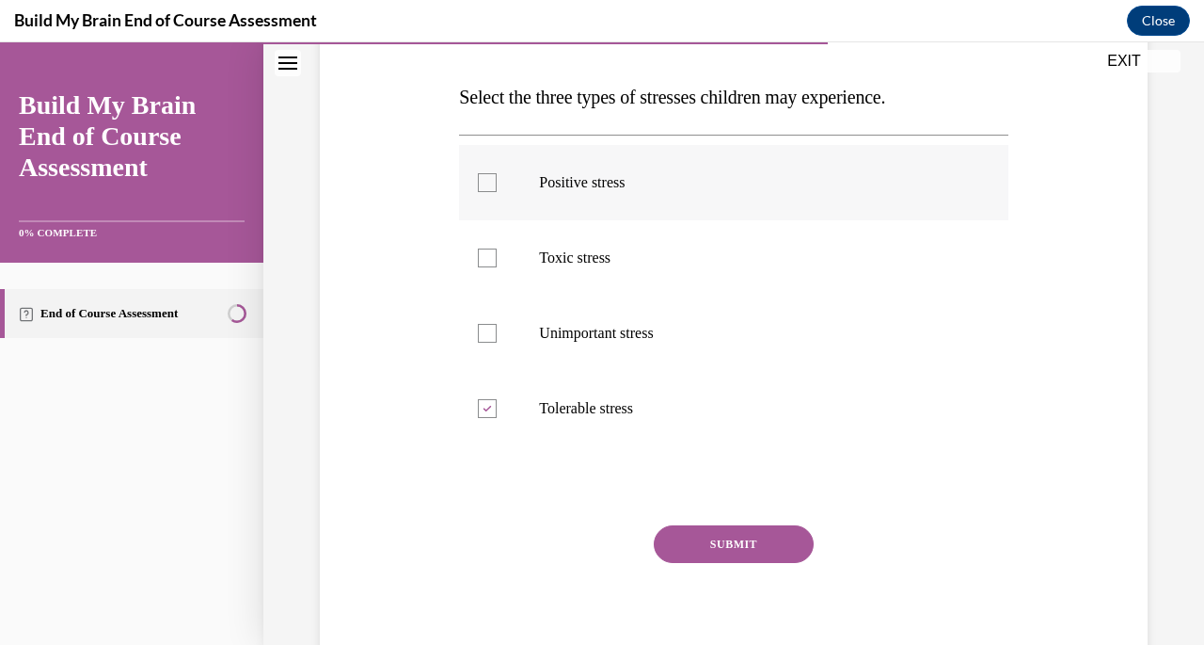
click at [481, 179] on input "Positive stress" at bounding box center [487, 182] width 19 height 19
checkbox input "true"
click at [486, 266] on div at bounding box center [487, 257] width 19 height 19
click at [486, 266] on input "Toxic stress" at bounding box center [487, 257] width 19 height 19
checkbox input "true"
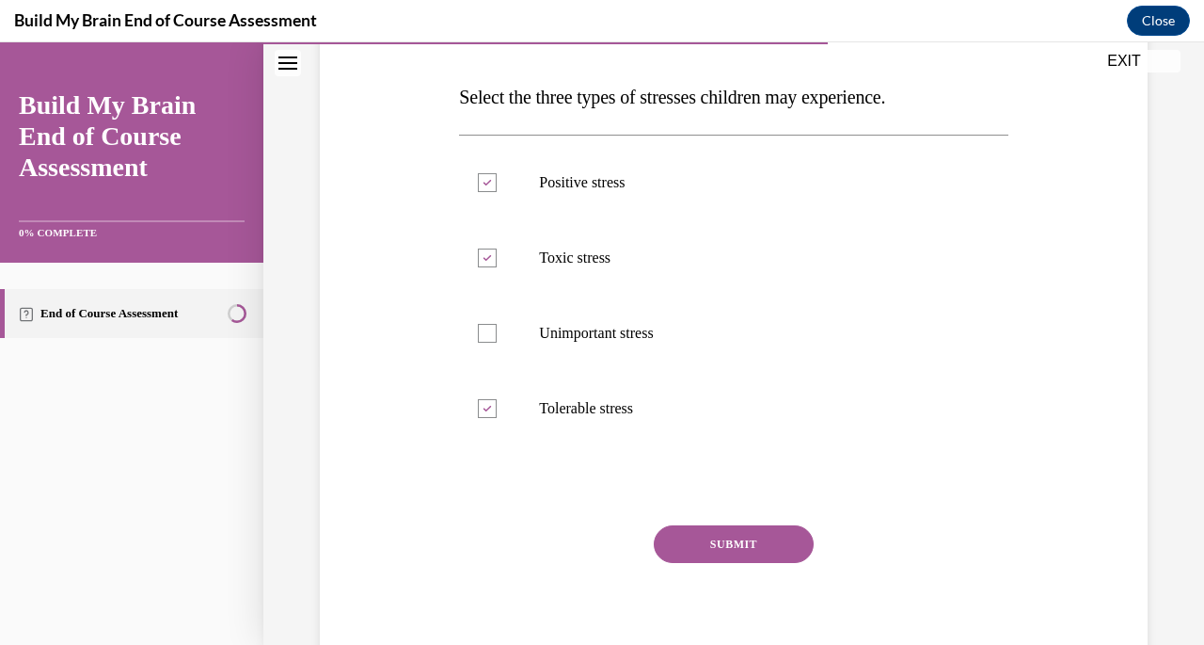
click at [719, 546] on button "SUBMIT" at bounding box center [734, 544] width 160 height 38
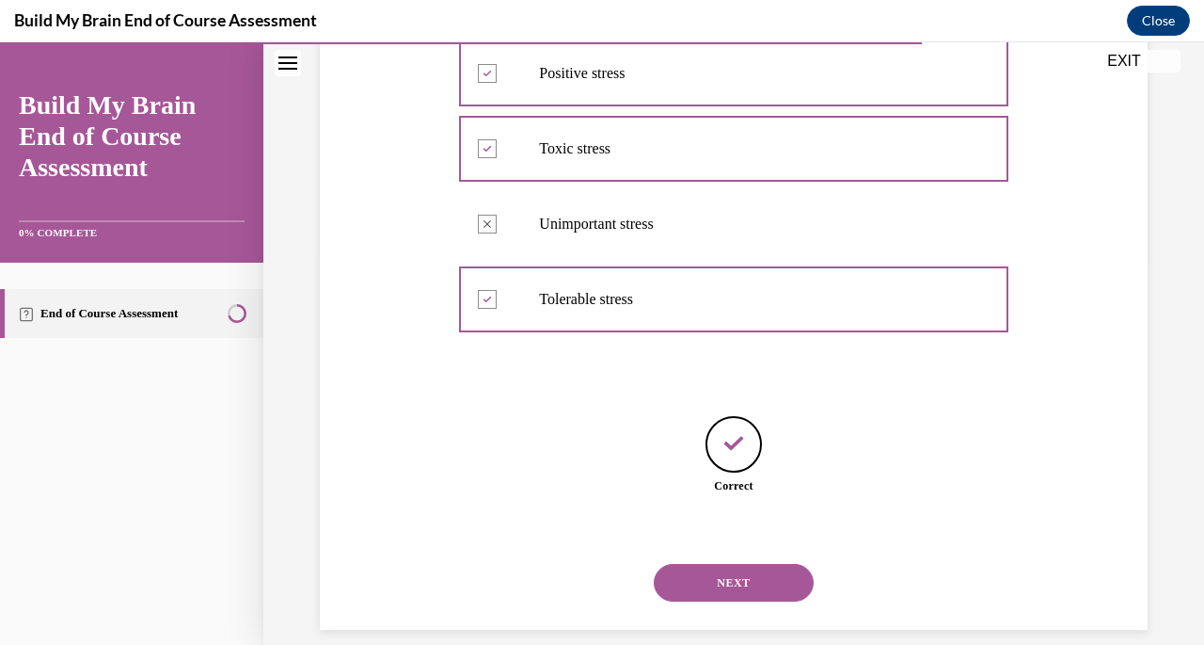
scroll to position [411, 0]
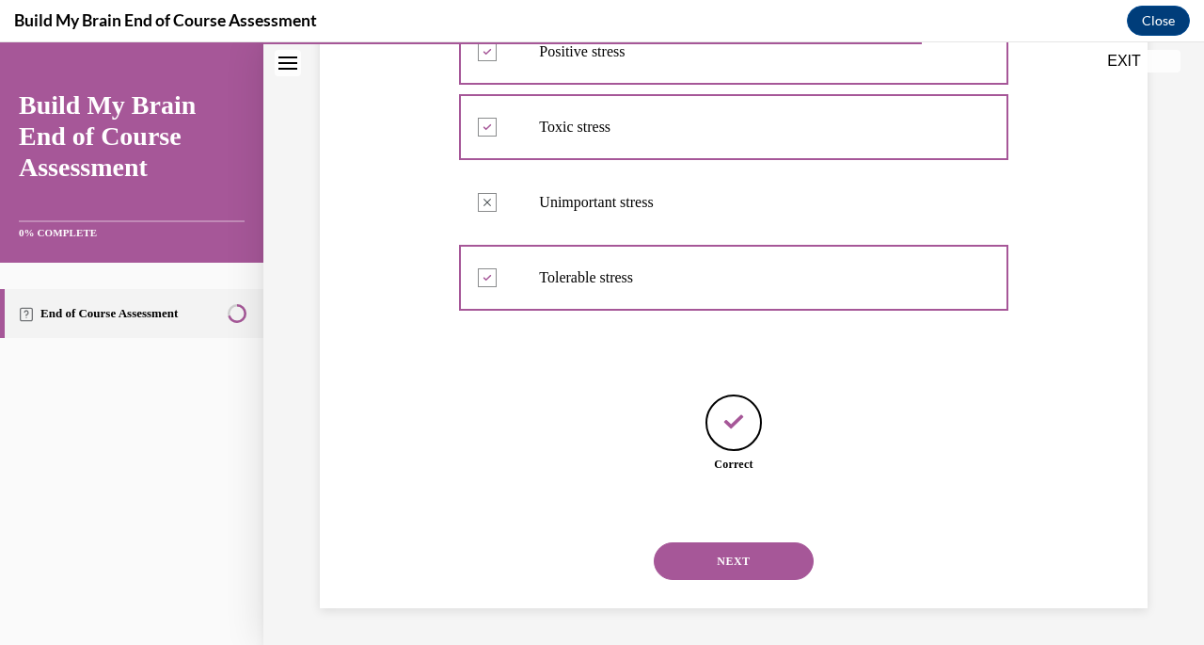
click at [715, 564] on button "NEXT" at bounding box center [734, 561] width 160 height 38
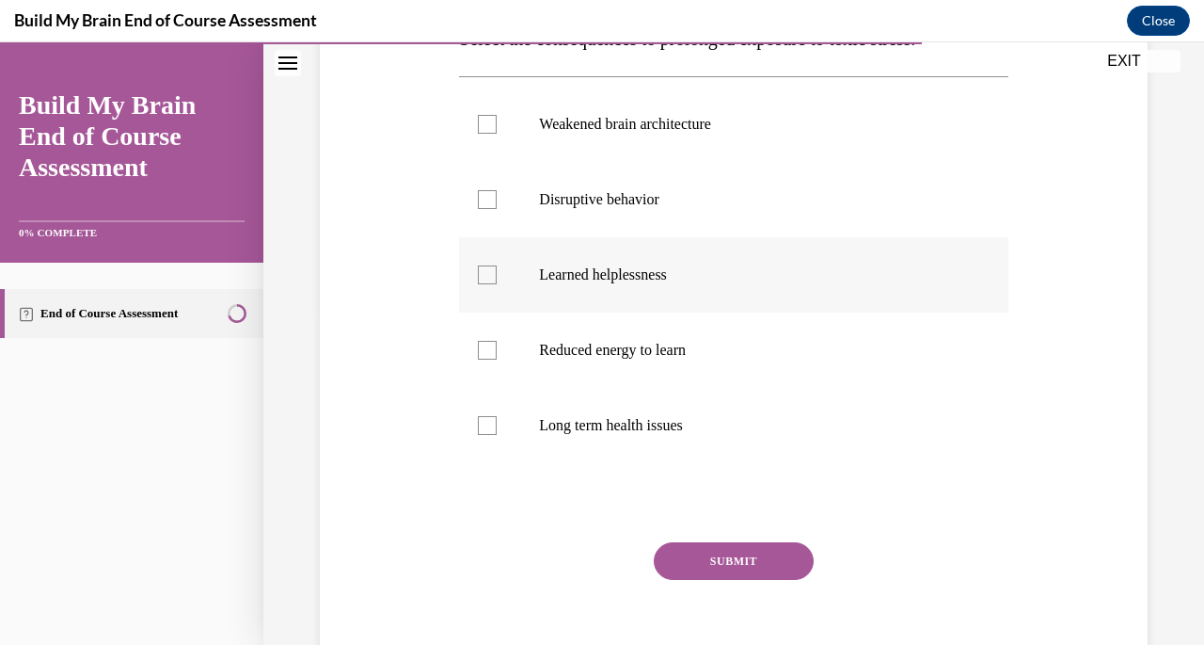
scroll to position [340, 0]
click at [581, 135] on label "Weakened brain architecture" at bounding box center [733, 123] width 549 height 75
click at [497, 133] on input "Weakened brain architecture" at bounding box center [487, 123] width 19 height 19
checkbox input "true"
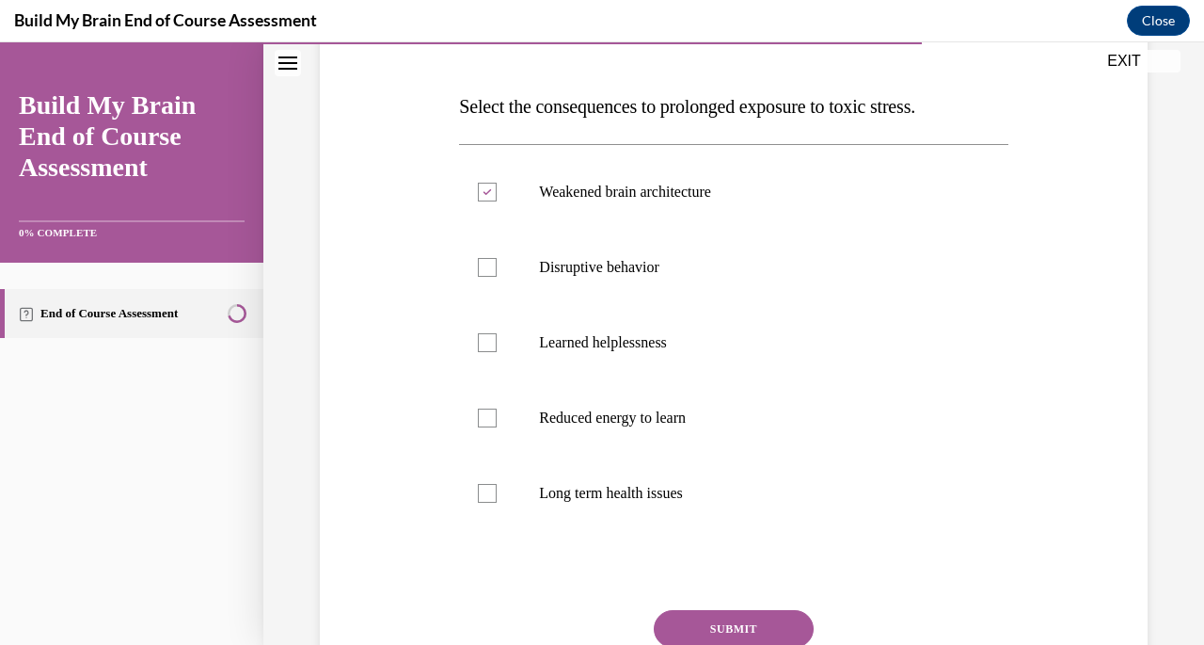
scroll to position [273, 0]
click at [489, 421] on div at bounding box center [487, 415] width 19 height 19
click at [489, 421] on input "Reduced energy to learn" at bounding box center [487, 415] width 19 height 19
checkbox input "true"
click at [486, 502] on label "Long term health issues" at bounding box center [733, 491] width 549 height 75
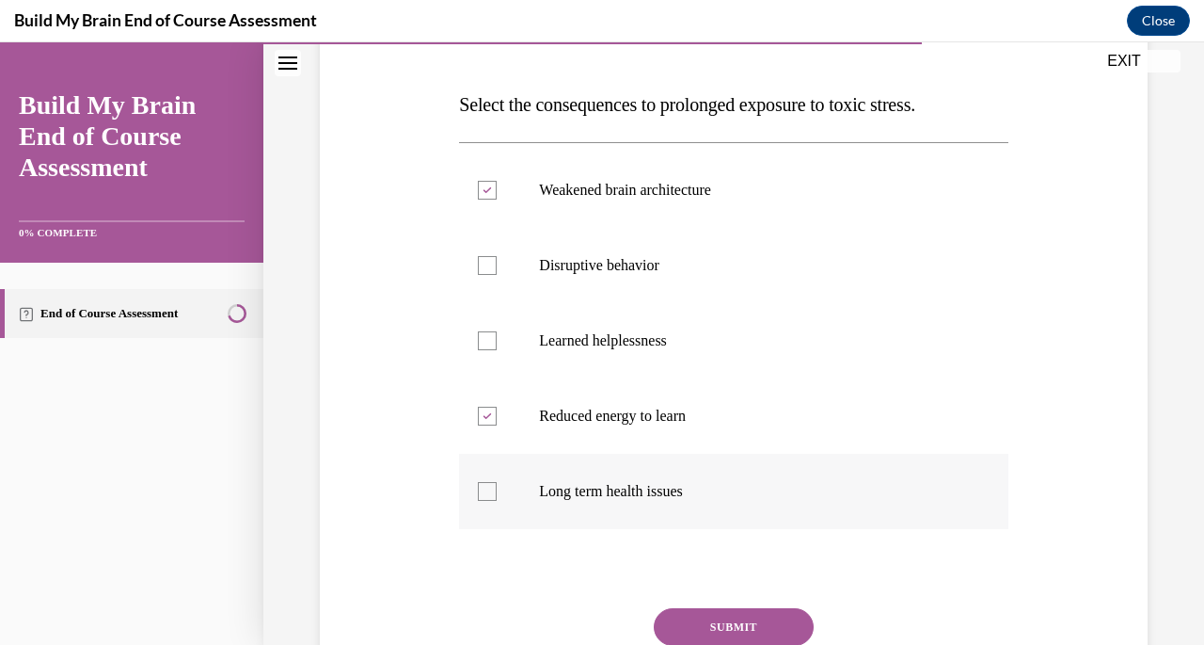
click at [486, 501] on input "Long term health issues" at bounding box center [487, 491] width 19 height 19
checkbox input "true"
click at [694, 617] on button "SUBMIT" at bounding box center [734, 627] width 160 height 38
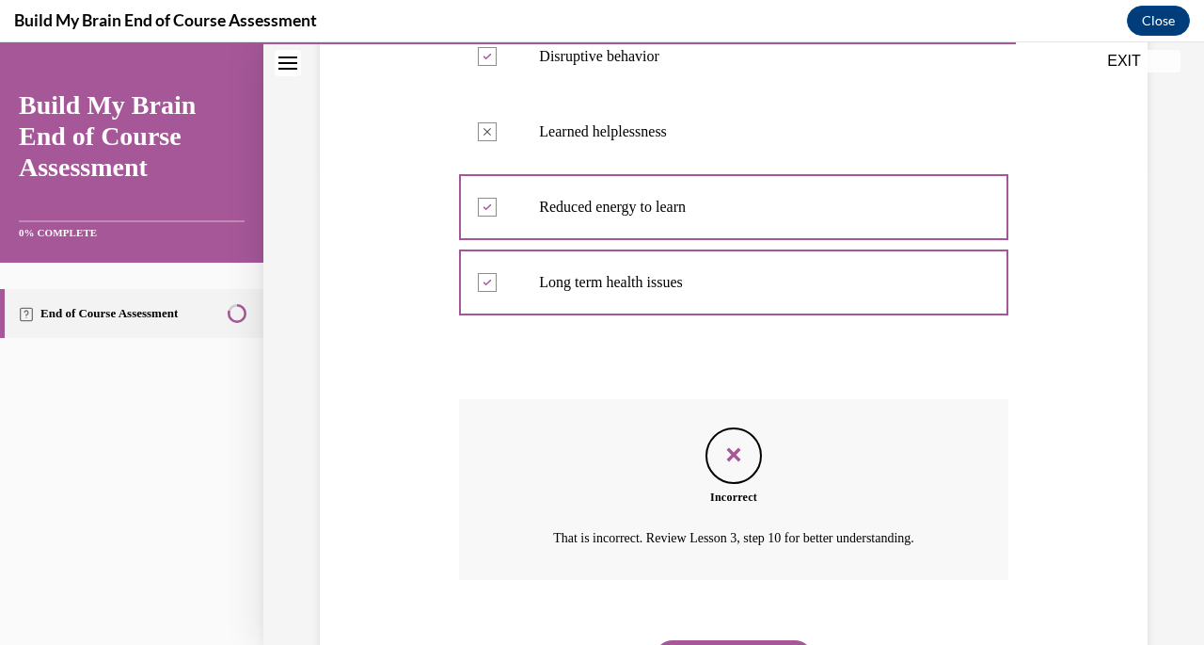
scroll to position [580, 0]
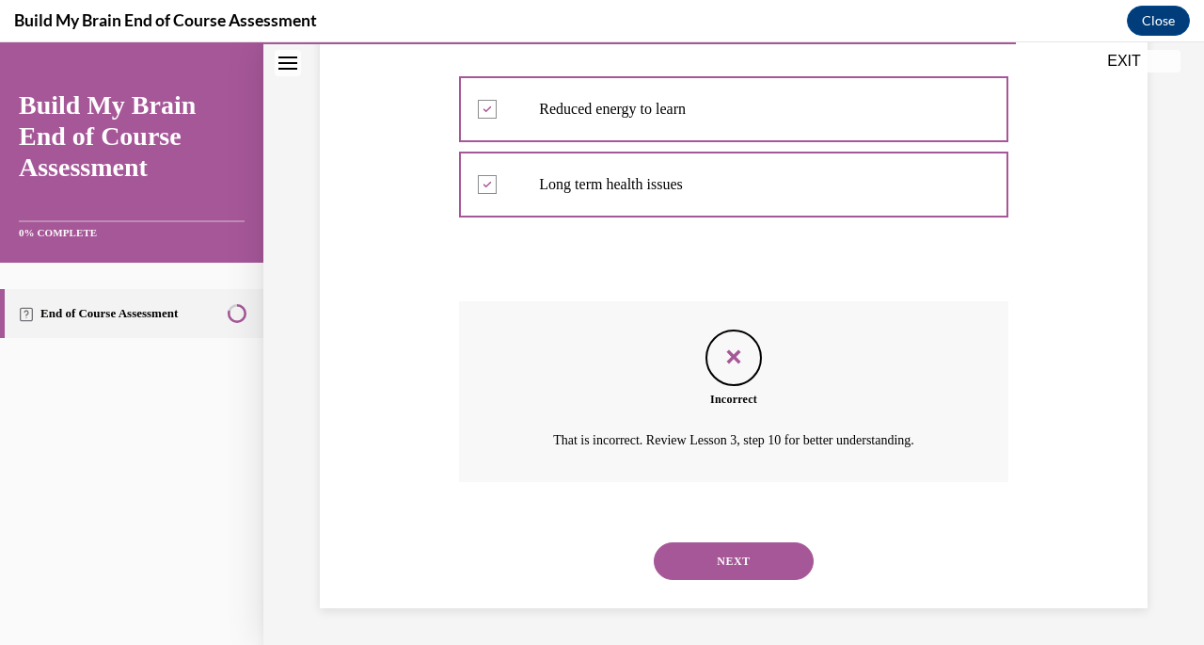
click at [721, 567] on button "NEXT" at bounding box center [734, 561] width 160 height 38
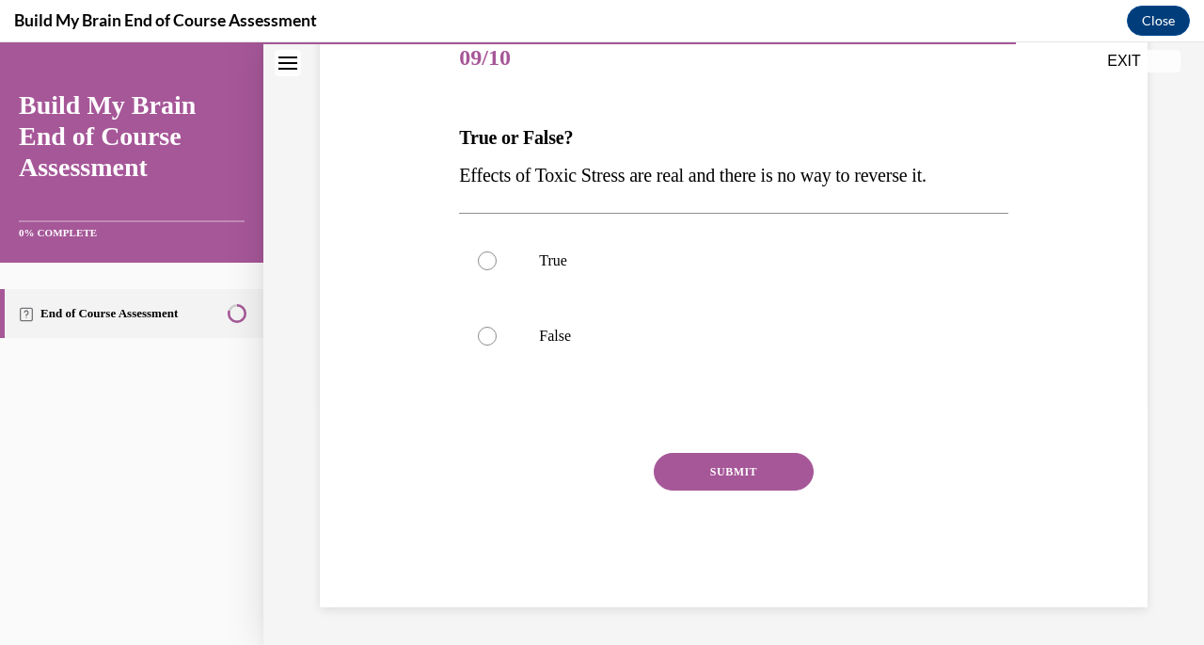
scroll to position [209, 0]
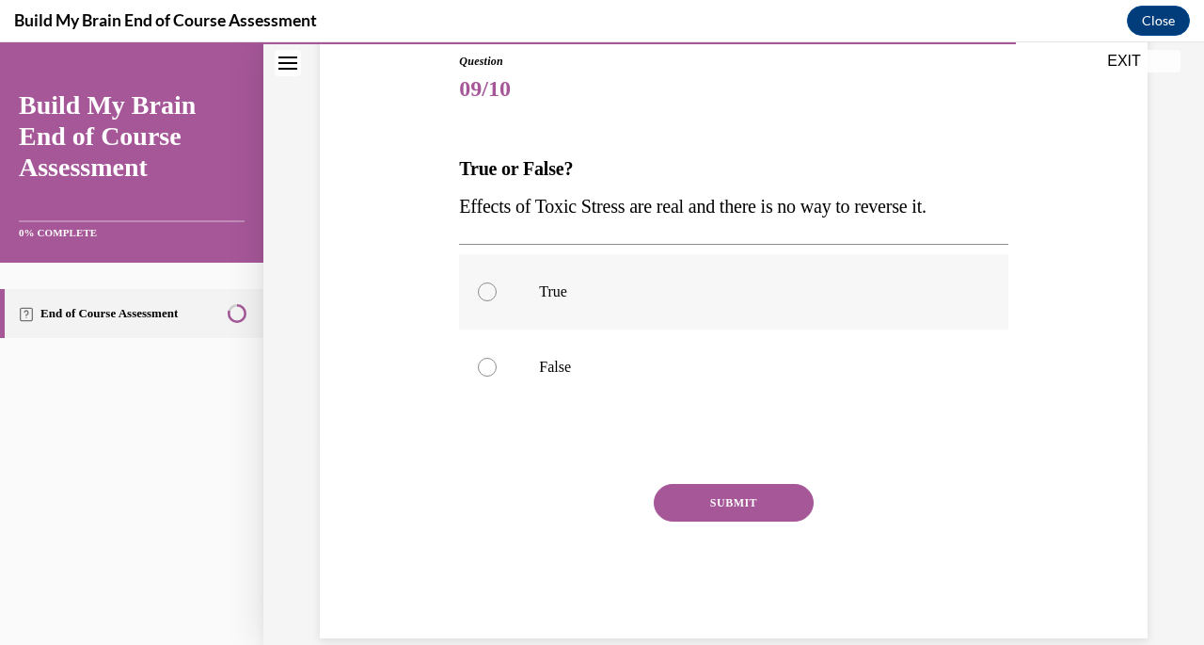
click at [482, 286] on div at bounding box center [487, 291] width 19 height 19
click at [482, 286] on input "True" at bounding box center [487, 291] width 19 height 19
radio input "true"
click at [698, 496] on button "SUBMIT" at bounding box center [734, 503] width 160 height 38
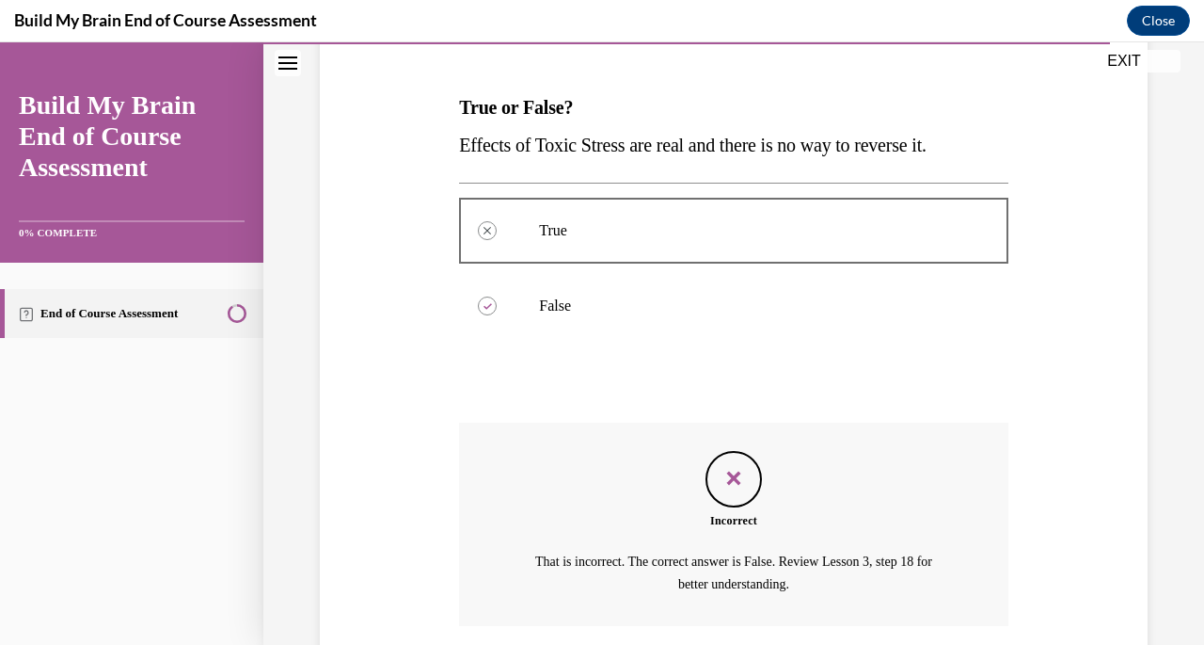
scroll to position [413, 0]
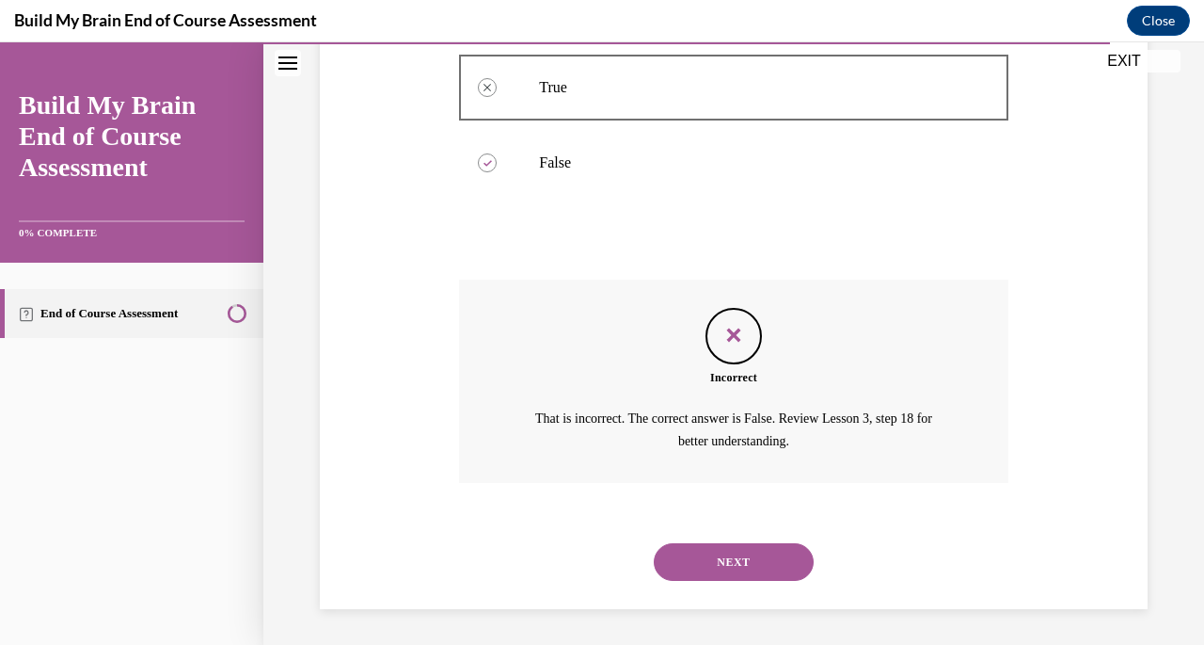
click at [741, 558] on button "NEXT" at bounding box center [734, 562] width 160 height 38
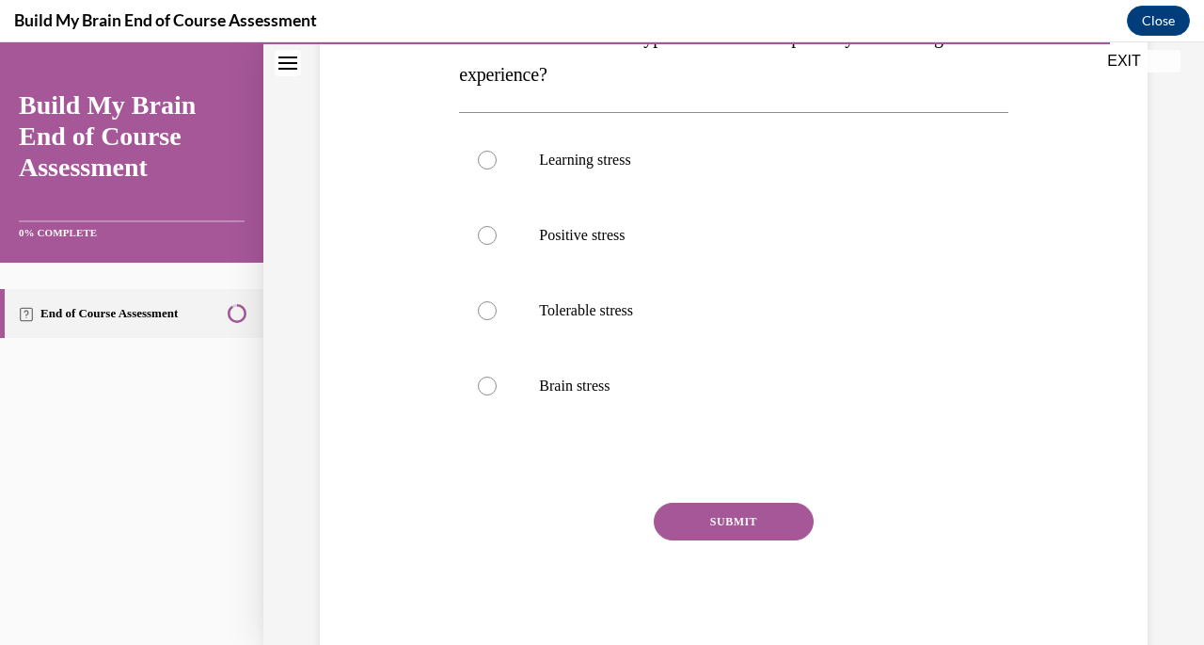
scroll to position [264, 0]
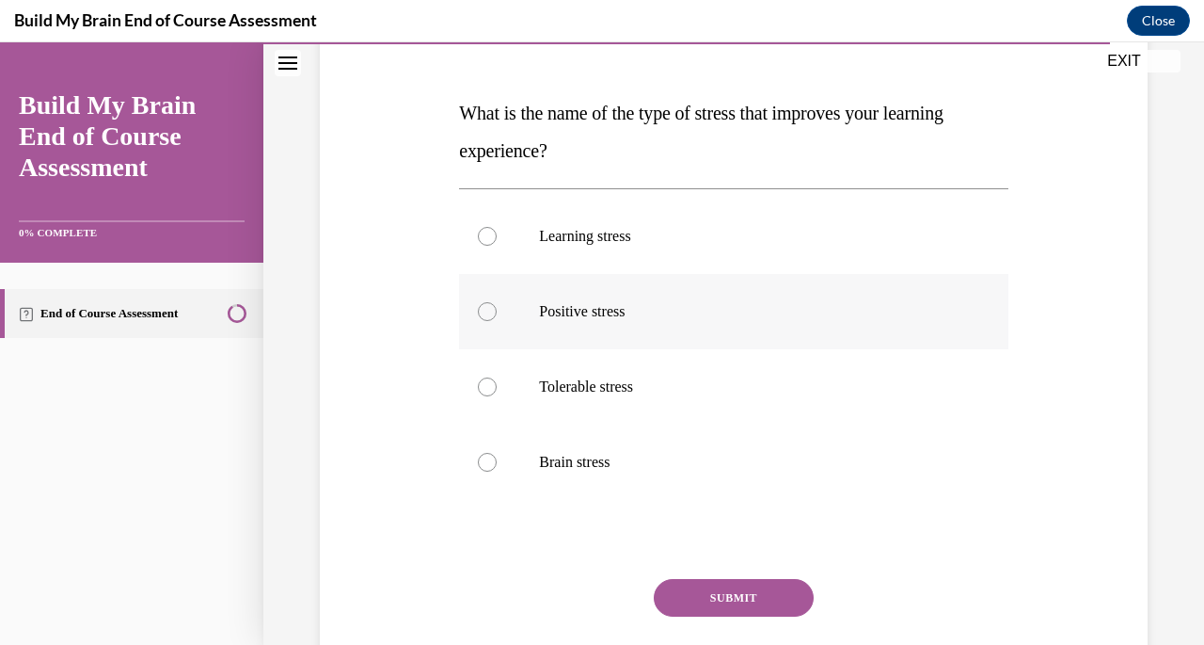
click at [574, 319] on p "Positive stress" at bounding box center [750, 311] width 422 height 19
click at [497, 319] on input "Positive stress" at bounding box center [487, 311] width 19 height 19
radio input "true"
click at [685, 586] on button "SUBMIT" at bounding box center [734, 598] width 160 height 38
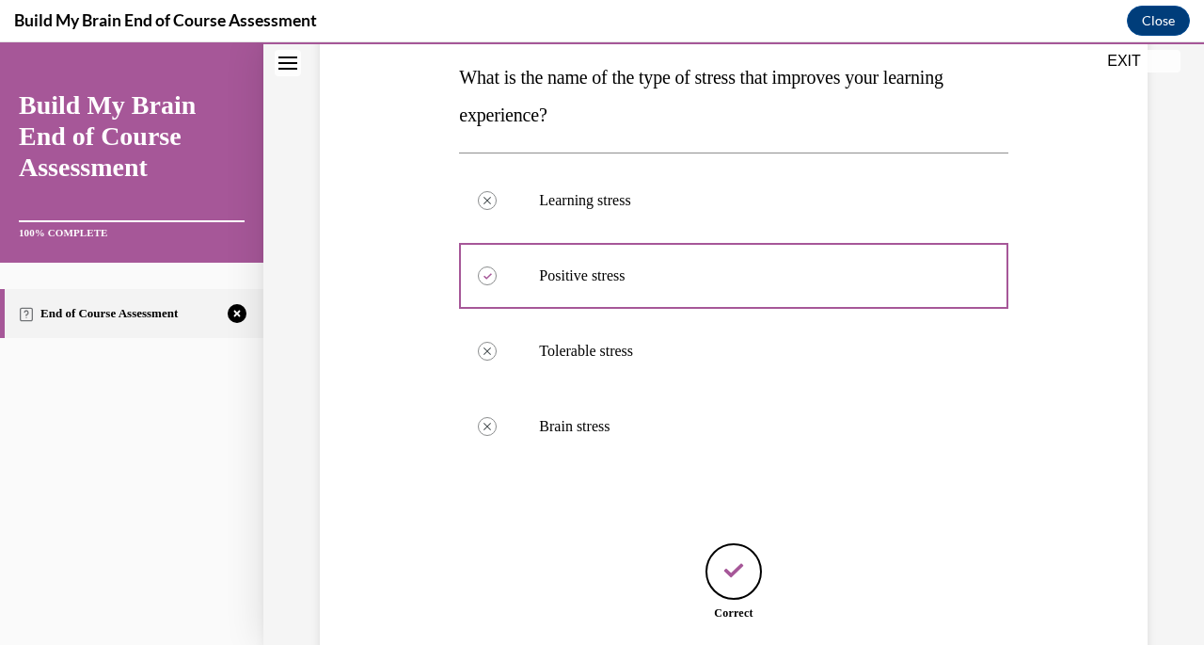
scroll to position [449, 0]
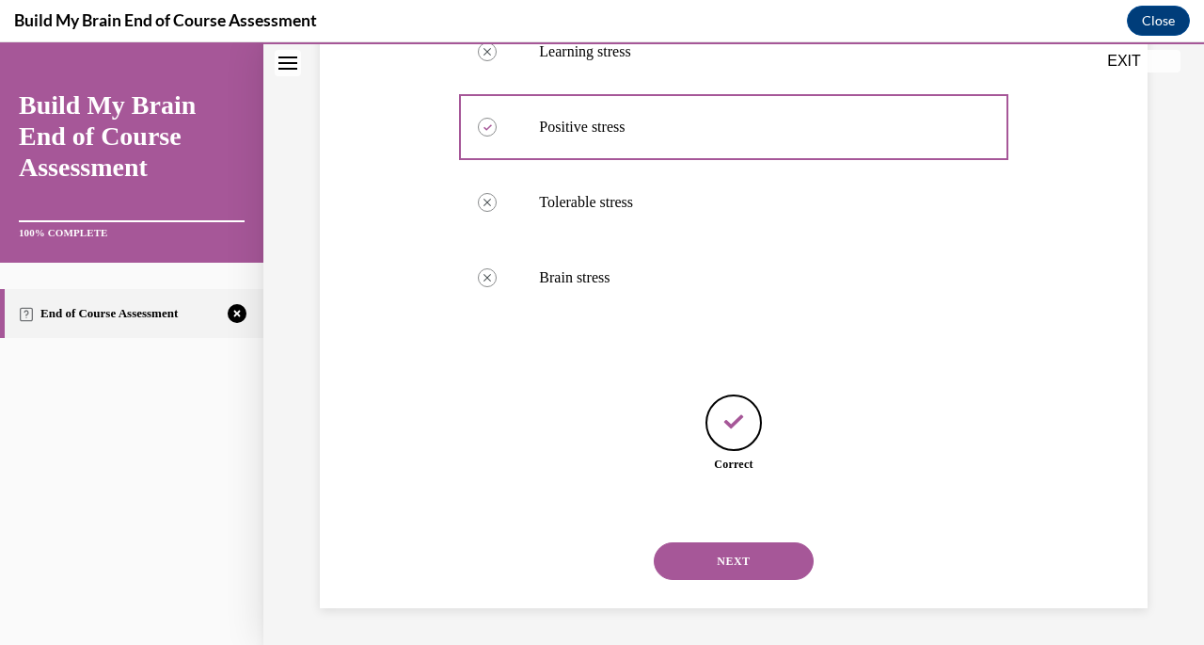
click at [664, 565] on button "NEXT" at bounding box center [734, 561] width 160 height 38
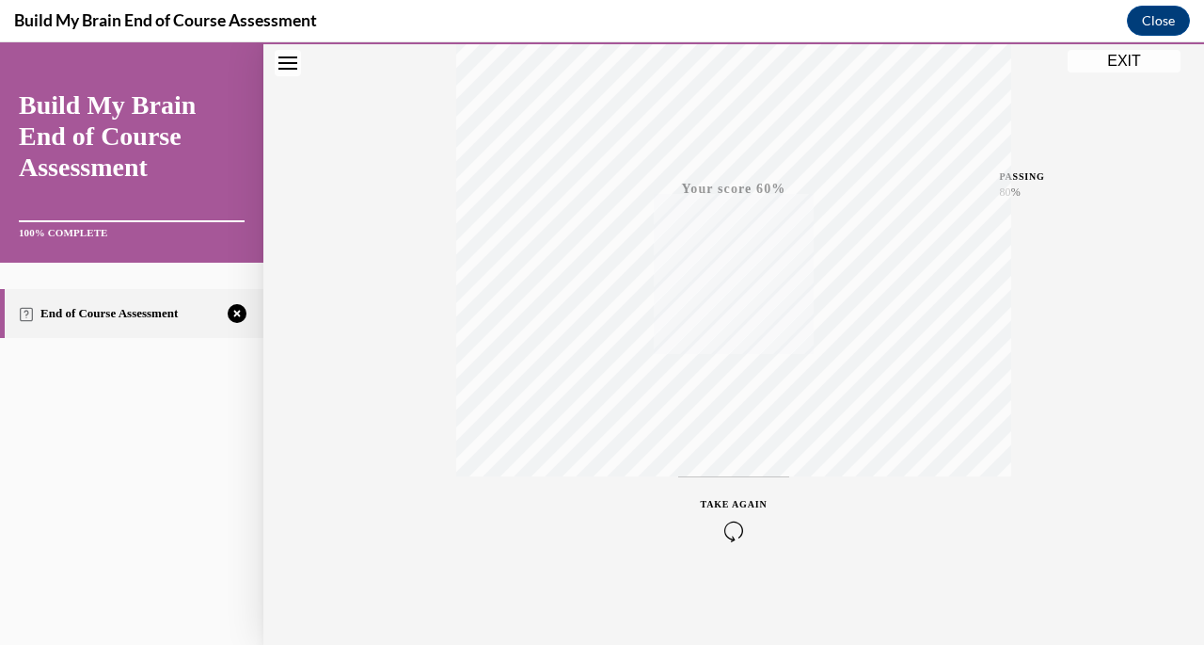
scroll to position [361, 0]
click at [725, 525] on icon "button" at bounding box center [734, 530] width 67 height 21
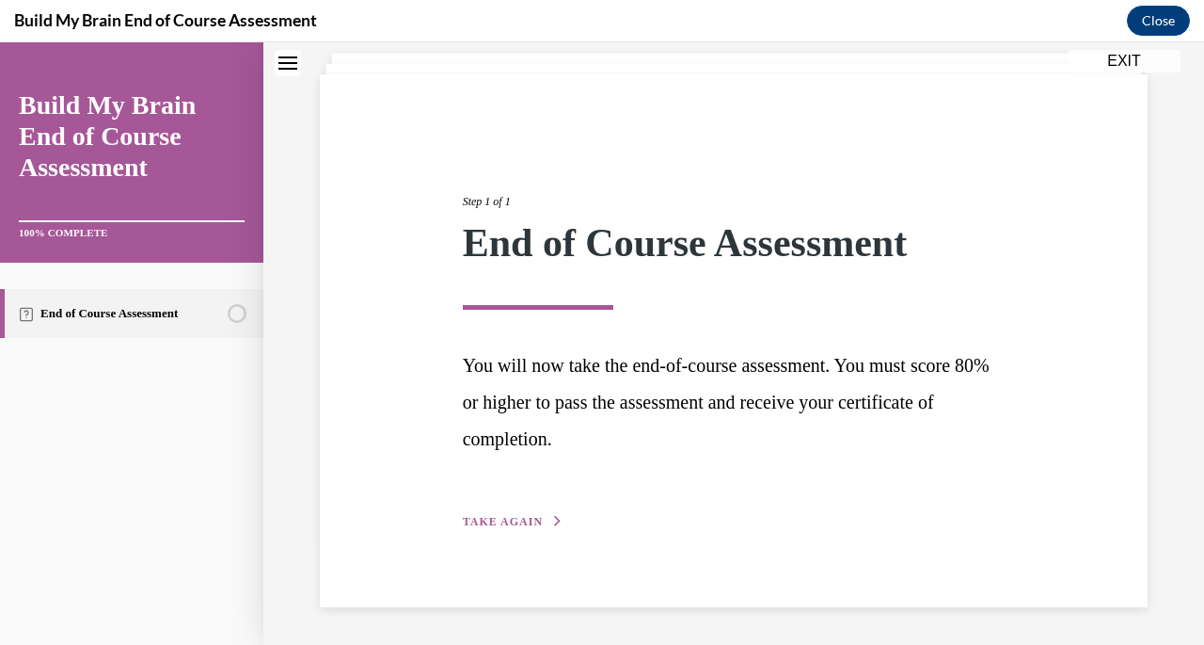
scroll to position [111, 0]
click at [516, 518] on span "TAKE AGAIN" at bounding box center [503, 522] width 80 height 13
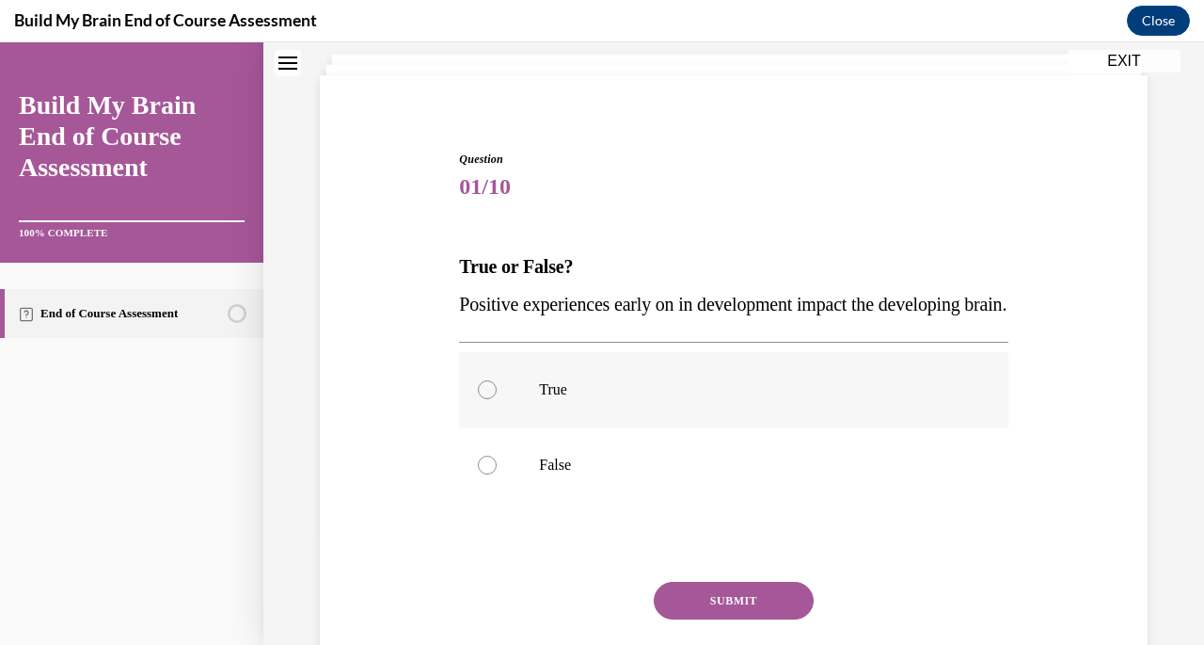
click at [583, 410] on label "True" at bounding box center [733, 389] width 549 height 75
click at [497, 399] on input "True" at bounding box center [487, 389] width 19 height 19
radio input "true"
click at [709, 619] on button "SUBMIT" at bounding box center [734, 600] width 160 height 38
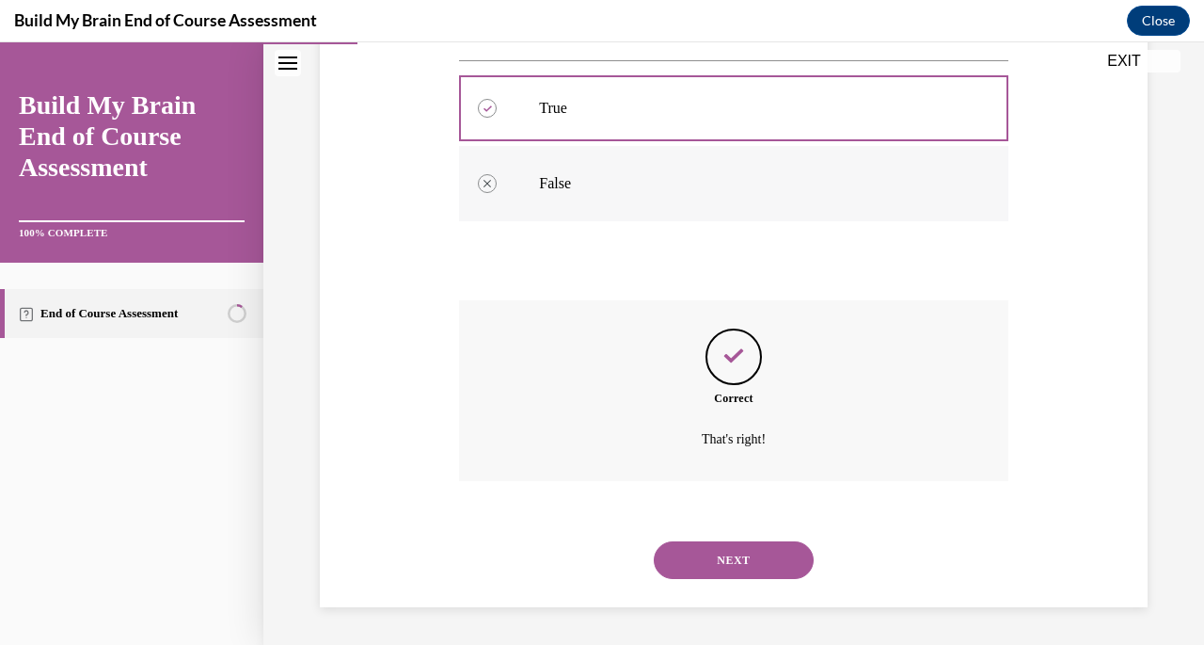
scroll to position [429, 0]
click at [711, 561] on button "NEXT" at bounding box center [734, 560] width 160 height 38
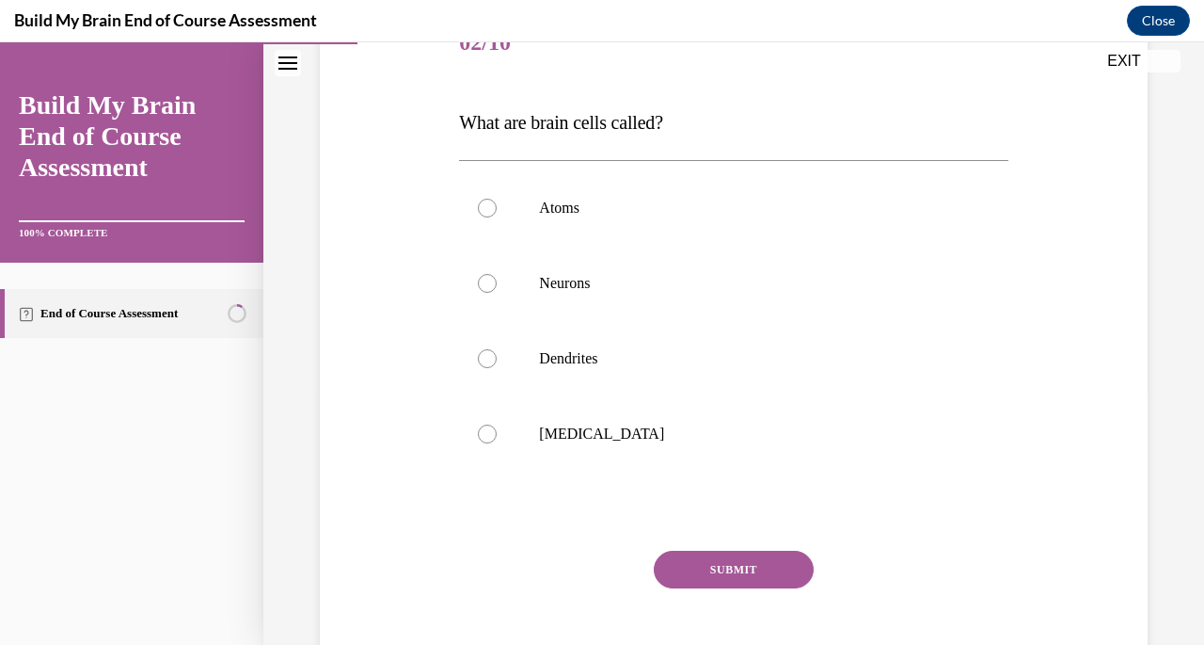
scroll to position [330, 0]
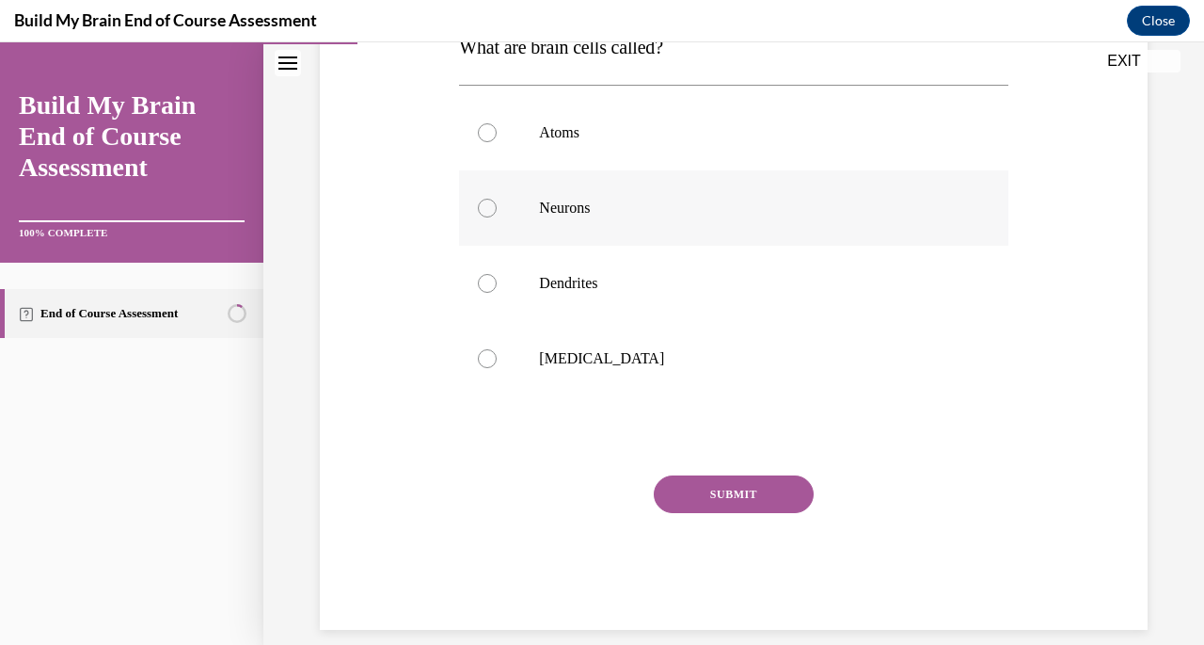
click at [627, 232] on label "Neurons" at bounding box center [733, 207] width 549 height 75
click at [497, 217] on input "Neurons" at bounding box center [487, 208] width 19 height 19
radio input "true"
click at [711, 494] on button "SUBMIT" at bounding box center [734, 494] width 160 height 38
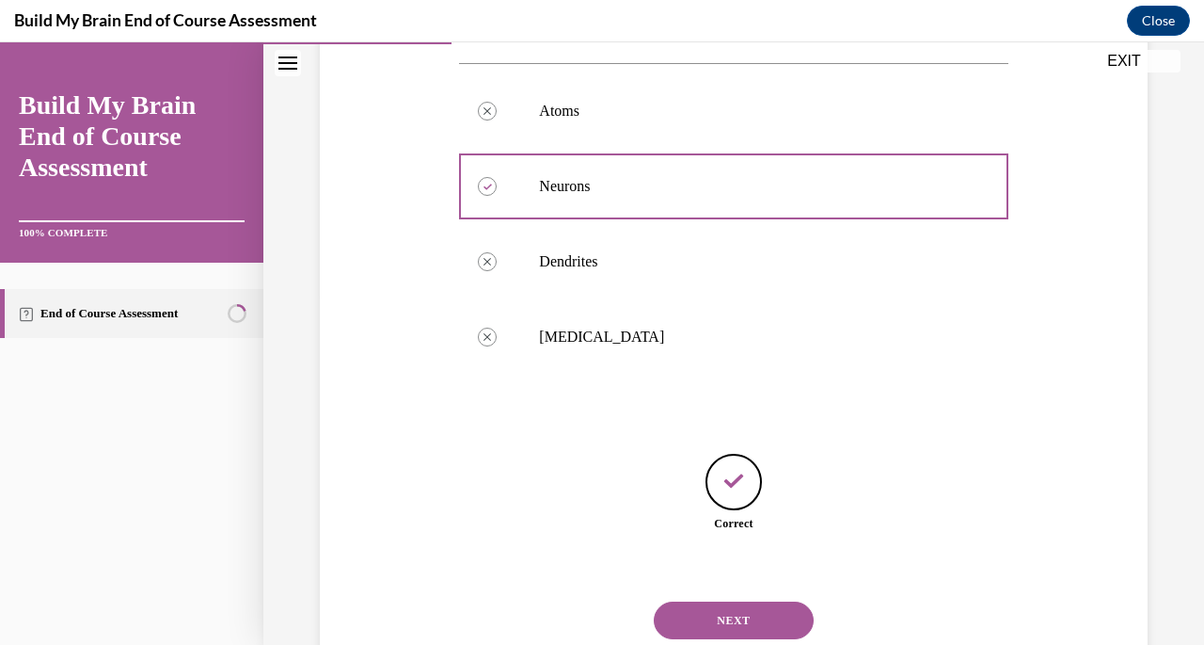
scroll to position [411, 0]
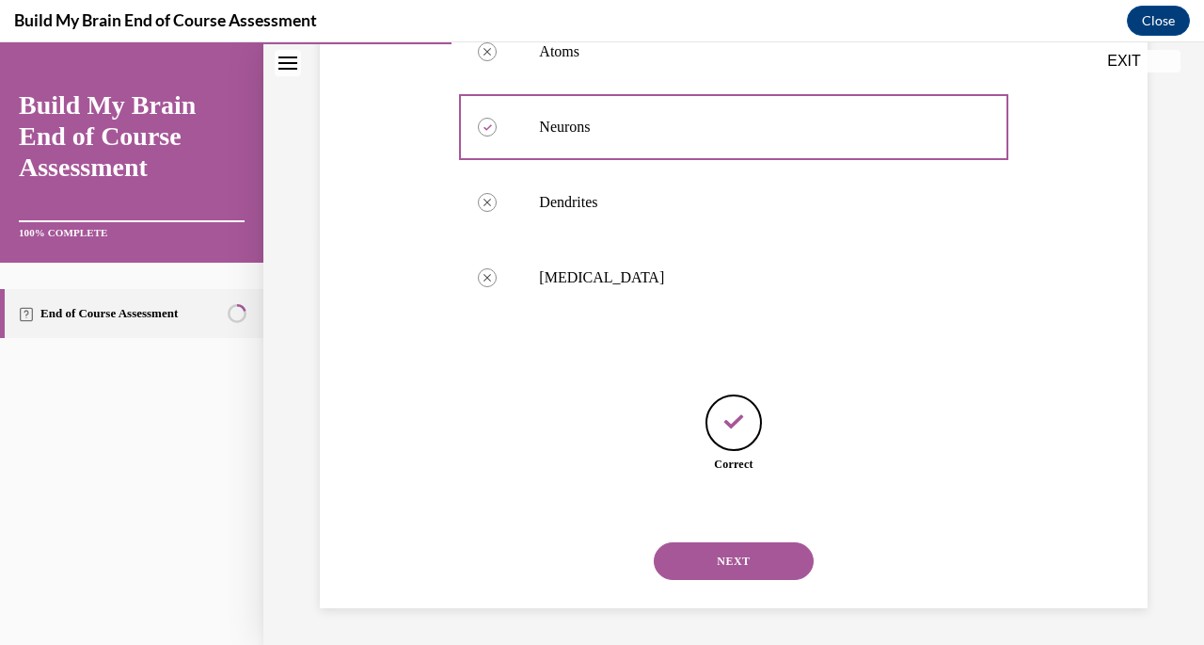
click at [700, 561] on button "NEXT" at bounding box center [734, 561] width 160 height 38
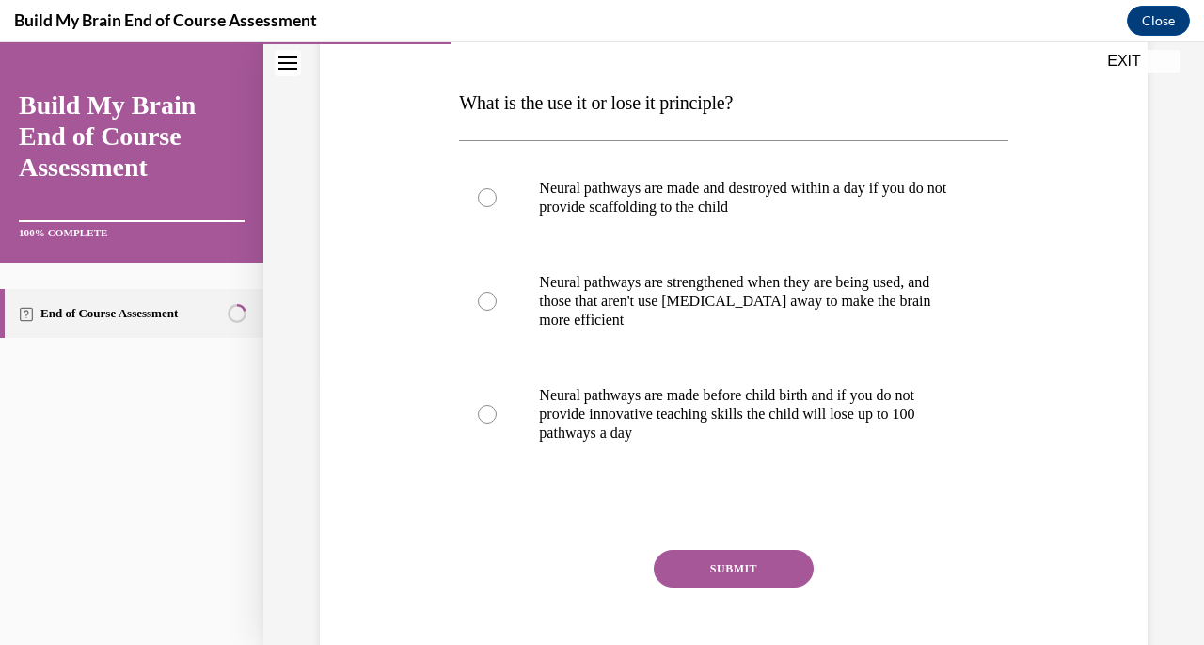
scroll to position [292, 0]
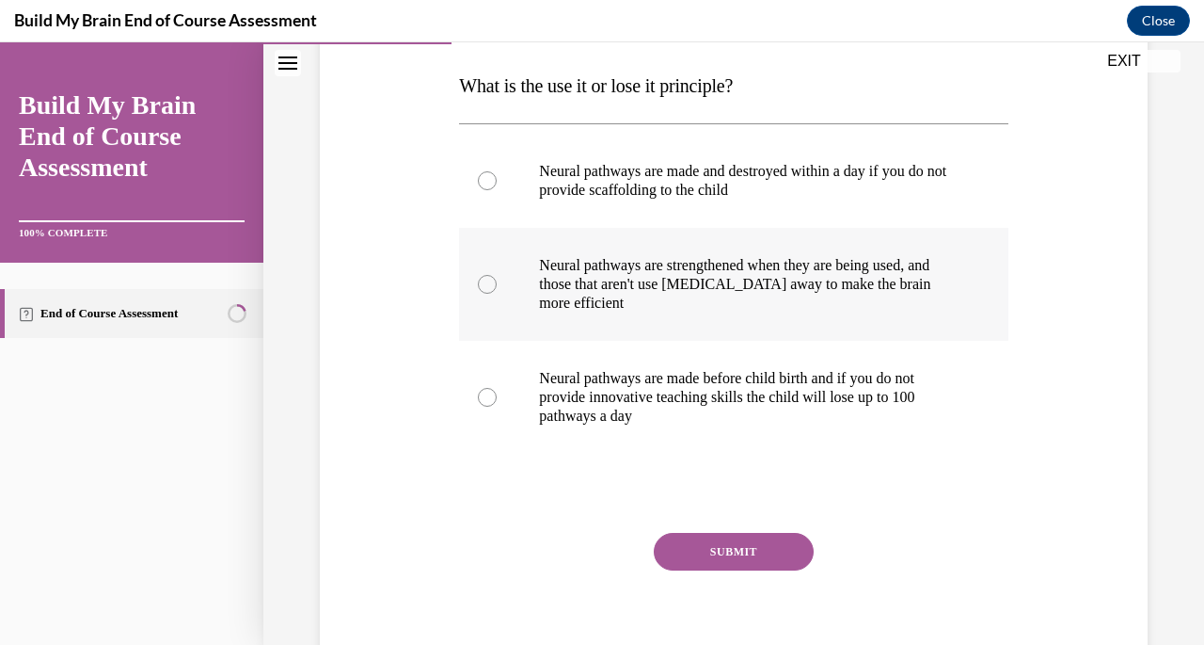
click at [704, 278] on p "Neural pathways are strengthened when they are being used, and those that aren'…" at bounding box center [750, 284] width 422 height 56
click at [497, 278] on input "Neural pathways are strengthened when they are being used, and those that aren'…" at bounding box center [487, 284] width 19 height 19
radio input "true"
click at [724, 544] on button "SUBMIT" at bounding box center [734, 552] width 160 height 38
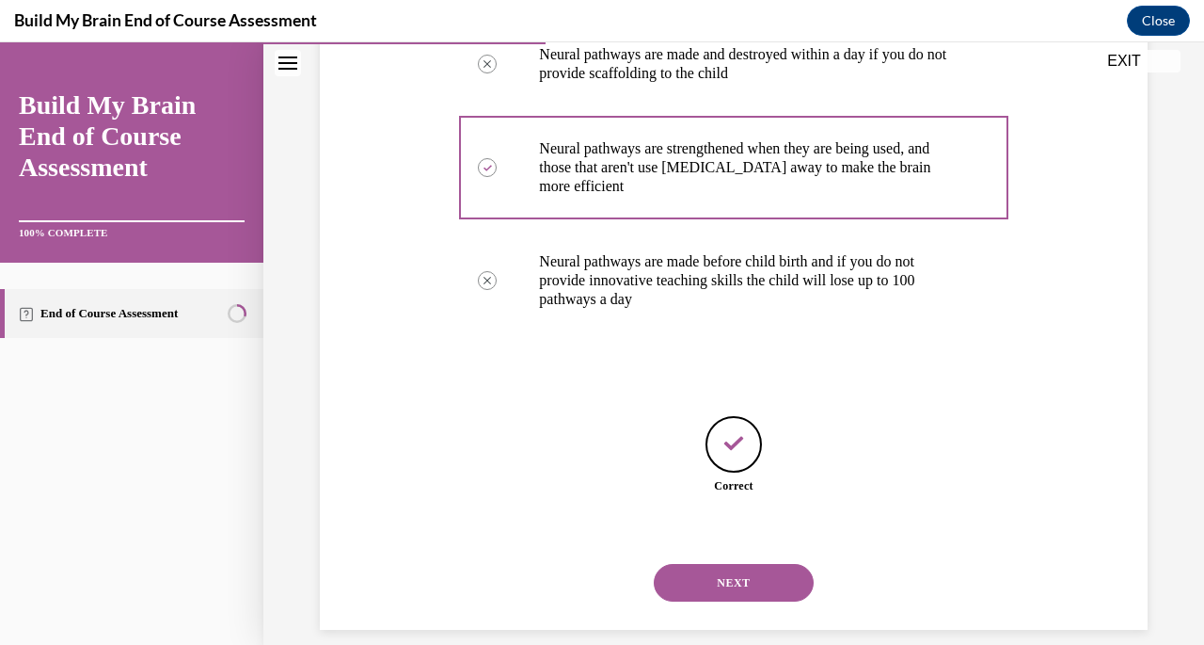
scroll to position [430, 0]
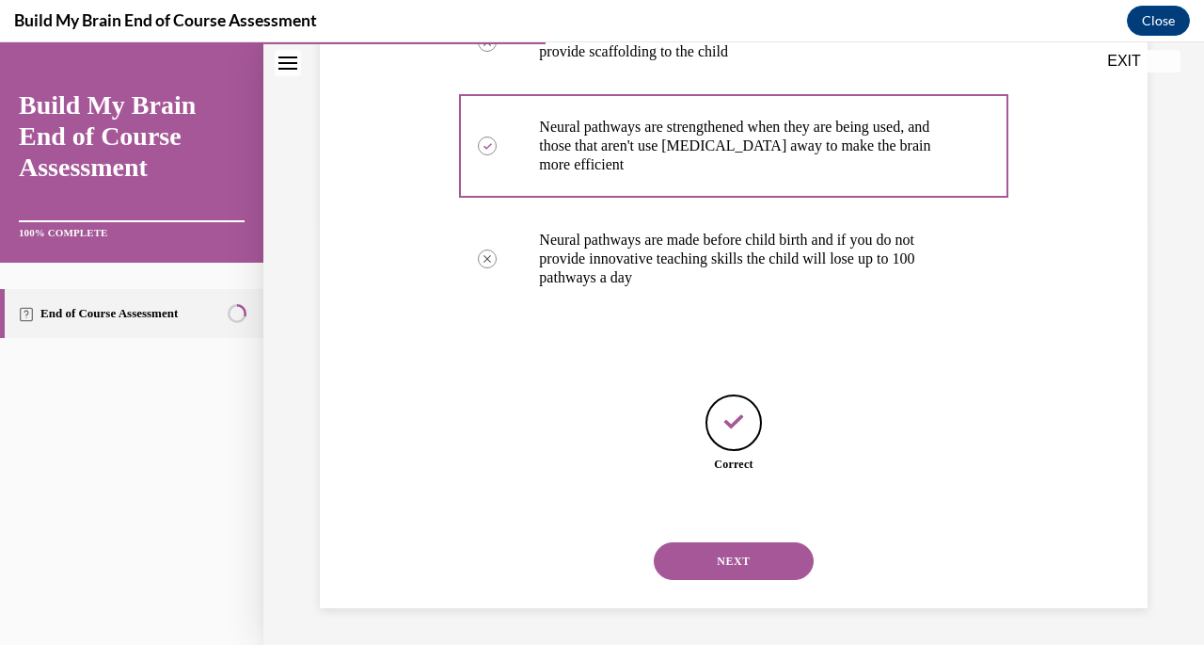
click at [736, 552] on button "NEXT" at bounding box center [734, 561] width 160 height 38
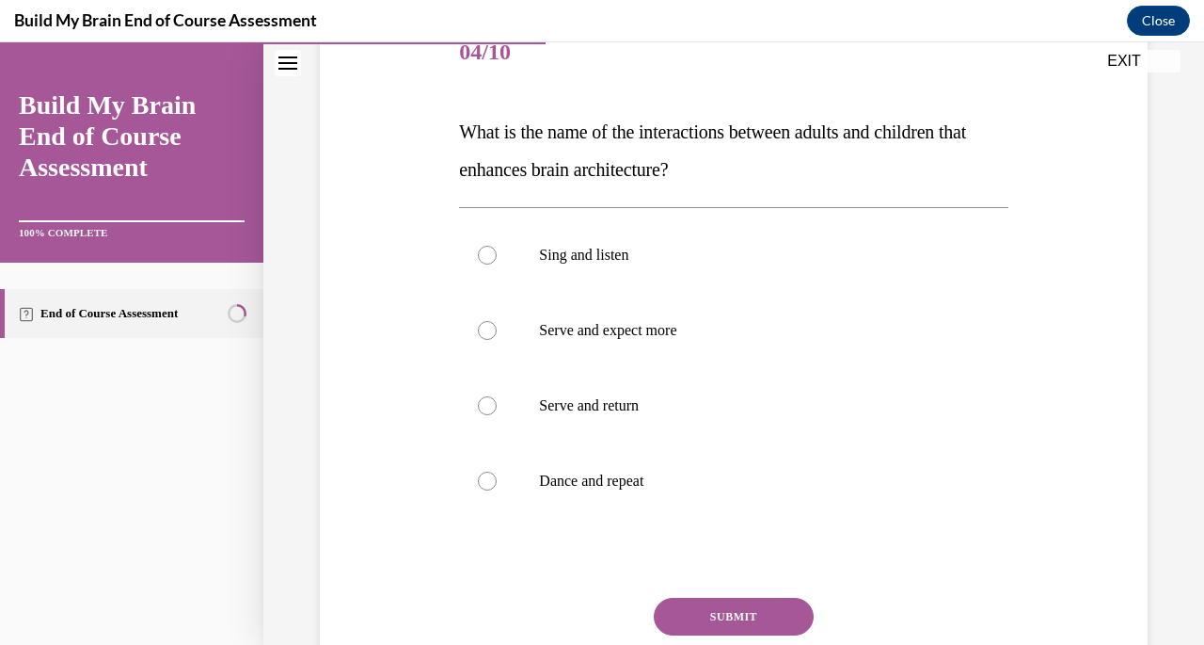
scroll to position [247, 0]
click at [614, 406] on p "Serve and return" at bounding box center [750, 404] width 422 height 19
click at [497, 406] on input "Serve and return" at bounding box center [487, 404] width 19 height 19
radio input "true"
click at [702, 615] on button "SUBMIT" at bounding box center [734, 616] width 160 height 38
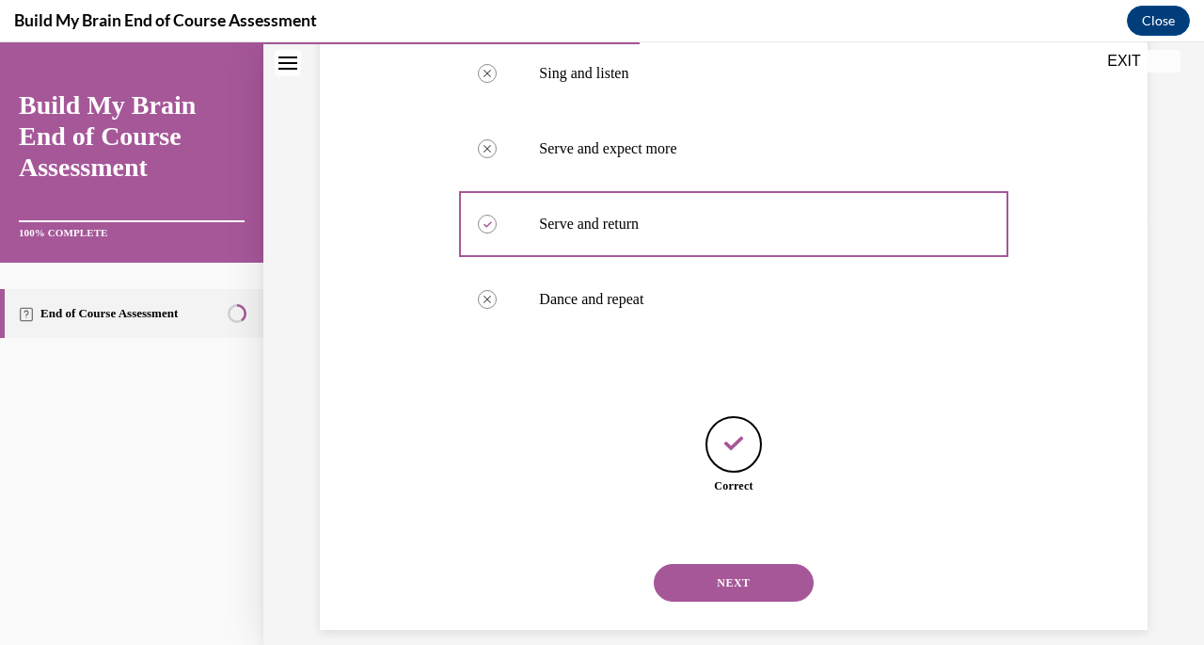
scroll to position [449, 0]
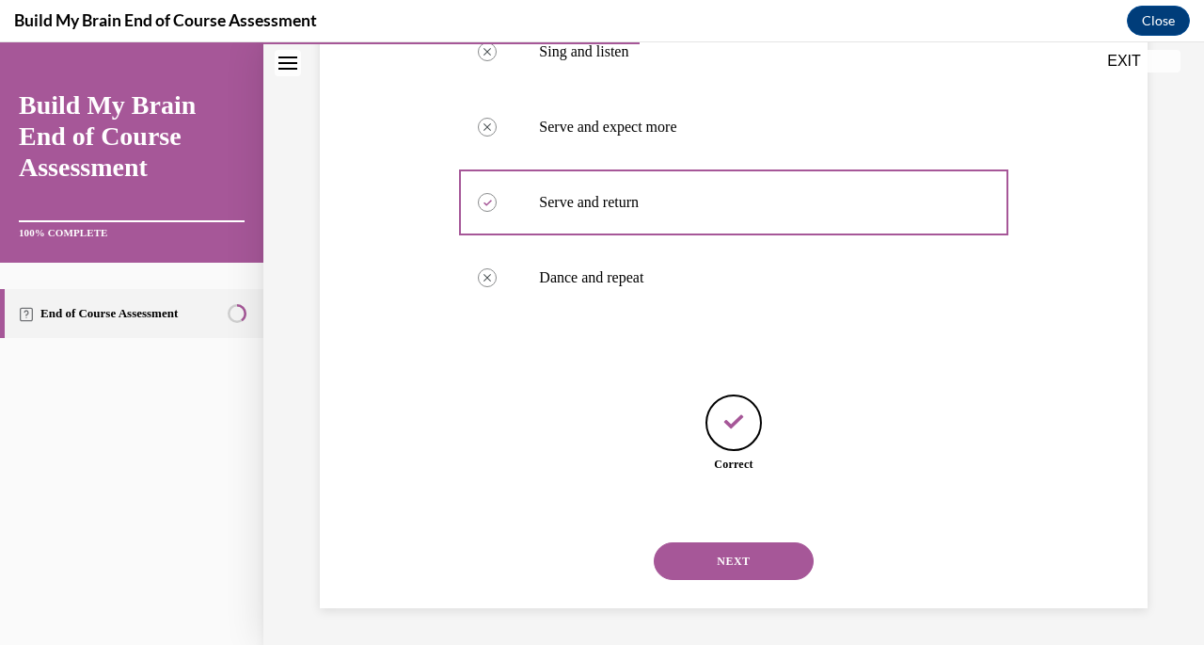
click at [750, 554] on button "NEXT" at bounding box center [734, 561] width 160 height 38
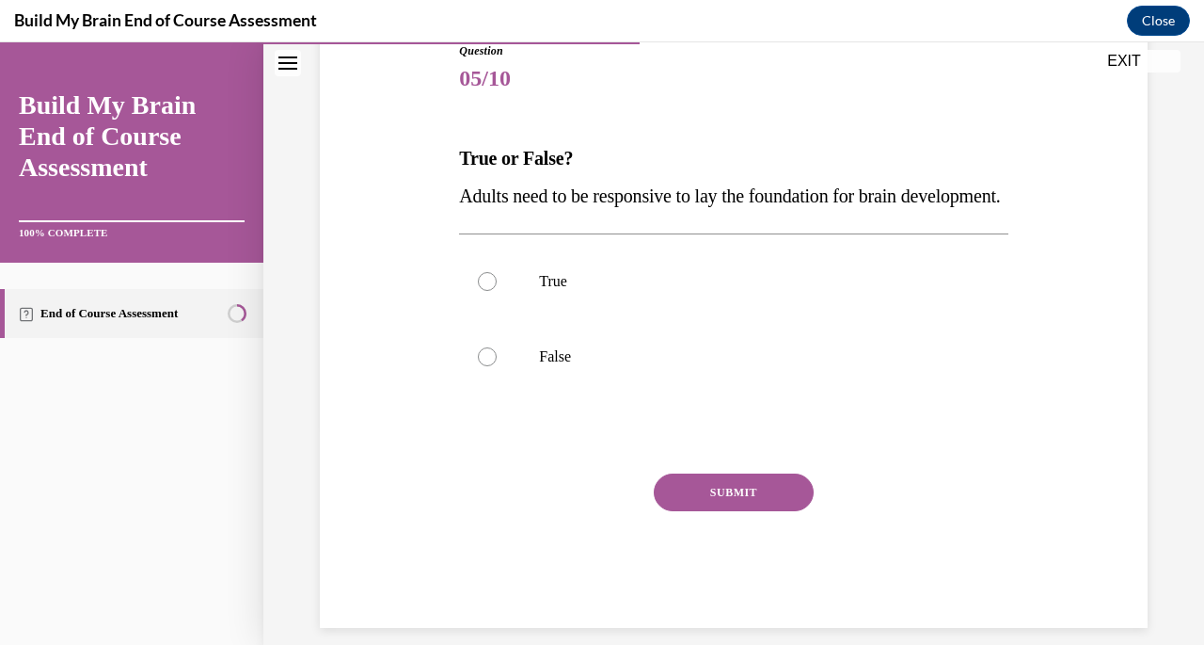
scroll to position [222, 0]
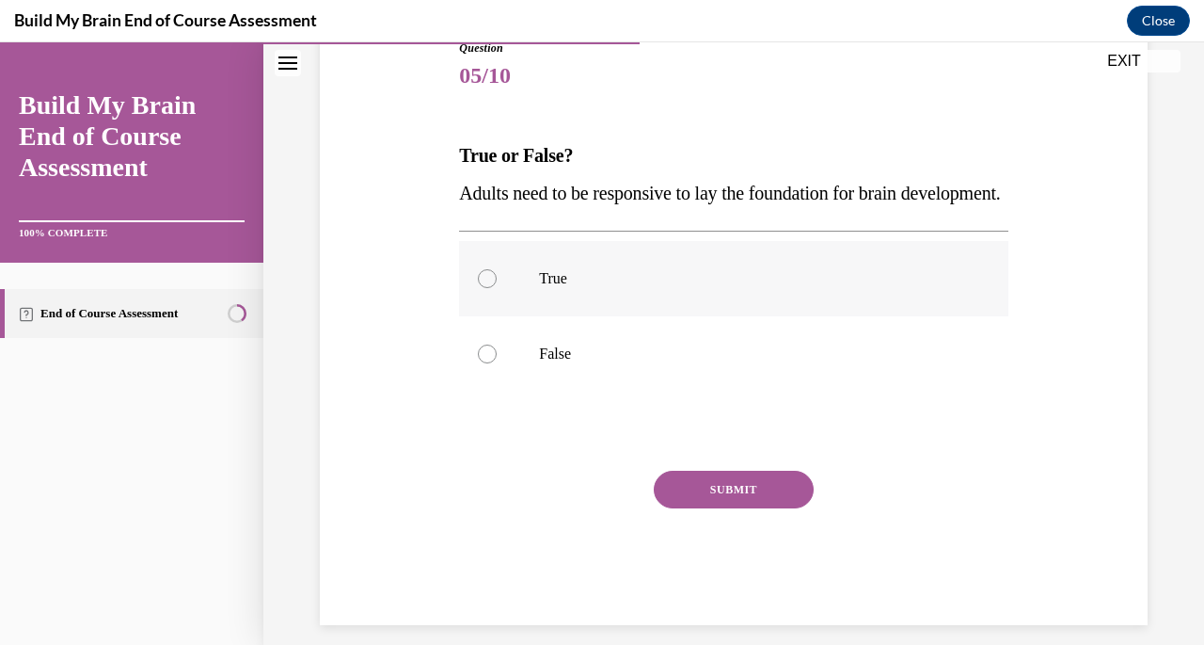
click at [534, 316] on label "True" at bounding box center [733, 278] width 549 height 75
click at [497, 288] on input "True" at bounding box center [487, 278] width 19 height 19
radio input "true"
click at [685, 508] on button "SUBMIT" at bounding box center [734, 489] width 160 height 38
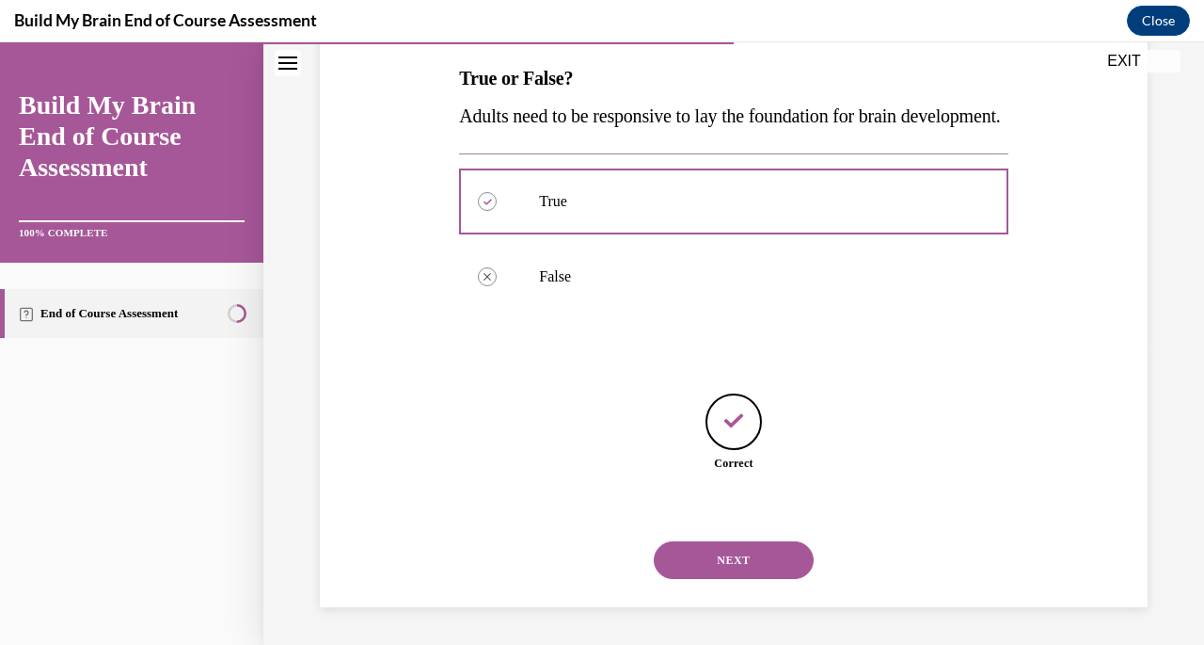
scroll to position [336, 0]
click at [706, 559] on button "NEXT" at bounding box center [734, 560] width 160 height 38
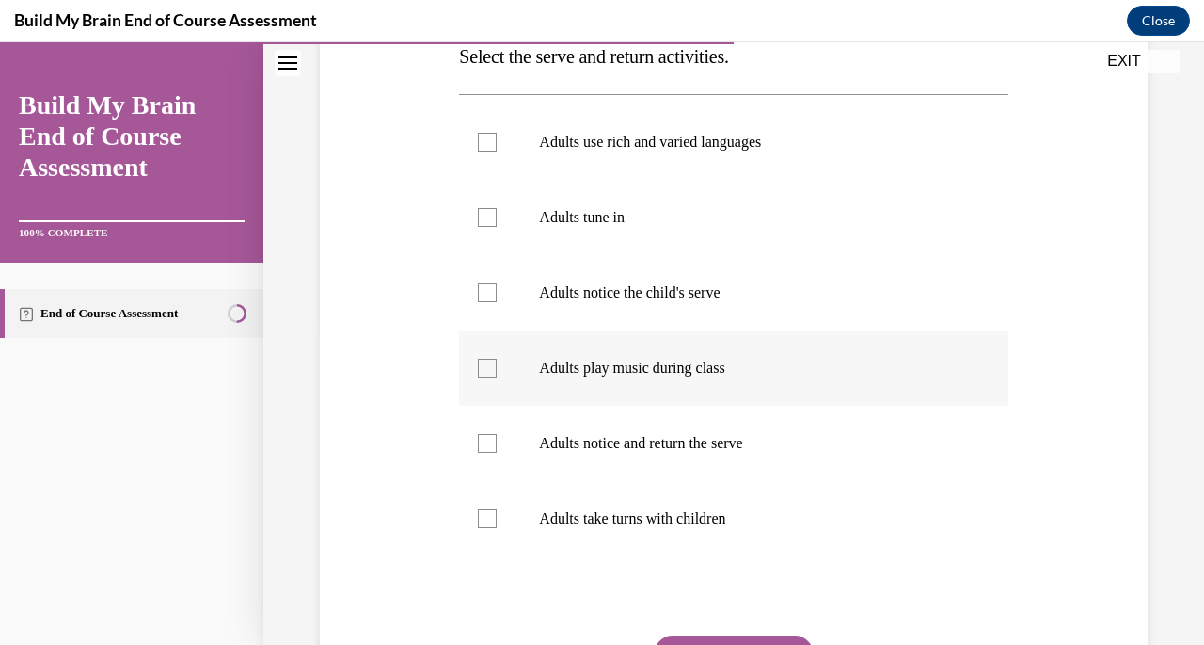
scroll to position [325, 0]
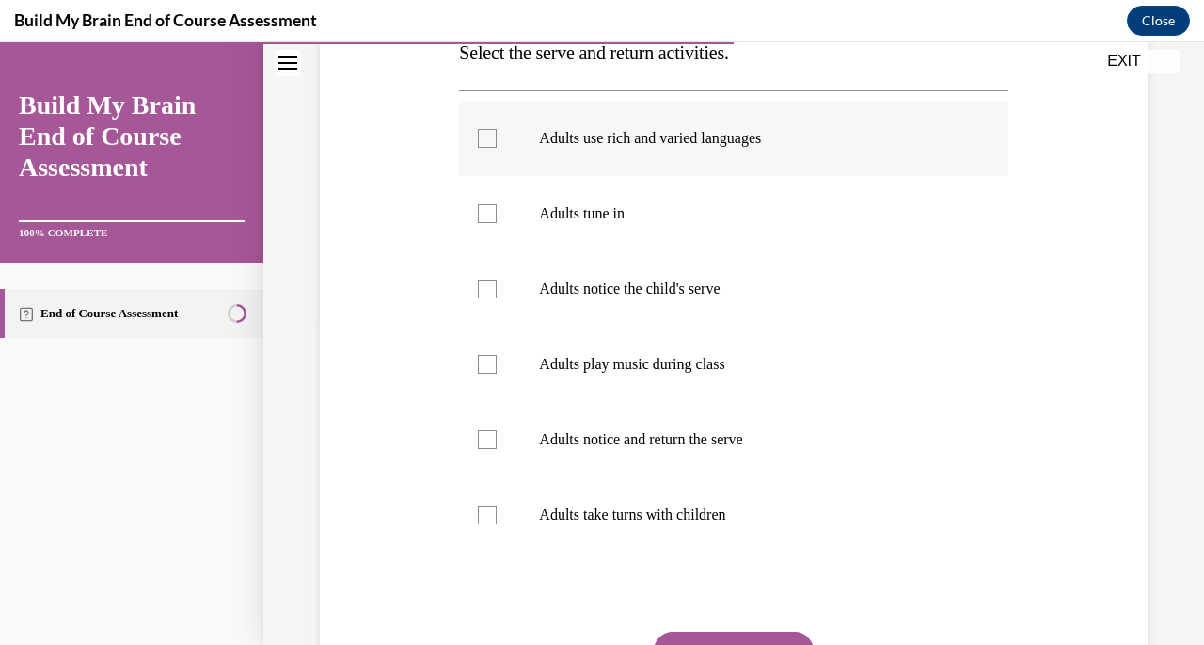
click at [519, 140] on label "Adults use rich and varied languages" at bounding box center [733, 138] width 549 height 75
click at [497, 140] on input "Adults use rich and varied languages" at bounding box center [487, 138] width 19 height 19
checkbox input "true"
click at [523, 197] on label "Adults tune in" at bounding box center [733, 213] width 549 height 75
click at [497, 204] on input "Adults tune in" at bounding box center [487, 213] width 19 height 19
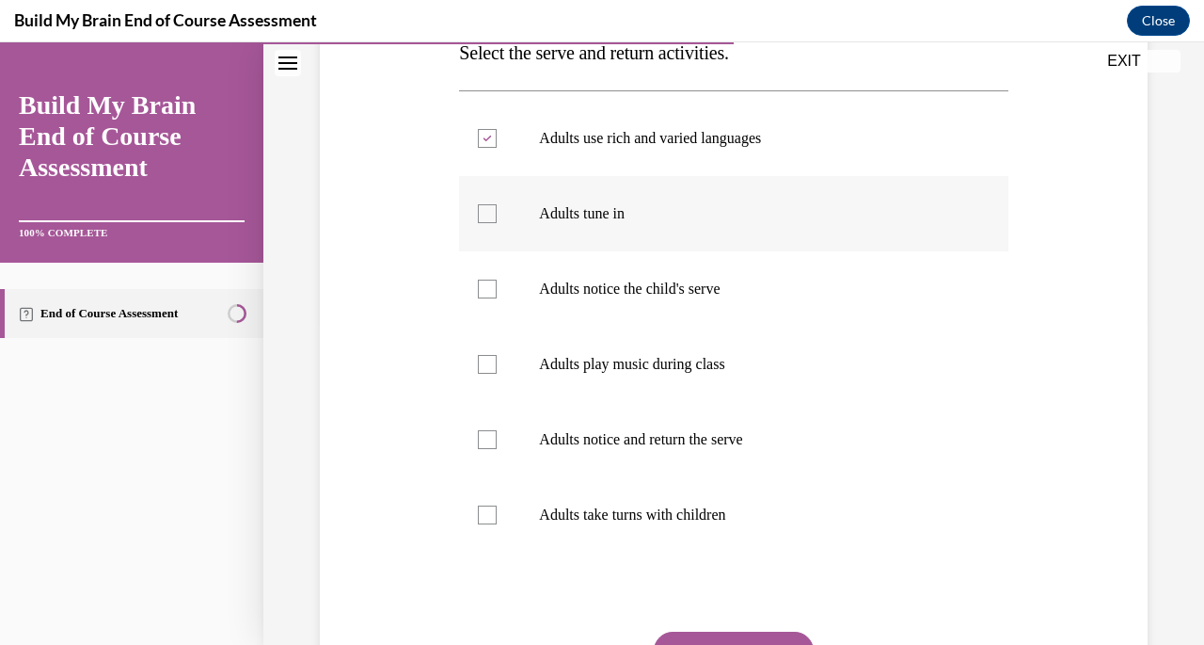
checkbox input "true"
click at [530, 283] on label "Adults notice the child's serve" at bounding box center [733, 288] width 549 height 75
click at [497, 283] on input "Adults notice the child's serve" at bounding box center [487, 288] width 19 height 19
checkbox input "true"
click at [504, 416] on label "Adults notice and return the serve" at bounding box center [733, 439] width 549 height 75
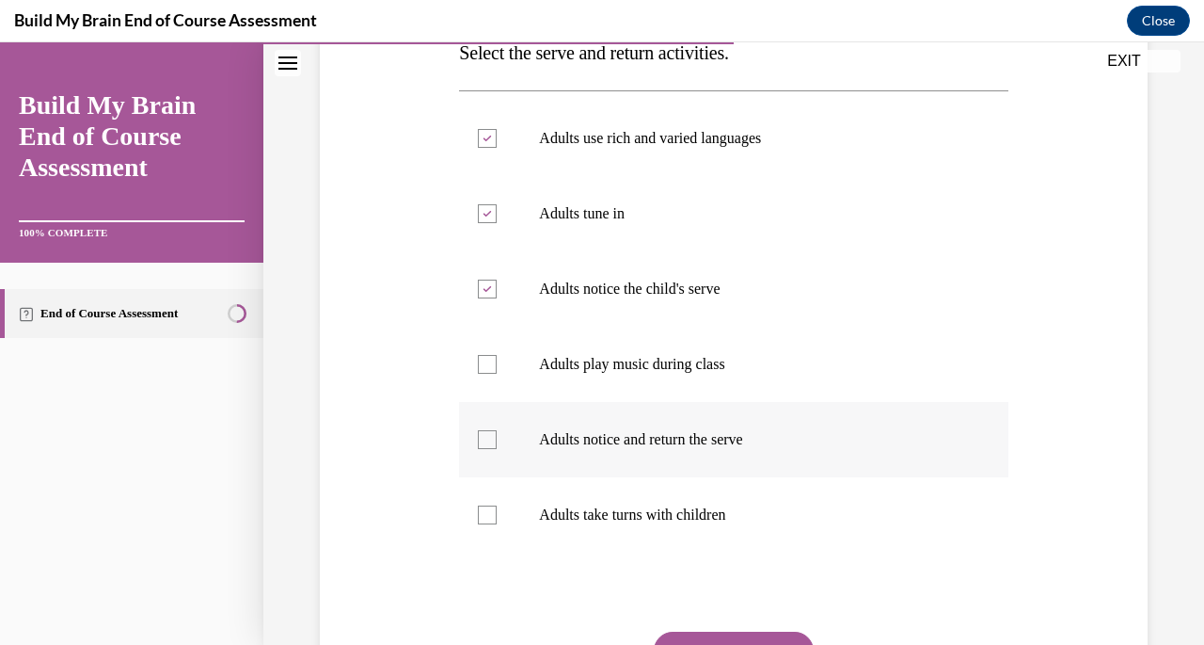
click at [497, 430] on input "Adults notice and return the serve" at bounding box center [487, 439] width 19 height 19
checkbox input "true"
click at [497, 495] on label "Adults take turns with children" at bounding box center [733, 514] width 549 height 75
click at [497, 505] on input "Adults take turns with children" at bounding box center [487, 514] width 19 height 19
checkbox input "true"
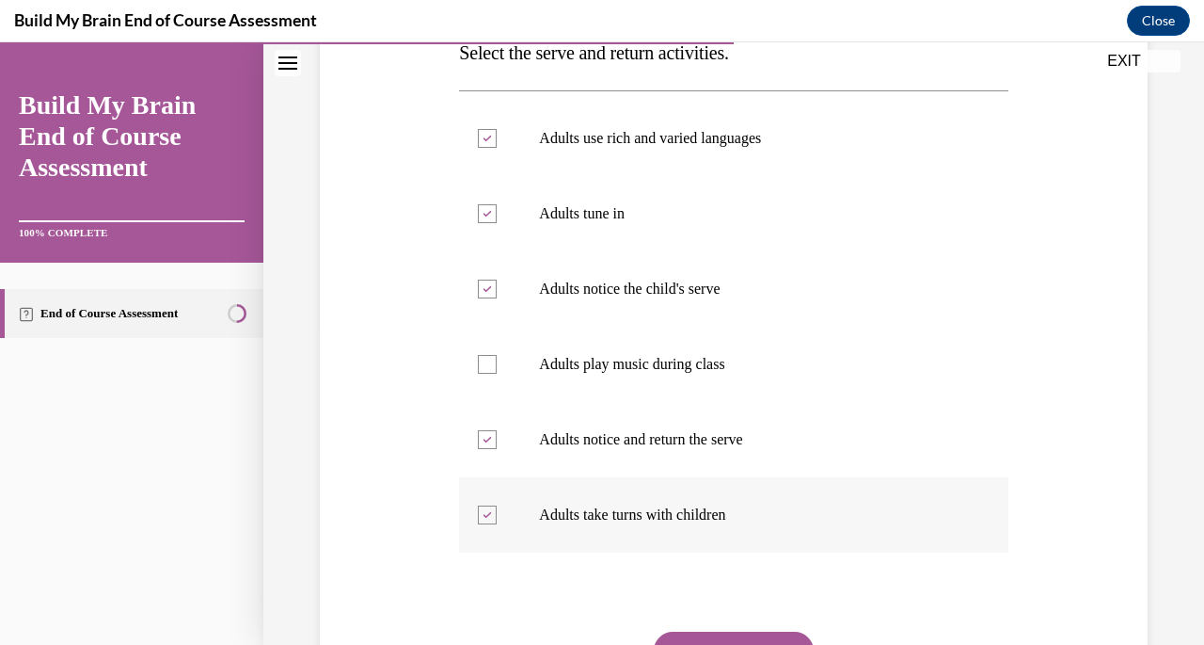
scroll to position [379, 0]
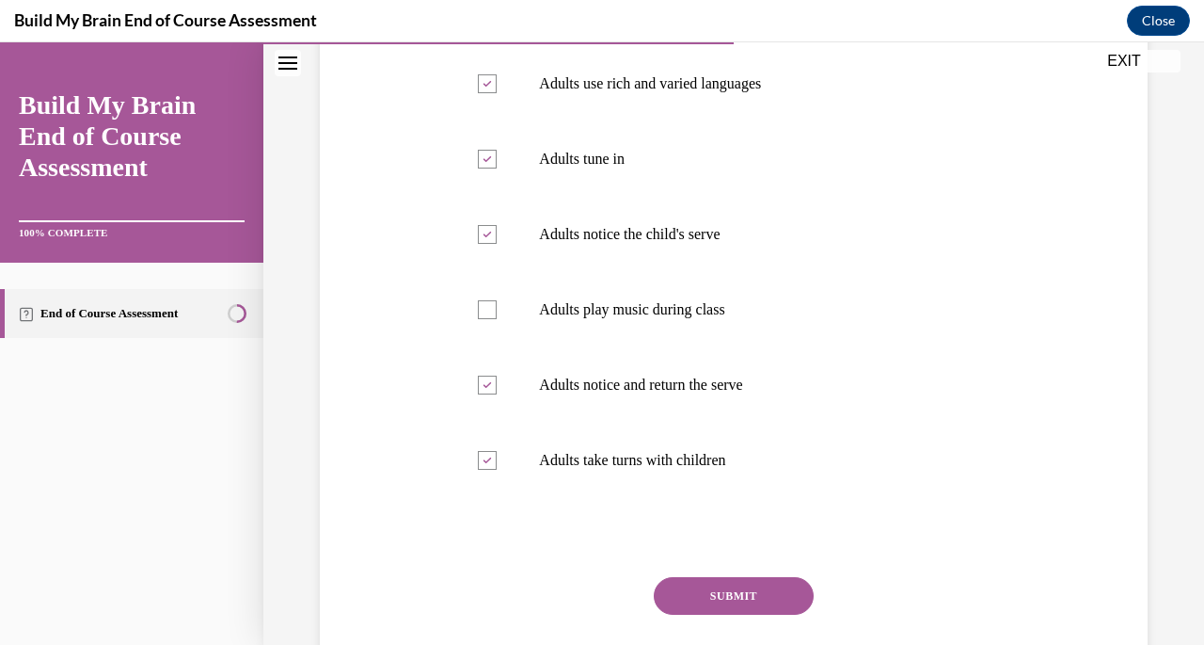
click at [727, 588] on button "SUBMIT" at bounding box center [734, 596] width 160 height 38
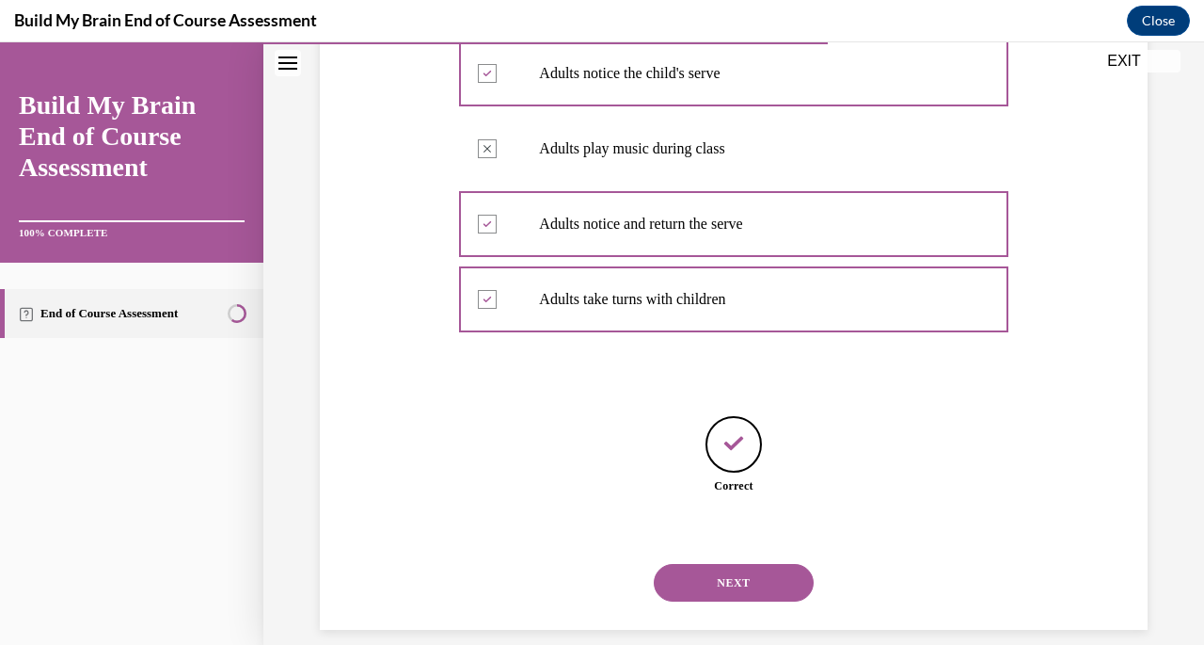
scroll to position [562, 0]
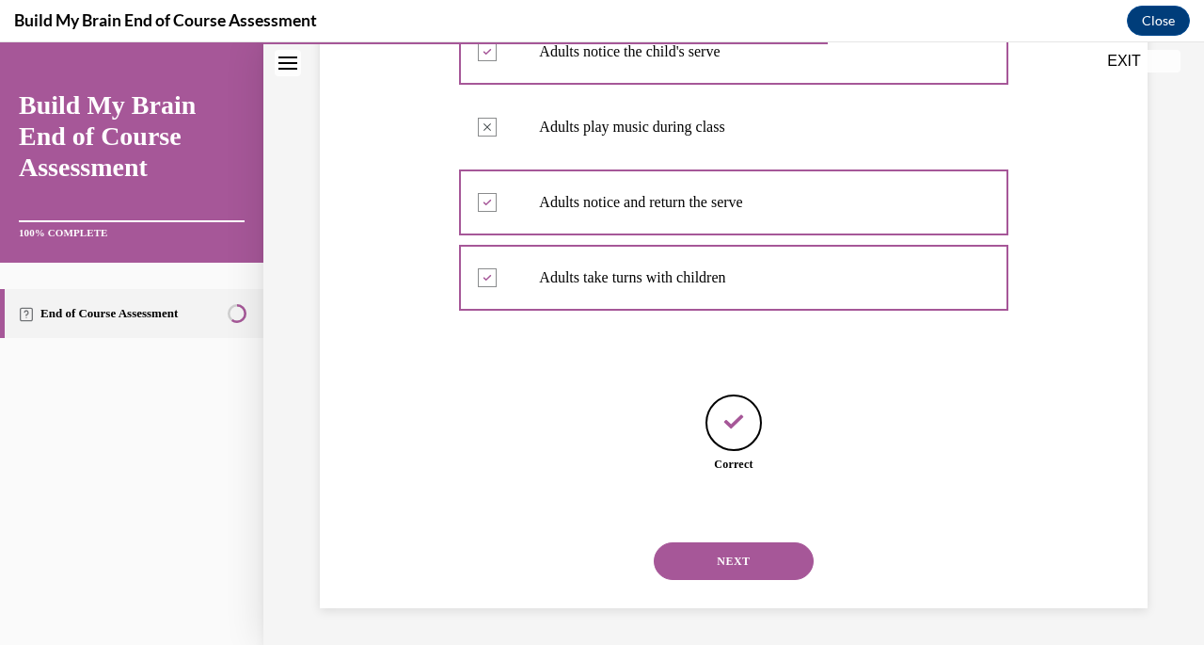
click at [710, 569] on button "NEXT" at bounding box center [734, 561] width 160 height 38
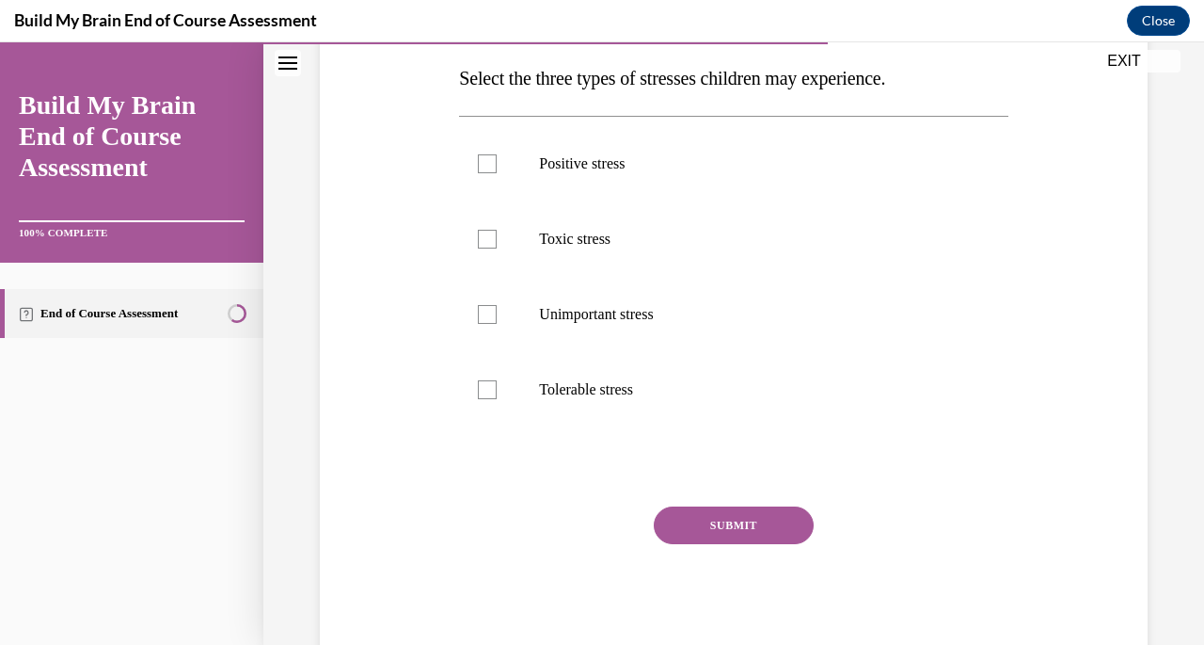
scroll to position [302, 0]
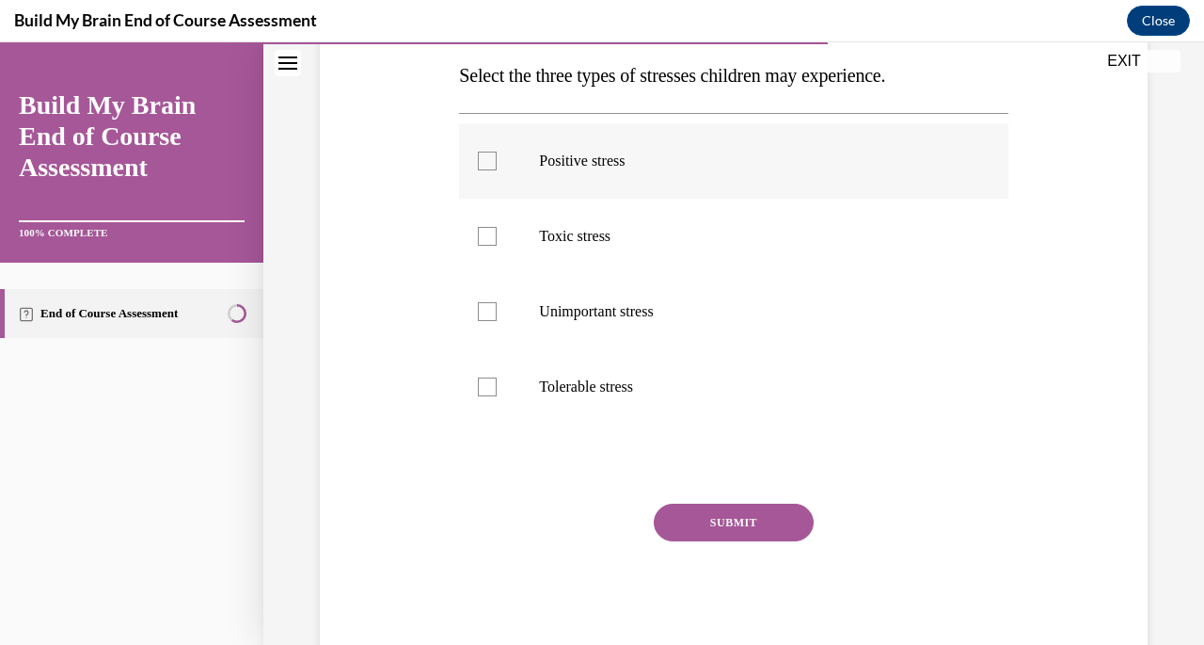
click at [611, 157] on p "Positive stress" at bounding box center [750, 160] width 422 height 19
click at [497, 157] on input "Positive stress" at bounding box center [487, 160] width 19 height 19
checkbox input "true"
click at [598, 220] on label "Toxic stress" at bounding box center [733, 236] width 549 height 75
click at [497, 227] on input "Toxic stress" at bounding box center [487, 236] width 19 height 19
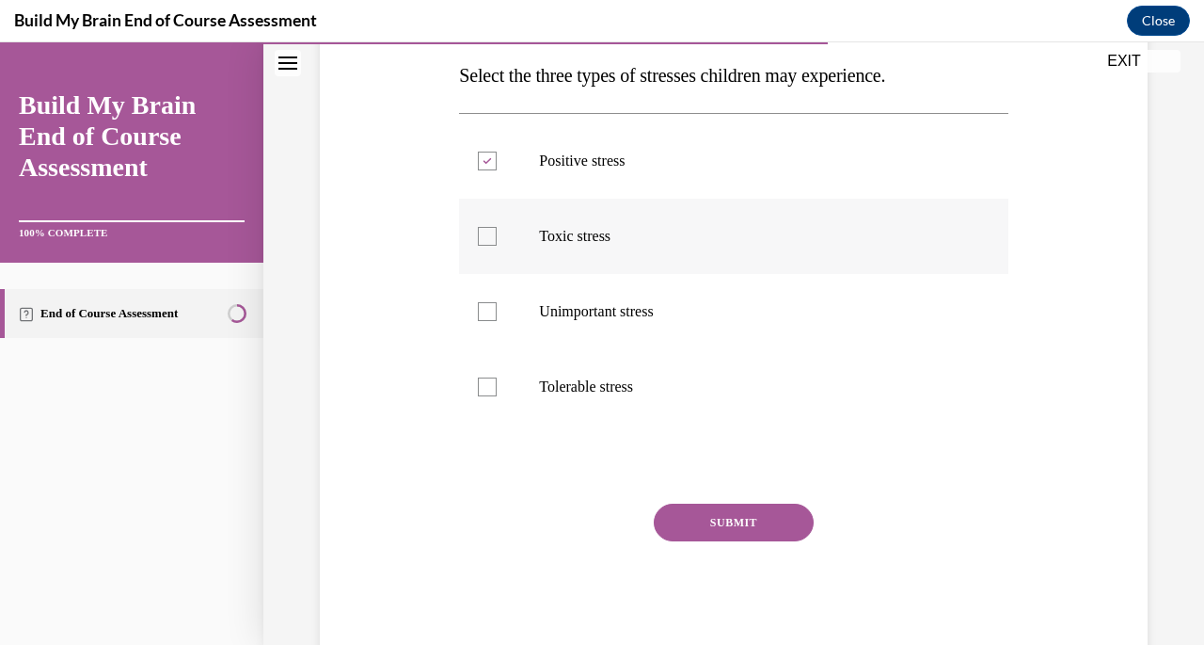
checkbox input "true"
click at [568, 390] on p "Tolerable stress" at bounding box center [750, 386] width 422 height 19
click at [497, 390] on input "Tolerable stress" at bounding box center [487, 386] width 19 height 19
checkbox input "true"
click at [700, 521] on button "SUBMIT" at bounding box center [734, 522] width 160 height 38
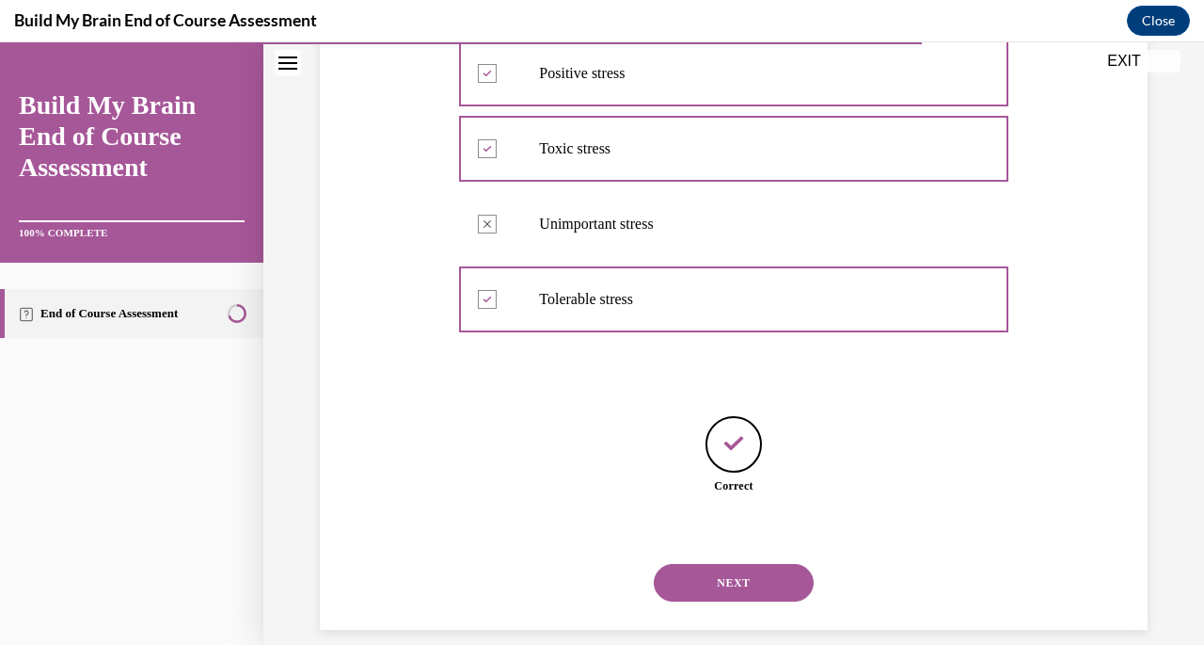
scroll to position [411, 0]
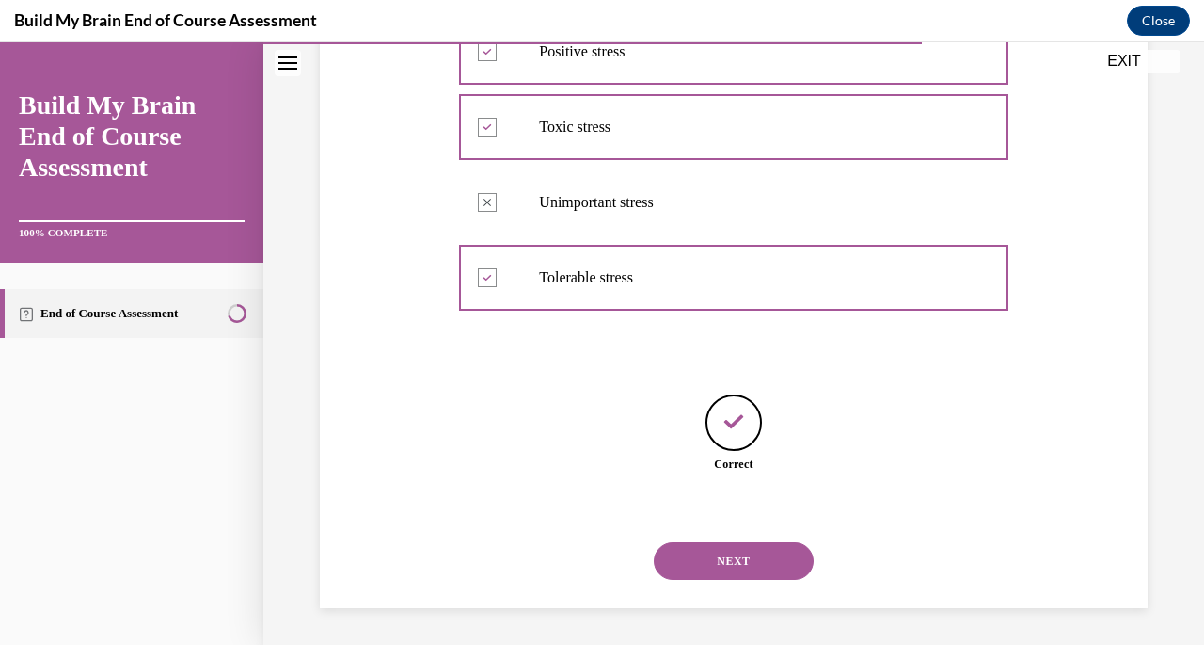
click at [700, 521] on button "SUBMIT" at bounding box center [734, 529] width 160 height 38
click at [702, 560] on button "NEXT" at bounding box center [734, 561] width 160 height 38
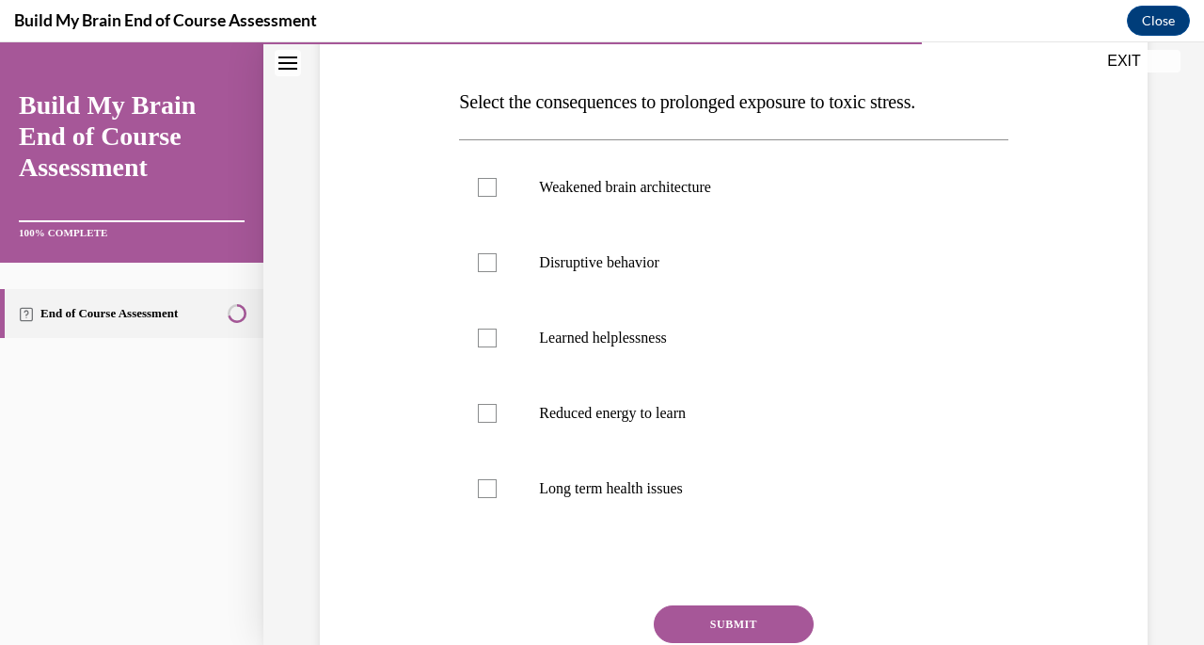
scroll to position [277, 0]
click at [862, 320] on label "Learned helplessness" at bounding box center [733, 336] width 549 height 75
click at [497, 327] on input "Learned helplessness" at bounding box center [487, 336] width 19 height 19
checkbox input "true"
click at [681, 185] on p "Weakened brain architecture" at bounding box center [750, 186] width 422 height 19
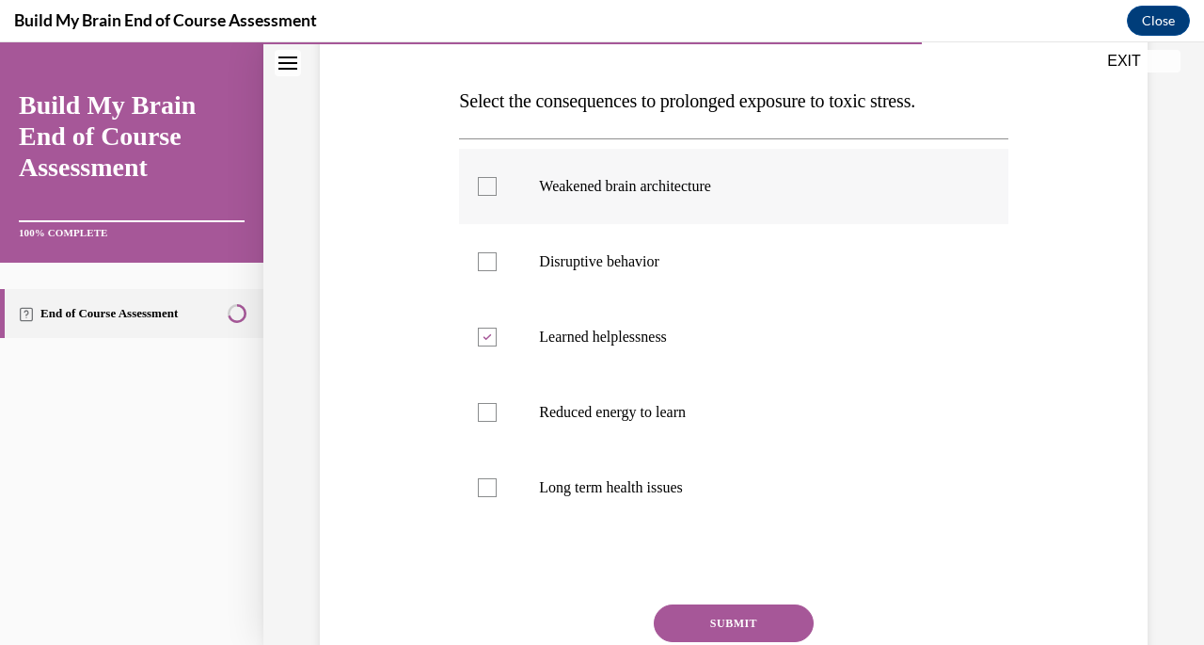
click at [497, 185] on input "Weakened brain architecture" at bounding box center [487, 186] width 19 height 19
checkbox input "true"
click at [638, 264] on p "Disruptive behavior" at bounding box center [750, 261] width 422 height 19
click at [497, 264] on input "Disruptive behavior" at bounding box center [487, 261] width 19 height 19
checkbox input "true"
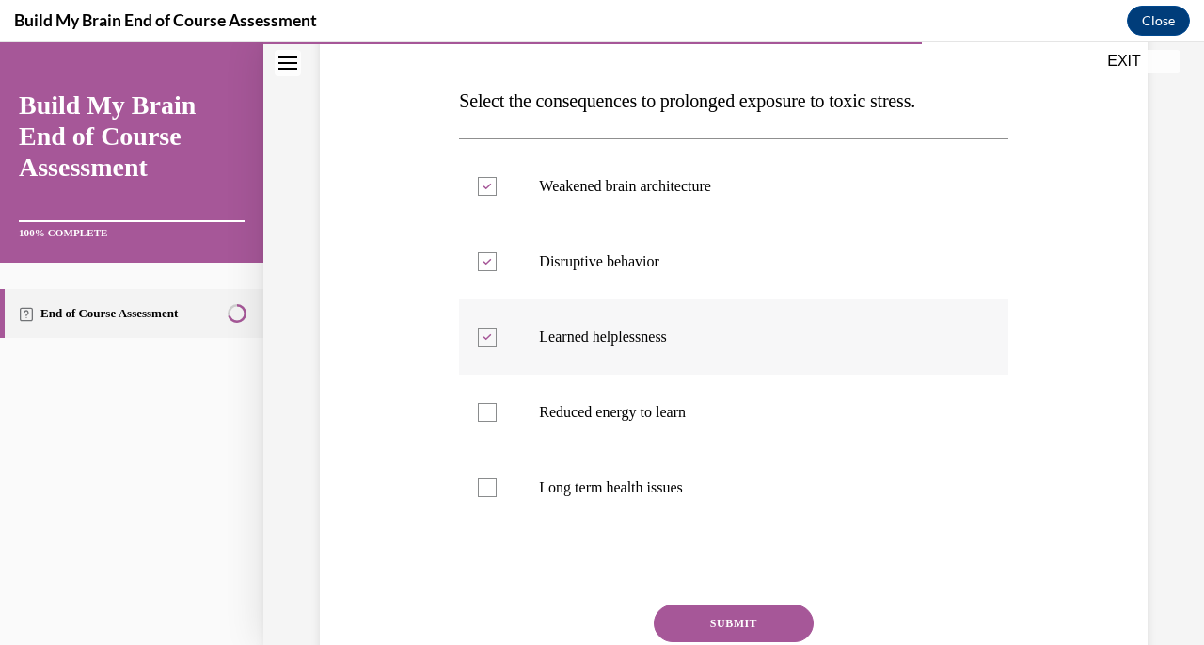
click at [619, 342] on p "Learned helplessness" at bounding box center [750, 336] width 422 height 19
click at [497, 342] on input "Learned helplessness" at bounding box center [487, 336] width 19 height 19
checkbox input "false"
click at [580, 411] on p "Reduced energy to learn" at bounding box center [750, 412] width 422 height 19
click at [497, 411] on input "Reduced energy to learn" at bounding box center [487, 412] width 19 height 19
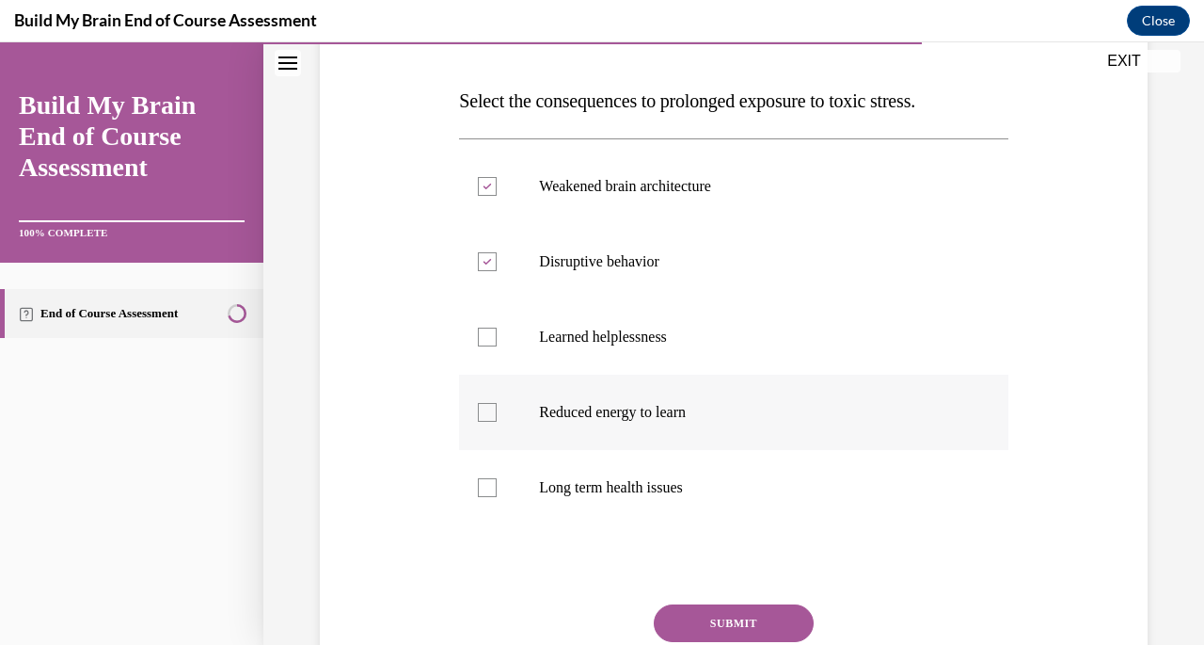
checkbox input "true"
click at [569, 484] on p "Long term health issues" at bounding box center [750, 487] width 422 height 19
click at [497, 484] on input "Long term health issues" at bounding box center [487, 487] width 19 height 19
checkbox input "true"
click at [712, 617] on button "SUBMIT" at bounding box center [734, 623] width 160 height 38
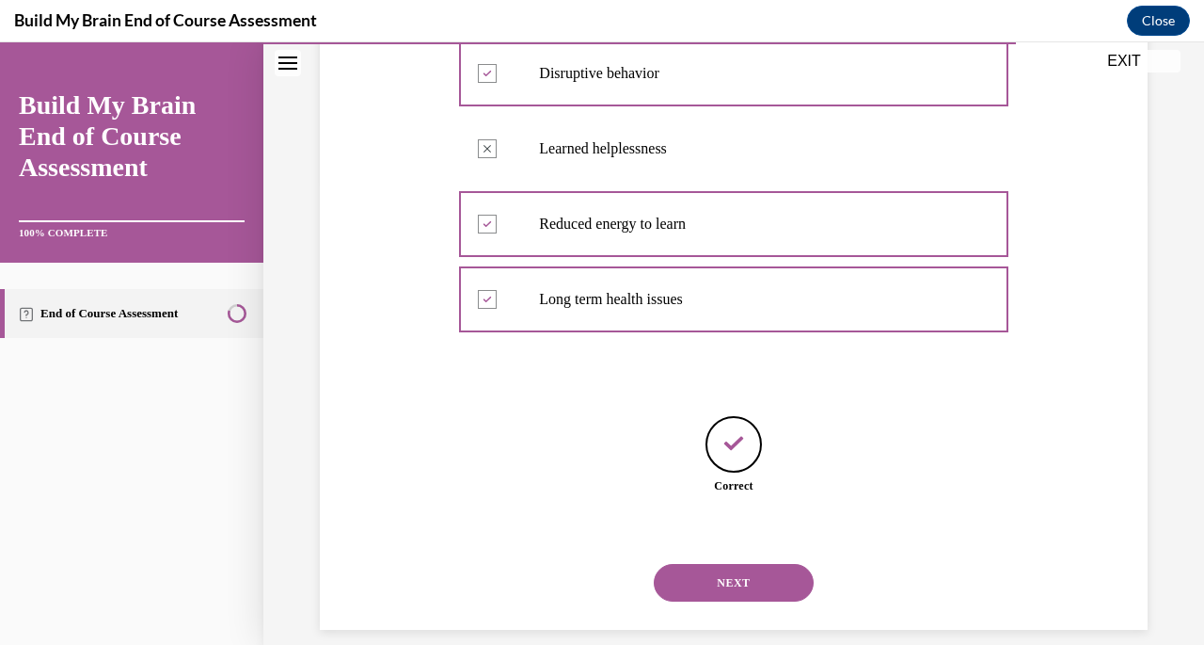
scroll to position [486, 0]
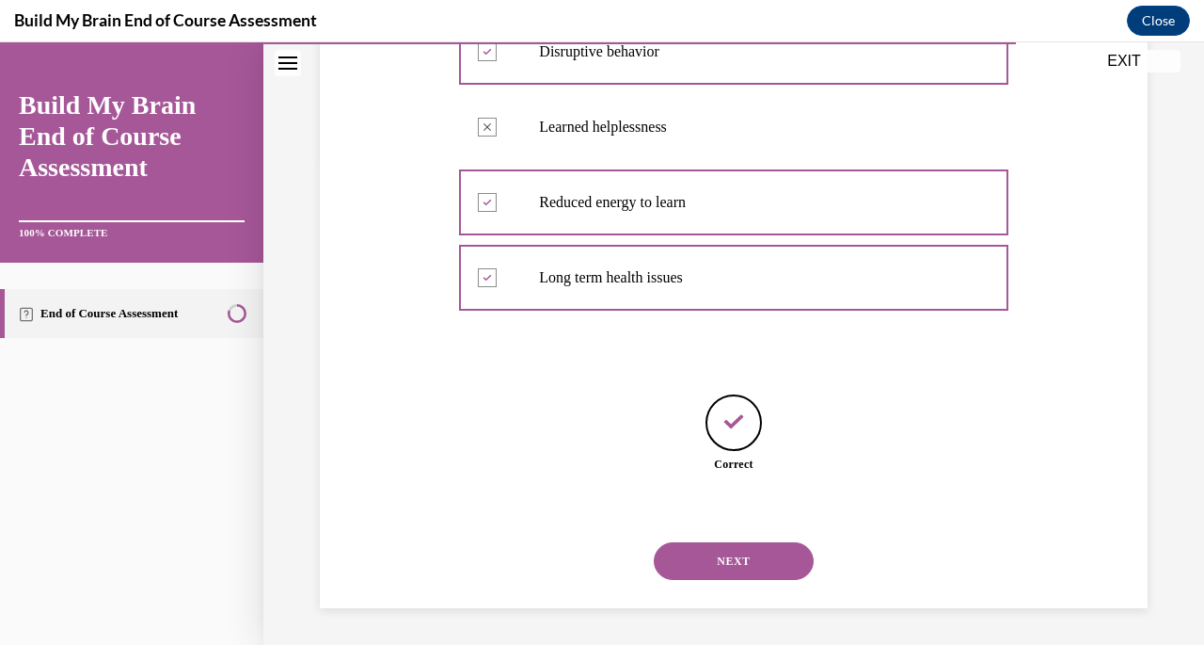
click at [709, 551] on button "NEXT" at bounding box center [734, 561] width 160 height 38
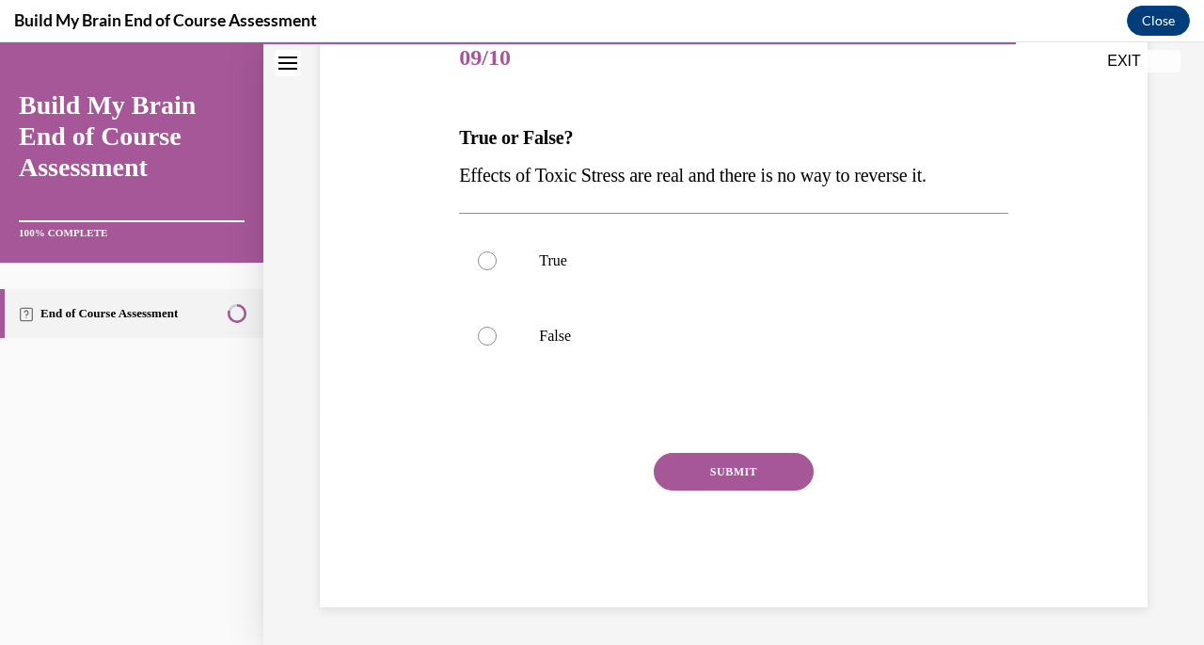
scroll to position [209, 0]
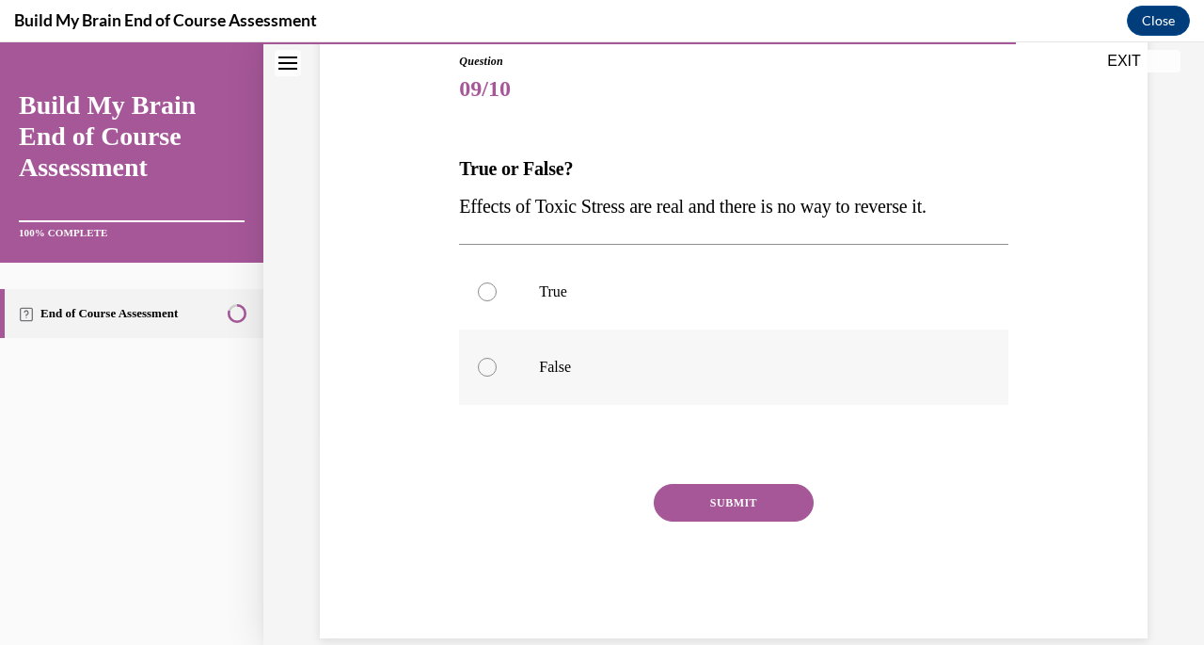
click at [565, 351] on label "False" at bounding box center [733, 366] width 549 height 75
click at [497, 358] on input "False" at bounding box center [487, 367] width 19 height 19
radio input "true"
click at [712, 506] on button "SUBMIT" at bounding box center [734, 503] width 160 height 38
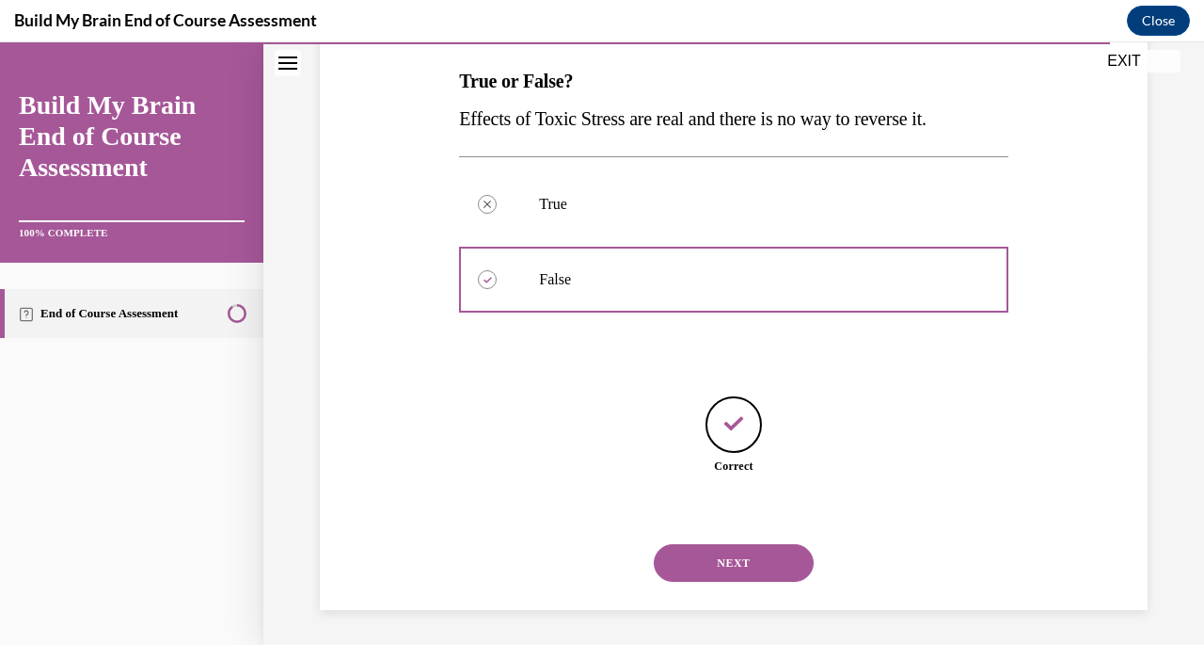
scroll to position [298, 0]
click at [732, 560] on button "NEXT" at bounding box center [734, 561] width 160 height 38
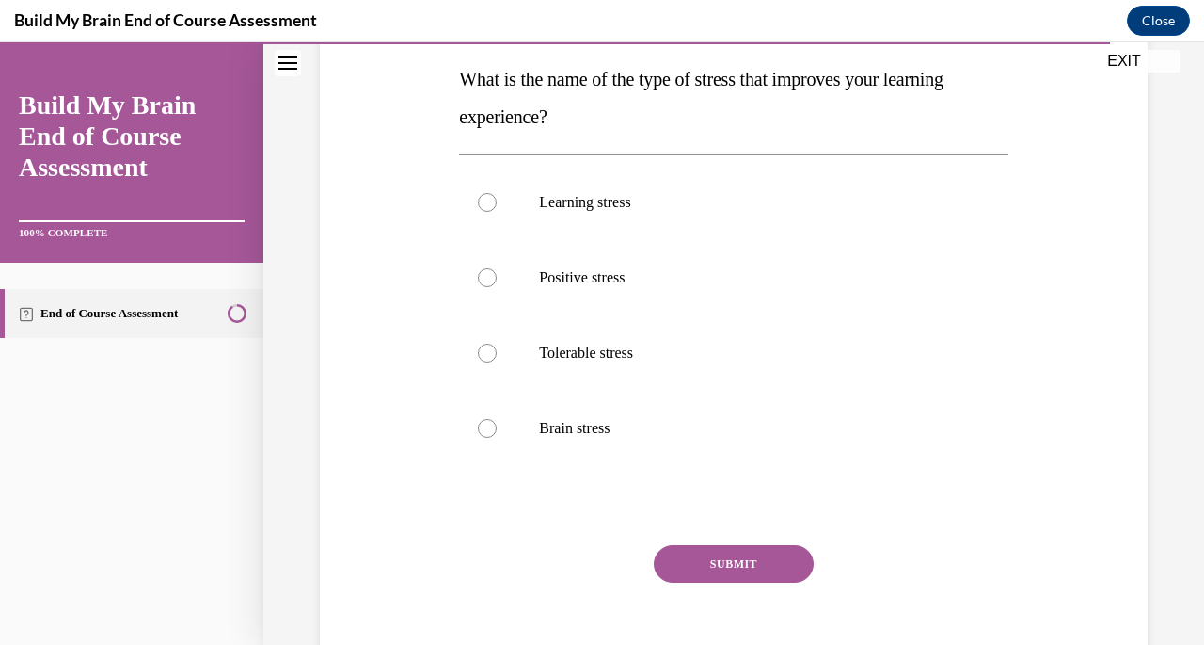
scroll to position [302, 0]
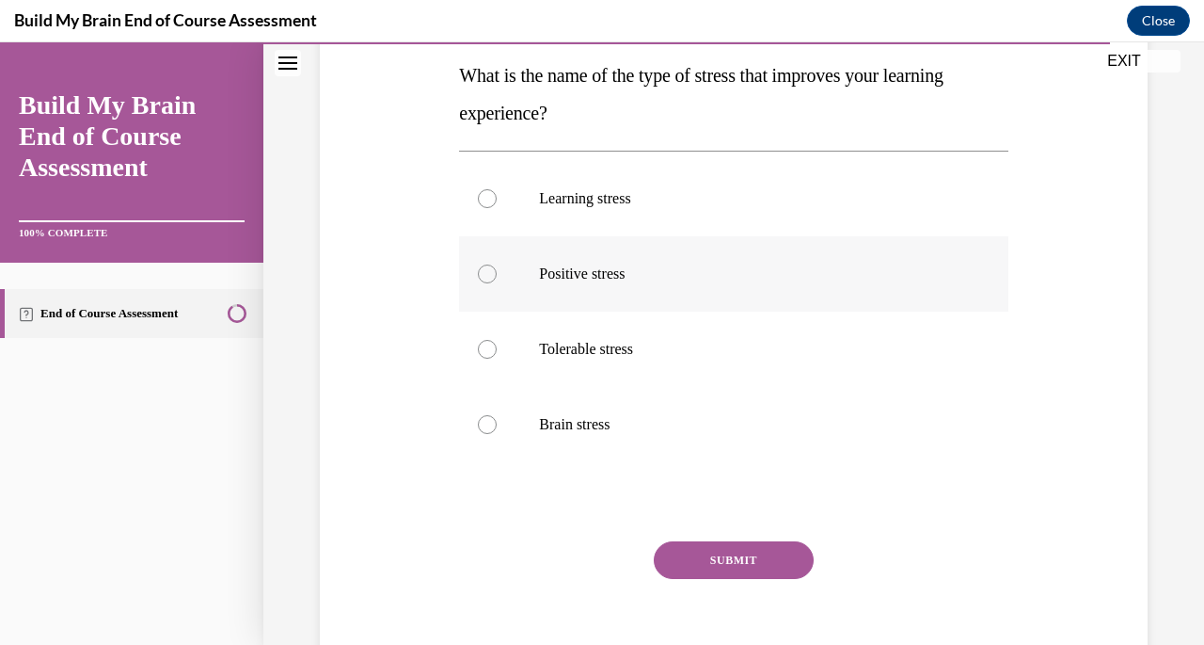
click at [560, 271] on p "Positive stress" at bounding box center [750, 273] width 422 height 19
click at [497, 271] on input "Positive stress" at bounding box center [487, 273] width 19 height 19
radio input "true"
click at [699, 558] on button "SUBMIT" at bounding box center [734, 560] width 160 height 38
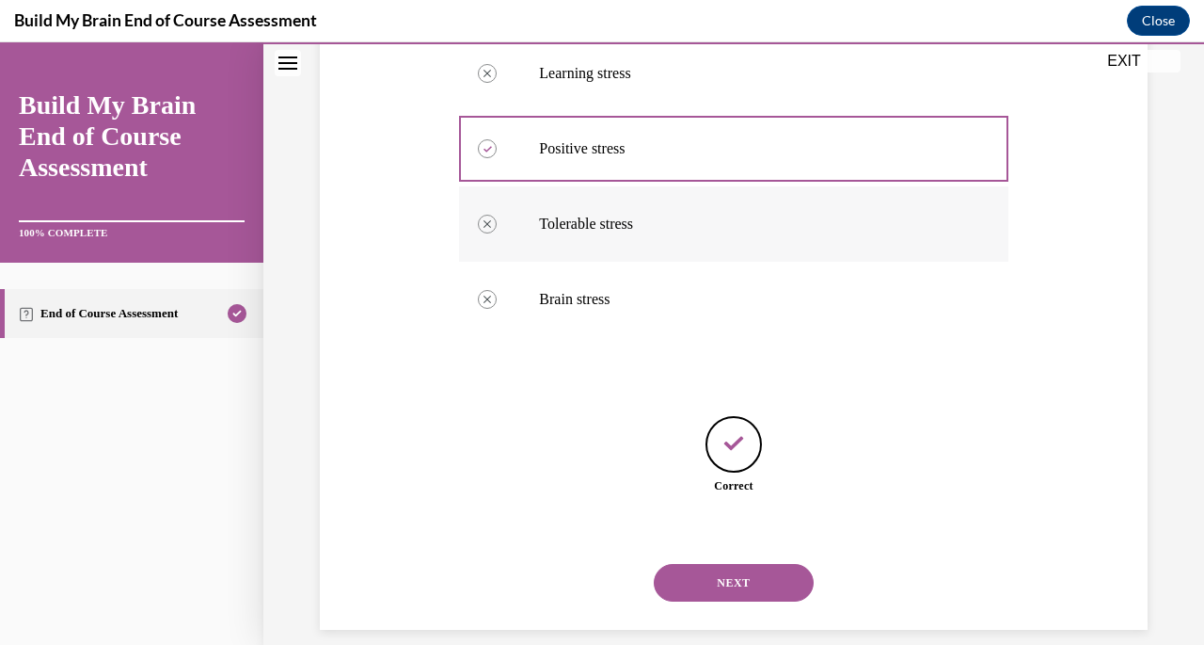
scroll to position [449, 0]
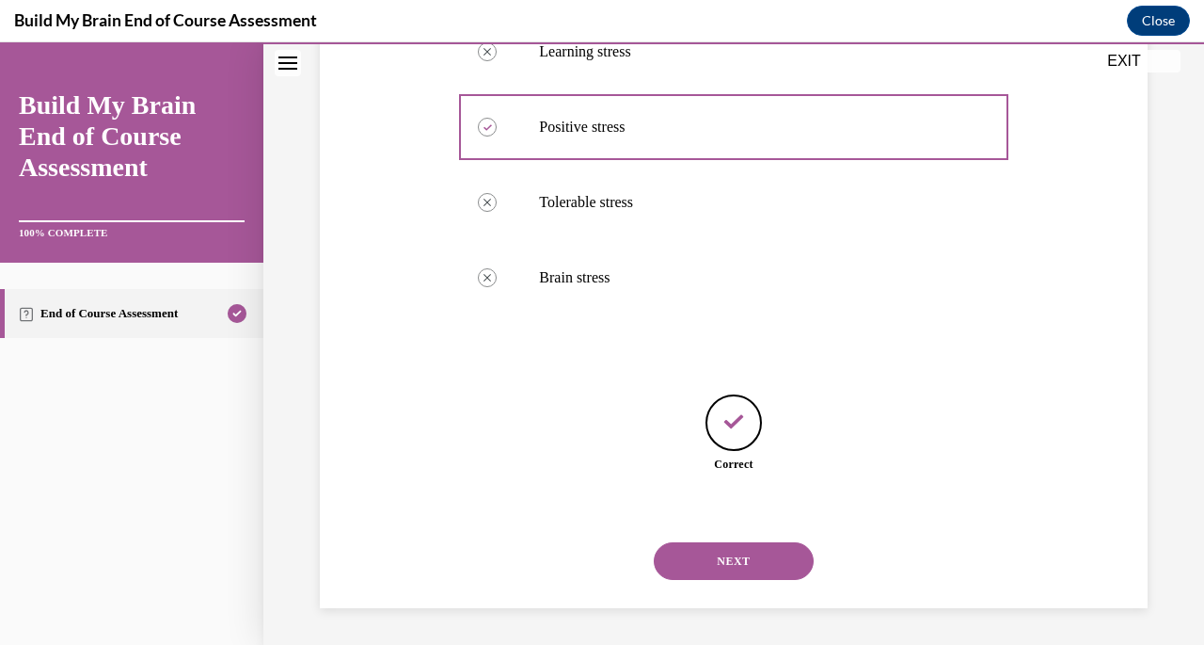
click at [680, 554] on button "NEXT" at bounding box center [734, 561] width 160 height 38
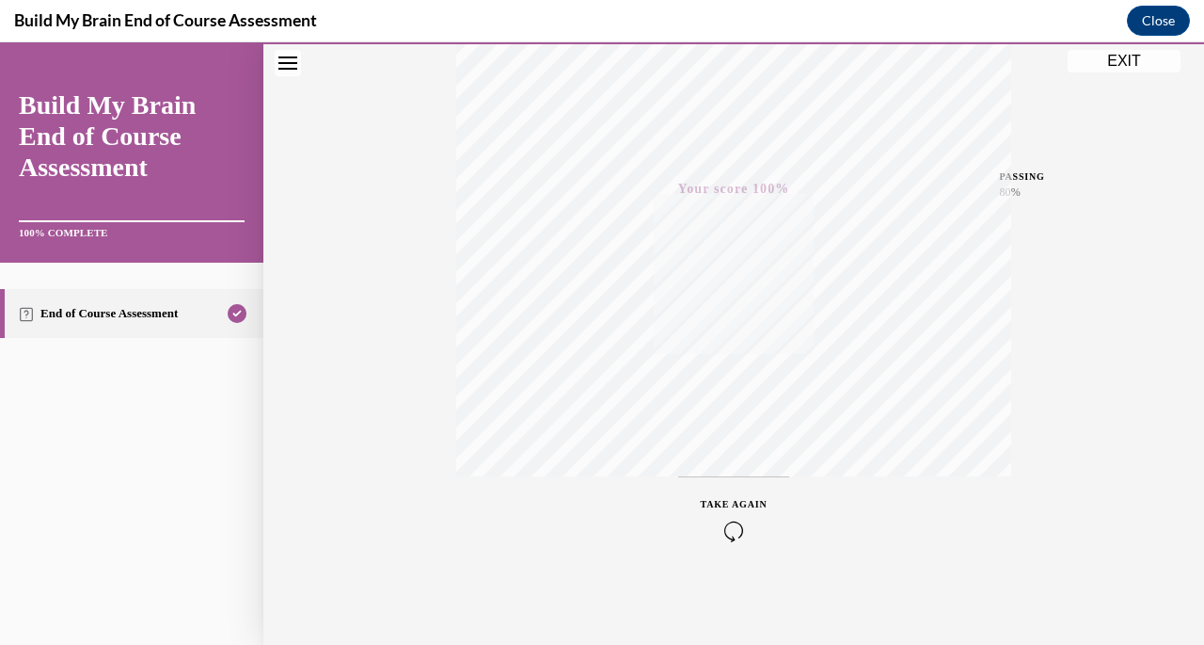
scroll to position [361, 0]
click at [1122, 61] on button "EXIT" at bounding box center [1124, 61] width 113 height 23
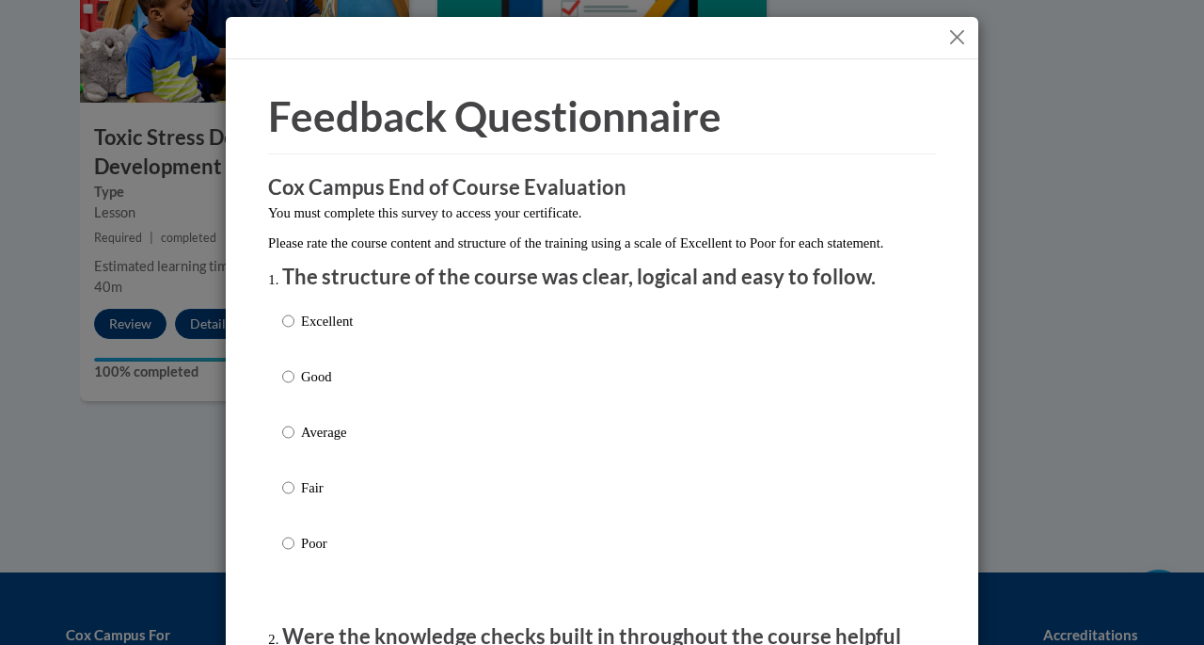
click at [385, 348] on div "Excellent Good Average Fair Poor" at bounding box center [602, 454] width 640 height 307
click at [290, 353] on label "Excellent" at bounding box center [317, 336] width 71 height 51
click at [290, 331] on input "Excellent" at bounding box center [288, 321] width 12 height 21
radio input "true"
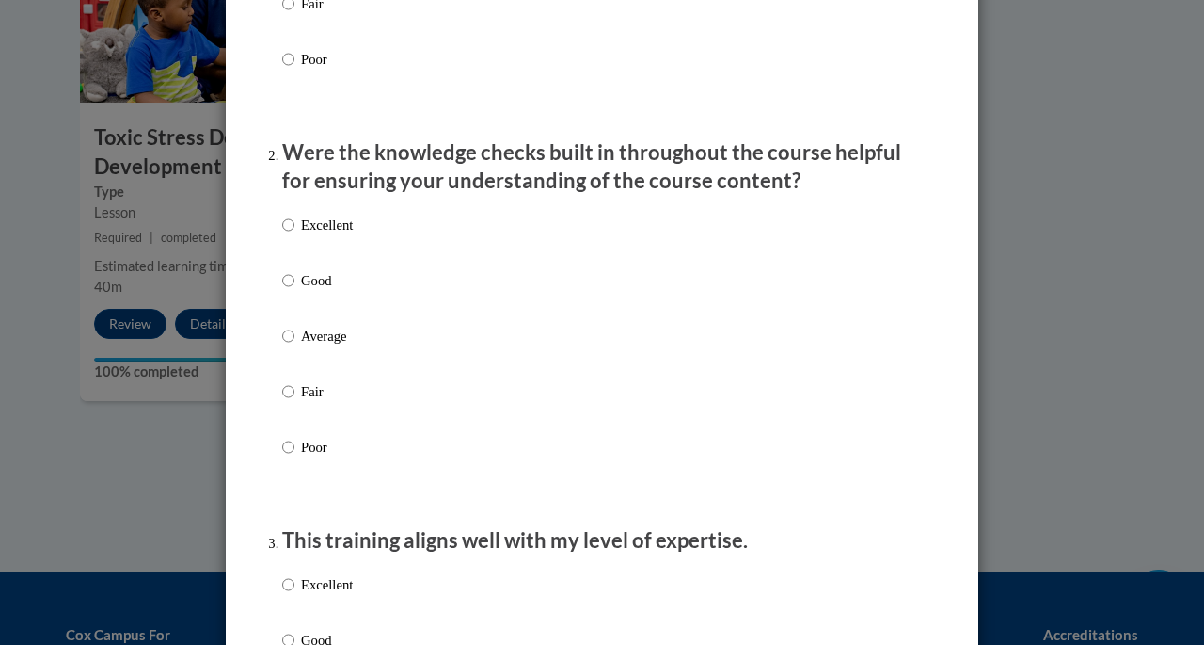
scroll to position [485, 0]
click at [301, 290] on p "Good" at bounding box center [327, 279] width 52 height 21
click at [294, 290] on input "Good" at bounding box center [288, 279] width 12 height 21
radio input "true"
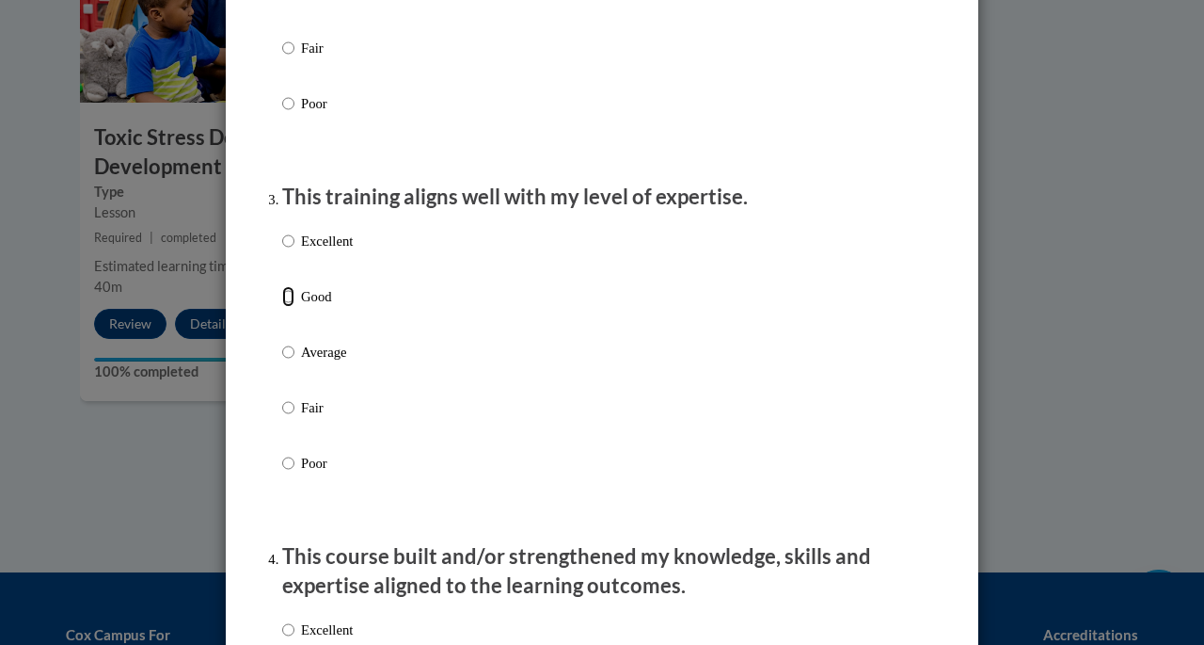
click at [285, 307] on input "Good" at bounding box center [288, 296] width 12 height 21
radio input "true"
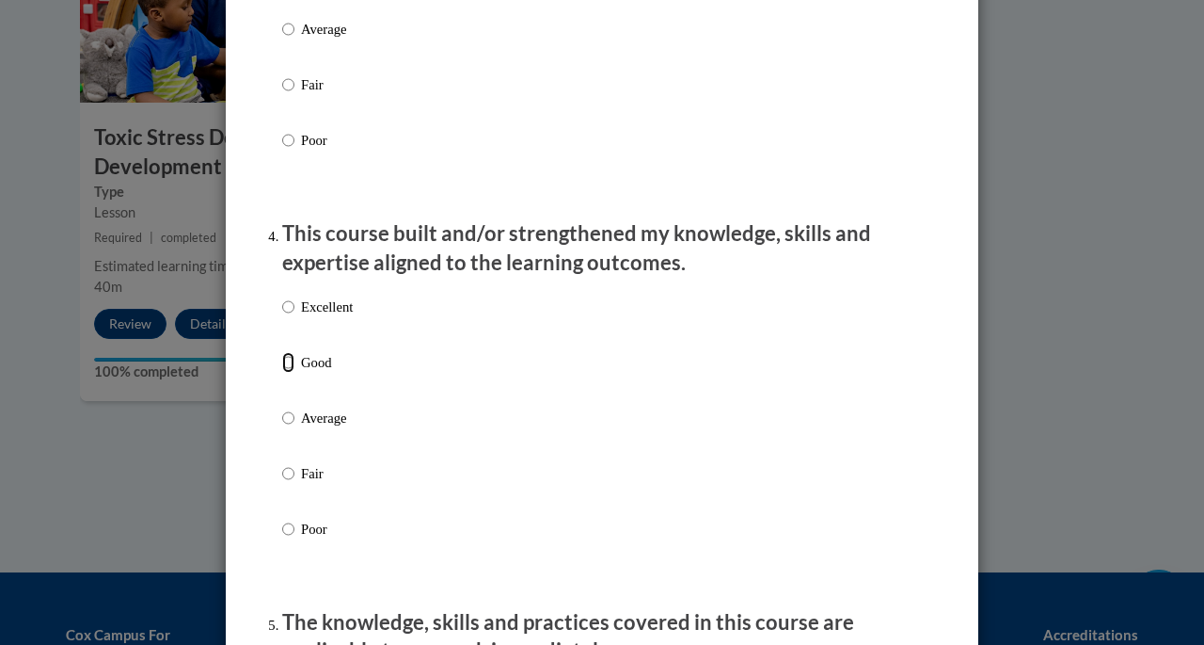
click at [282, 373] on input "Good" at bounding box center [288, 362] width 12 height 21
radio input "true"
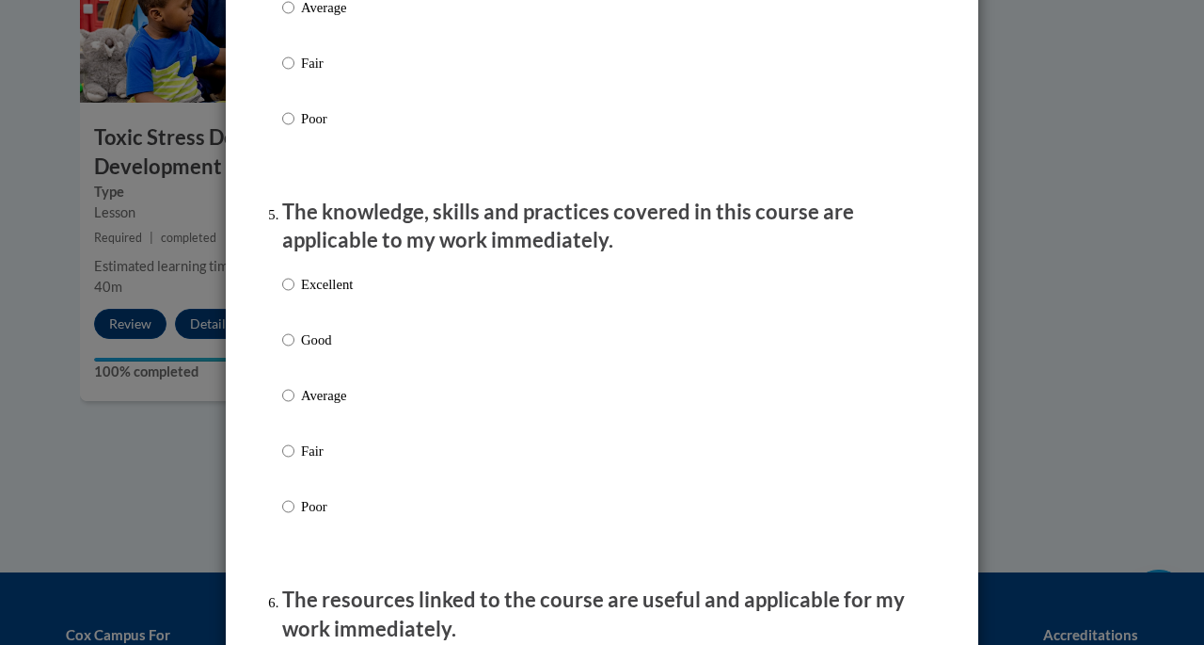
scroll to position [1562, 0]
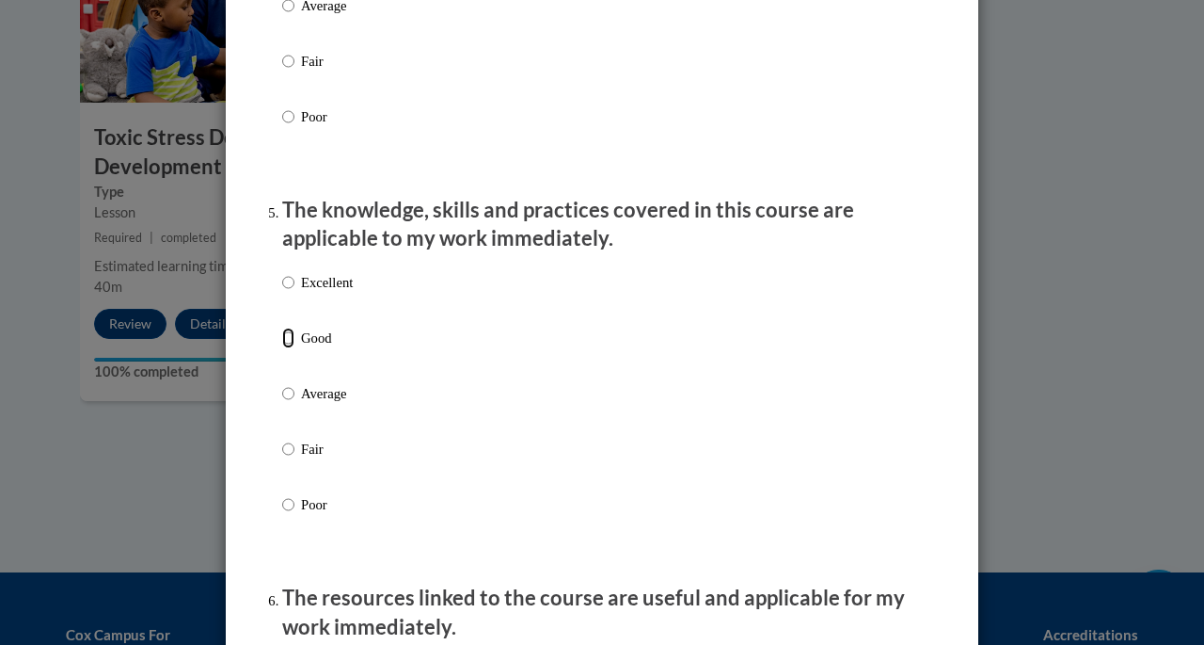
click at [282, 348] on input "Good" at bounding box center [288, 337] width 12 height 21
radio input "true"
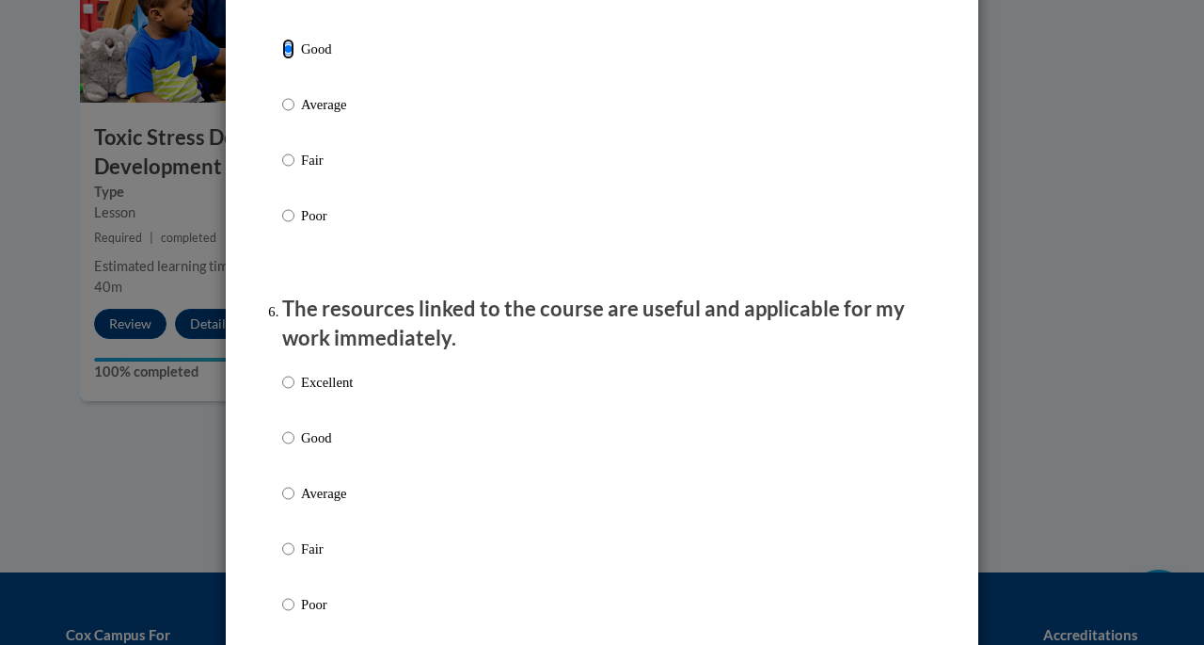
scroll to position [1852, 0]
click at [284, 447] on input "Good" at bounding box center [288, 436] width 12 height 21
radio input "true"
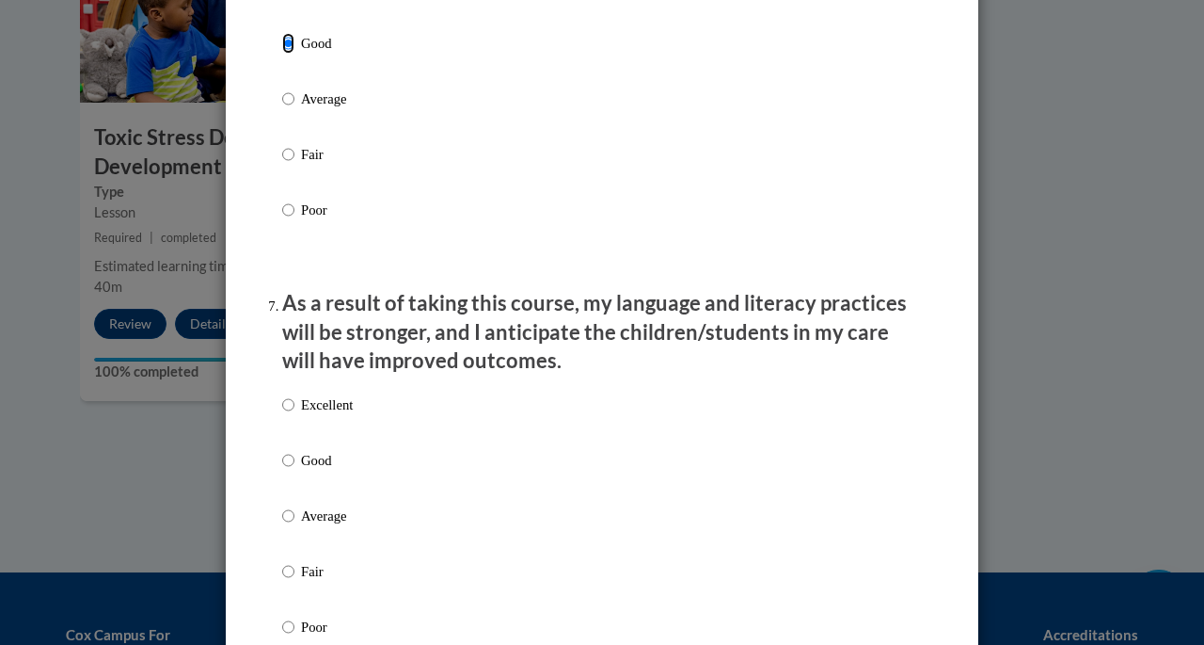
scroll to position [2289, 0]
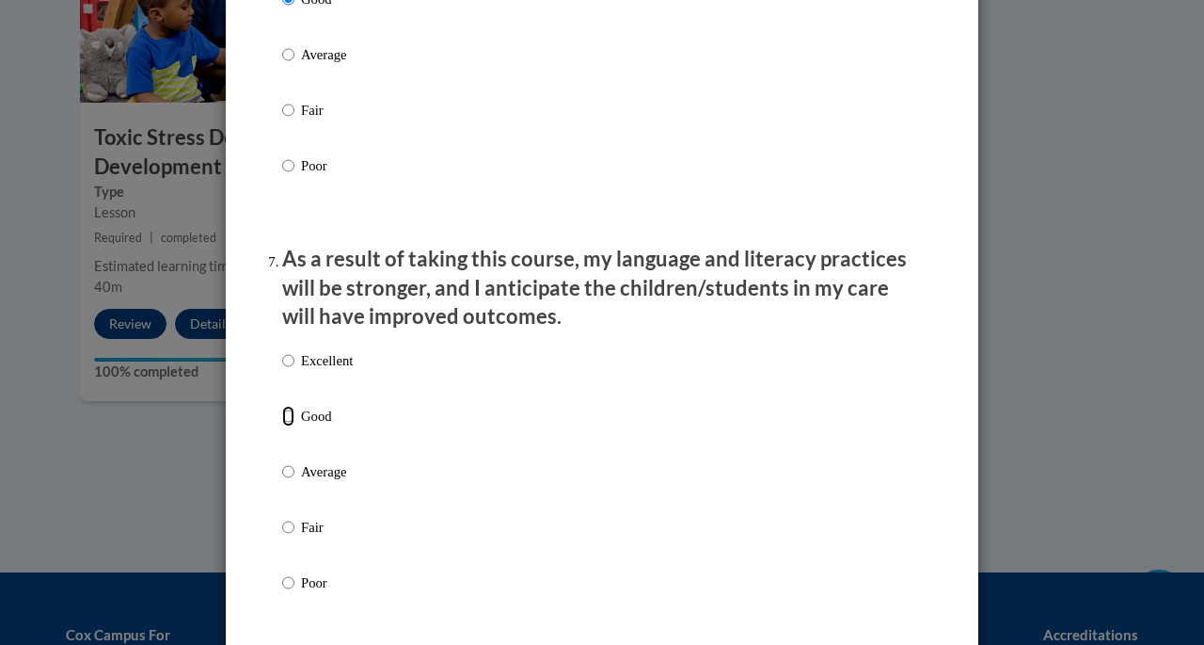
click at [282, 426] on input "Good" at bounding box center [288, 416] width 12 height 21
radio input "true"
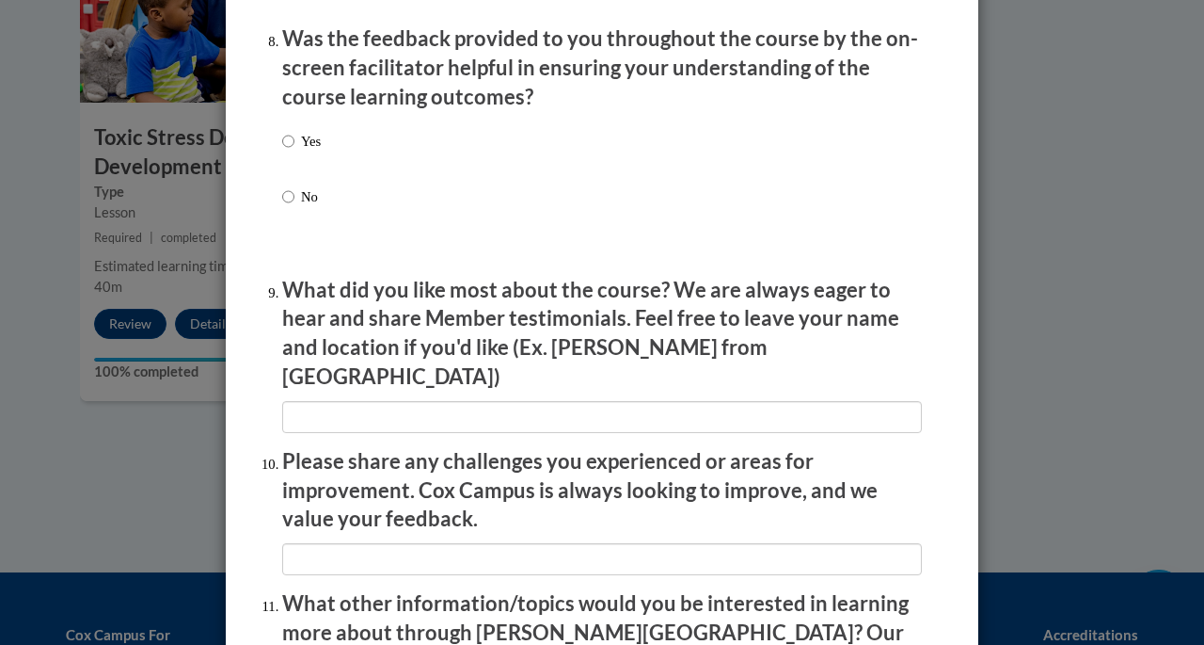
scroll to position [2925, 0]
click at [290, 158] on label "Yes" at bounding box center [301, 157] width 39 height 51
click at [290, 152] on input "Yes" at bounding box center [288, 142] width 12 height 21
radio input "true"
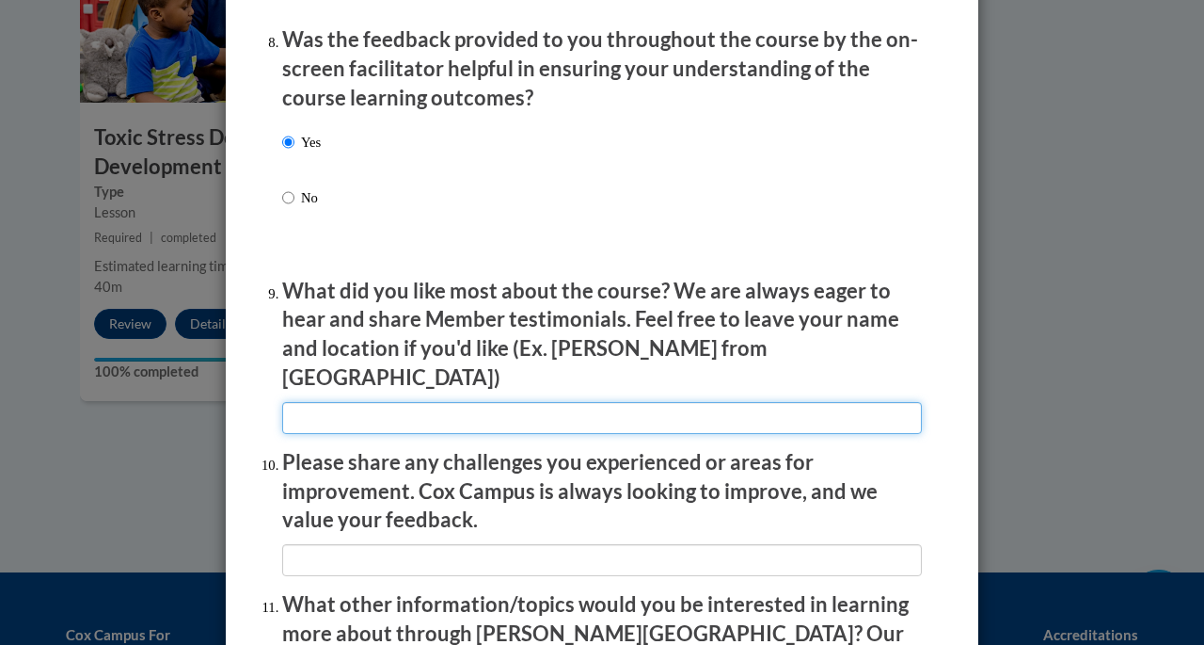
click at [371, 416] on input "textbox" at bounding box center [602, 418] width 640 height 32
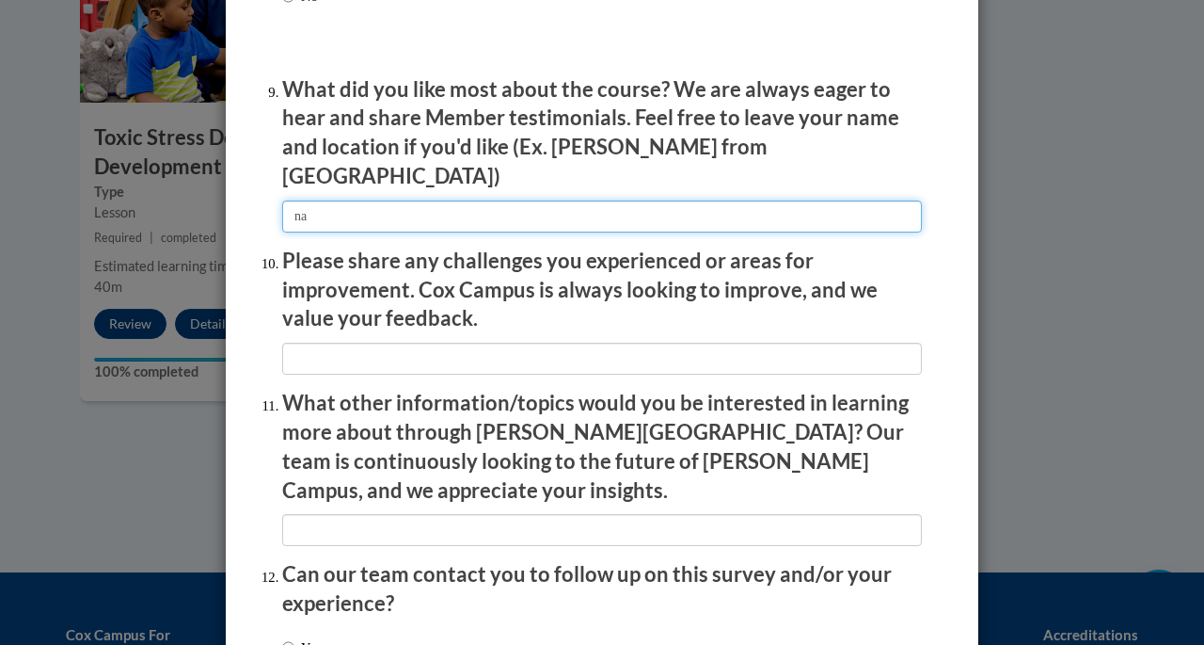
scroll to position [3141, 0]
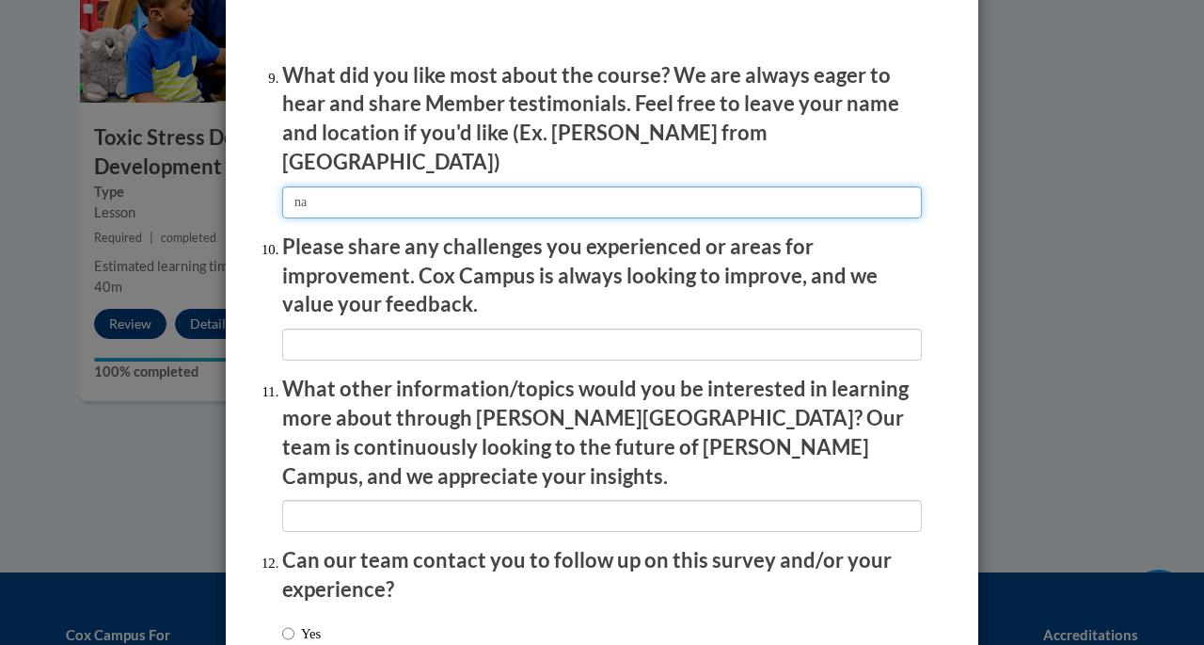
type input "na"
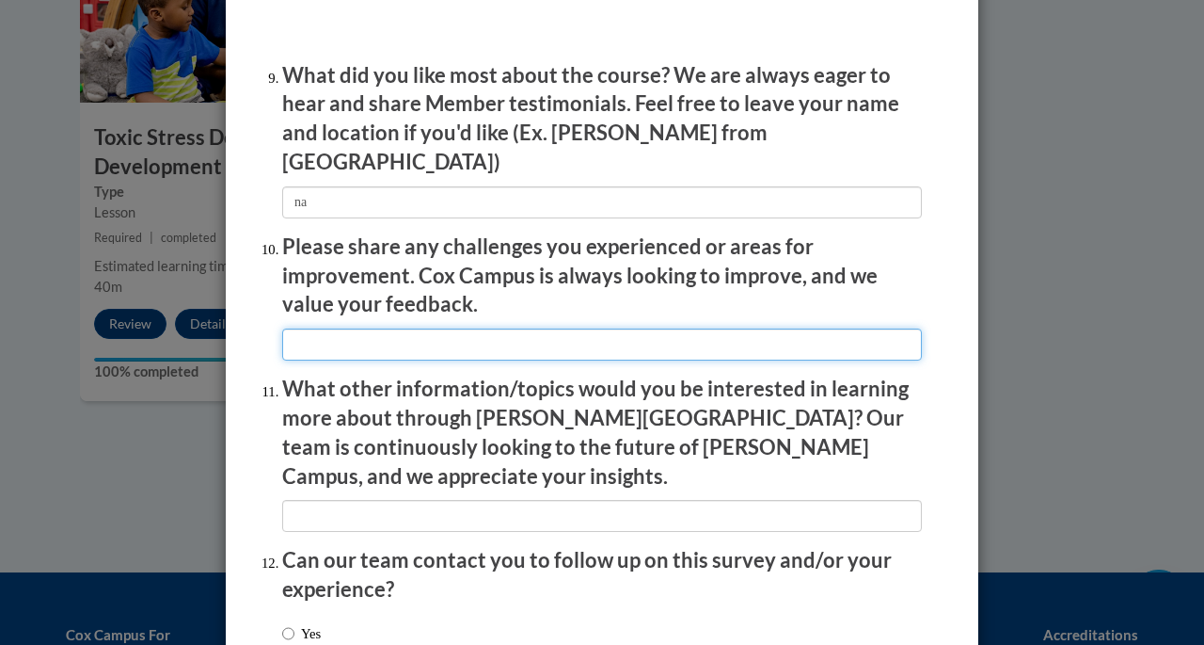
click at [385, 331] on input "textbox" at bounding box center [602, 344] width 640 height 32
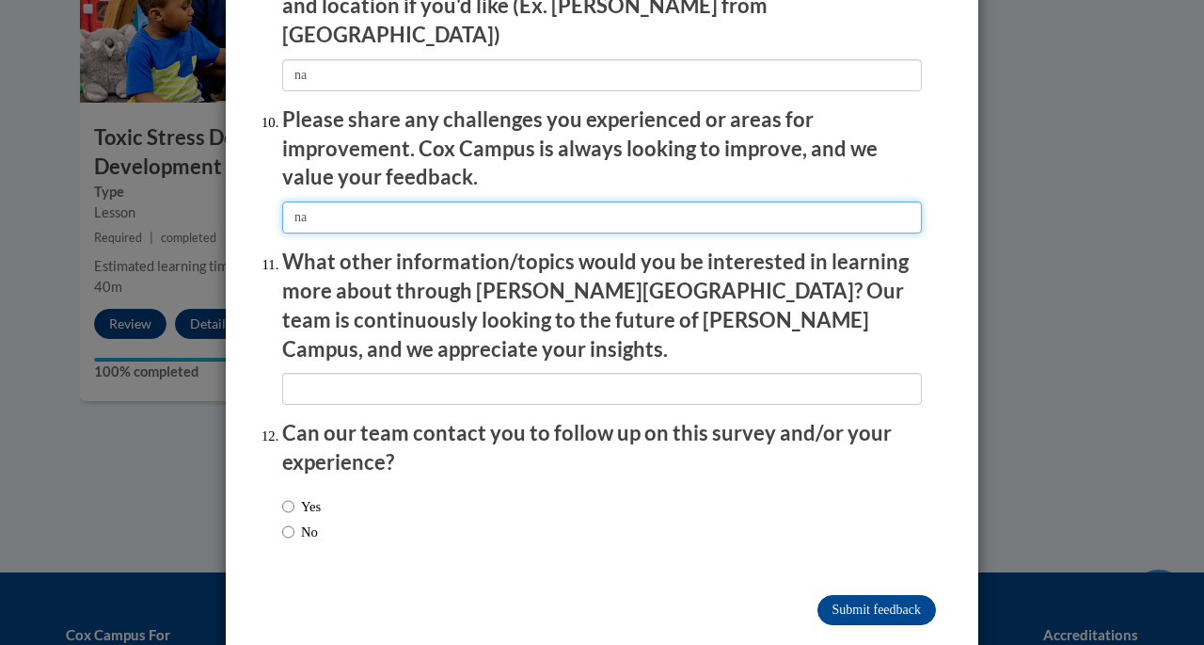
type input "na"
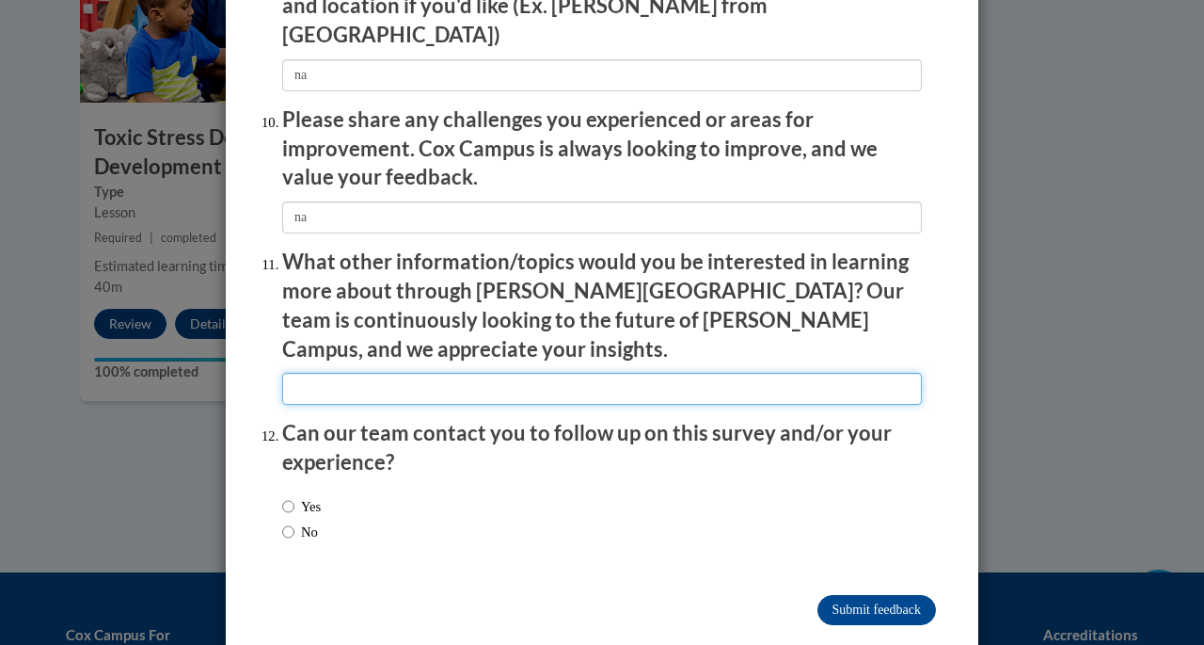
click at [386, 373] on input "textbox" at bounding box center [602, 389] width 640 height 32
type input "na"
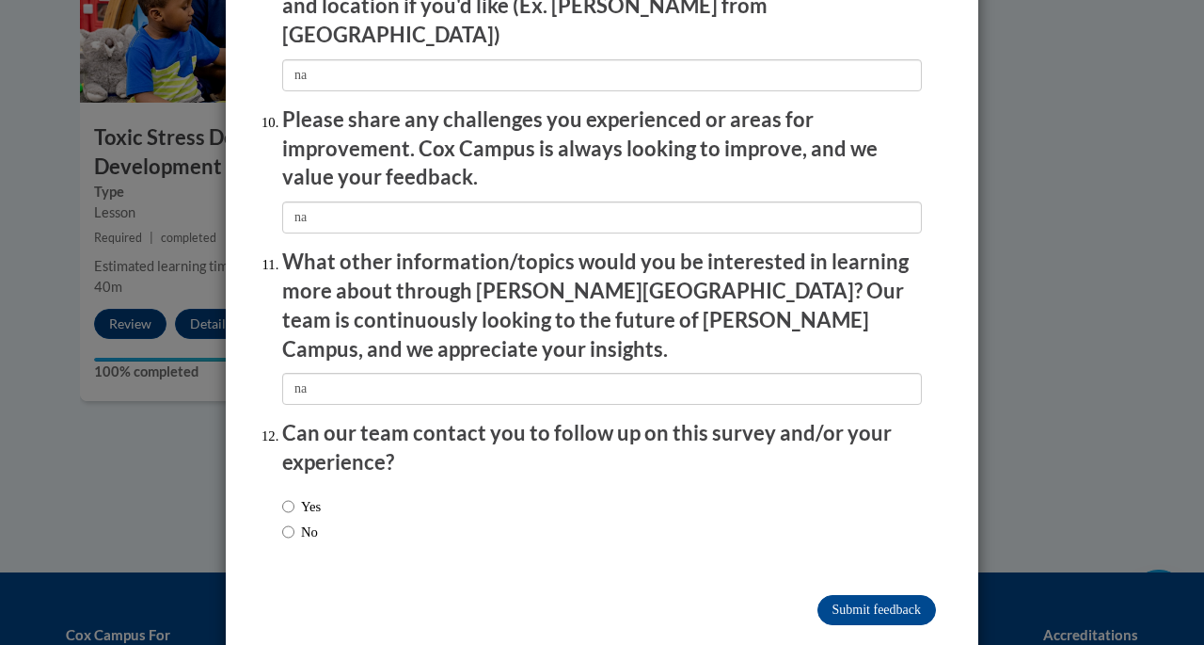
click at [290, 521] on label "No" at bounding box center [300, 531] width 36 height 21
click at [290, 521] on input "No" at bounding box center [288, 531] width 12 height 21
radio input "true"
click at [854, 595] on input "Submit feedback" at bounding box center [877, 610] width 119 height 30
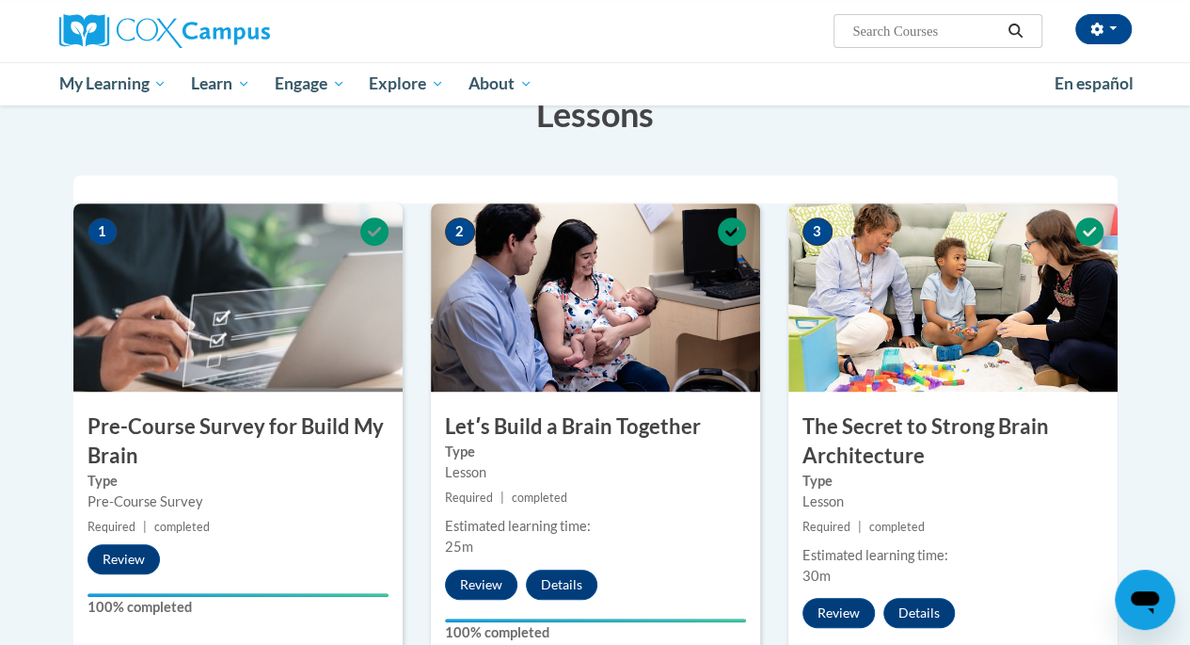
scroll to position [317, 0]
